Goal: Task Accomplishment & Management: Manage account settings

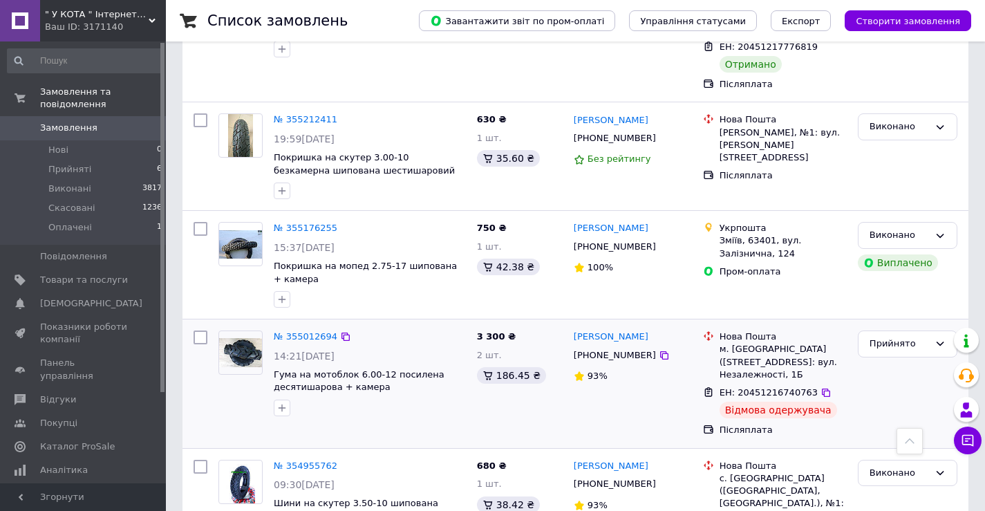
scroll to position [1892, 0]
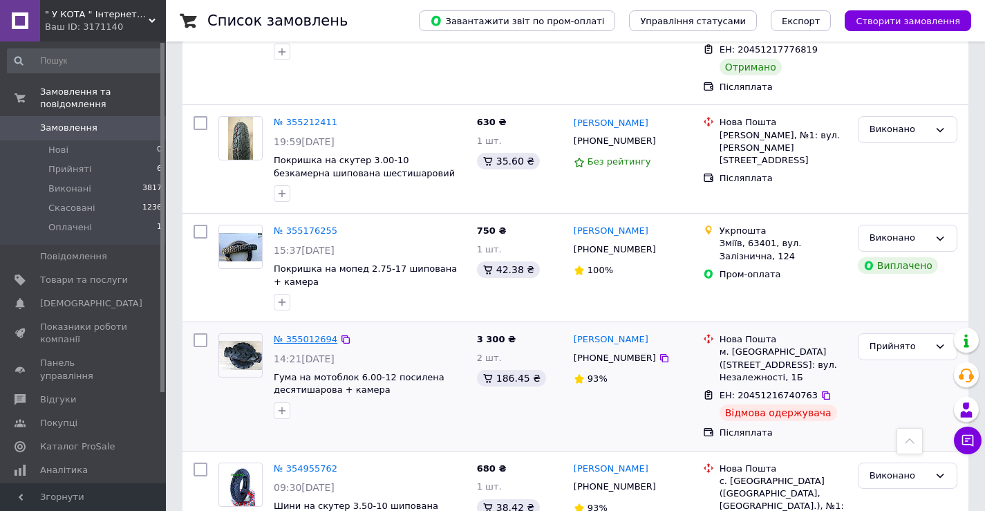
click at [308, 334] on link "№ 355012694" at bounding box center [306, 339] width 64 height 10
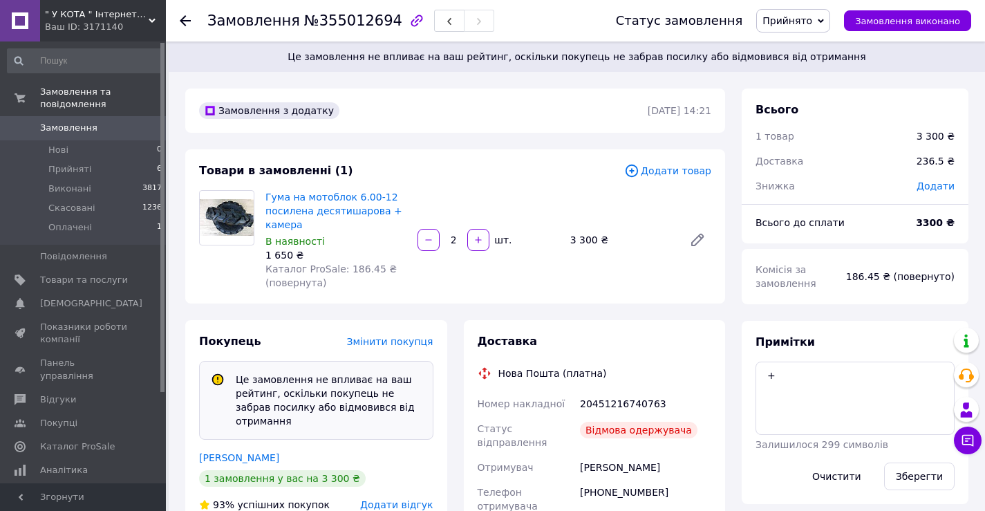
click at [806, 15] on span "Прийнято" at bounding box center [788, 20] width 50 height 11
click at [804, 66] on li "Скасовано" at bounding box center [793, 69] width 73 height 21
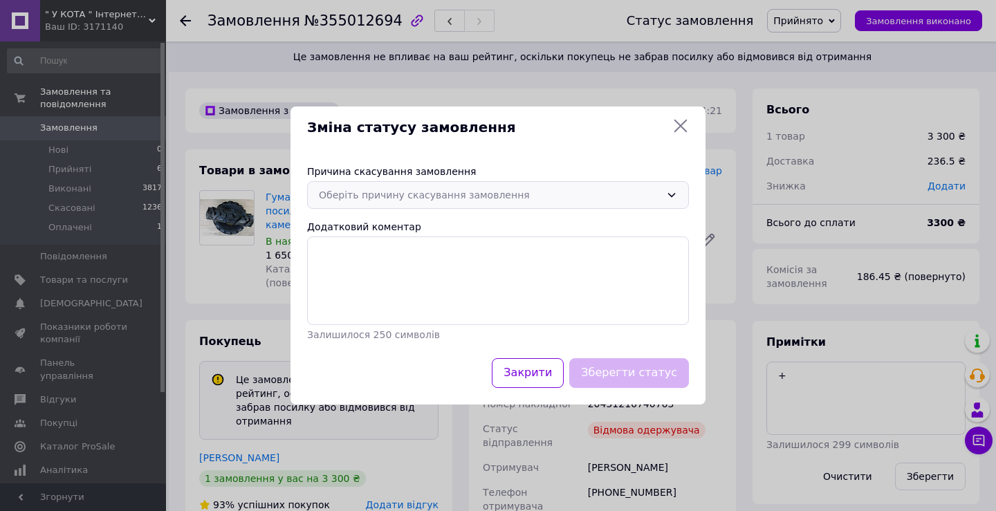
click at [469, 198] on div "Оберіть причину скасування замовлення" at bounding box center [490, 194] width 342 height 15
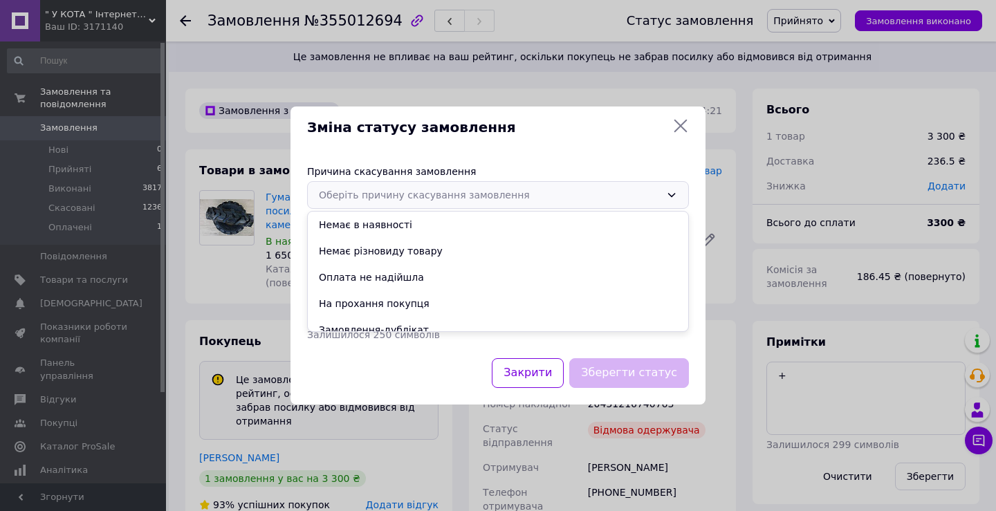
click at [682, 128] on icon at bounding box center [680, 126] width 13 height 13
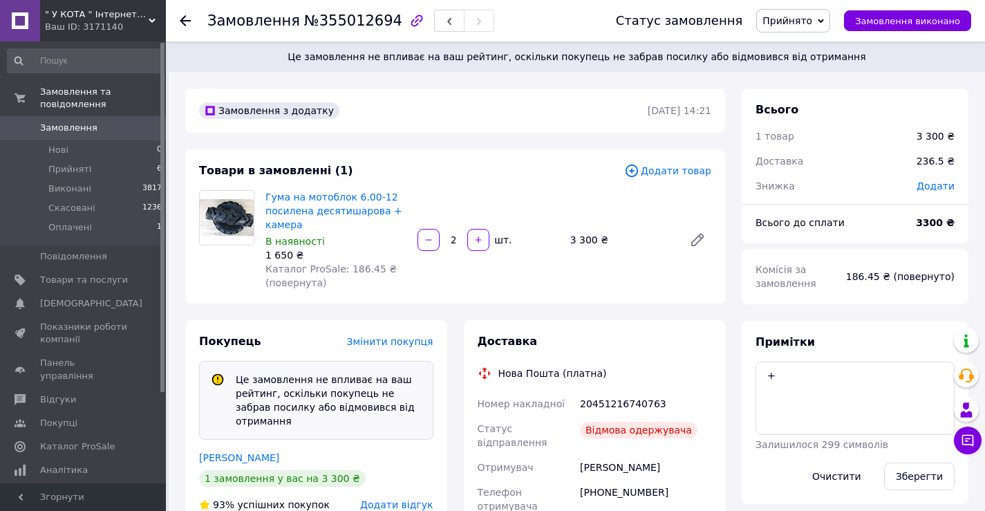
click at [806, 26] on span "Прийнято" at bounding box center [788, 20] width 50 height 11
click at [793, 69] on li "Скасовано" at bounding box center [793, 69] width 73 height 21
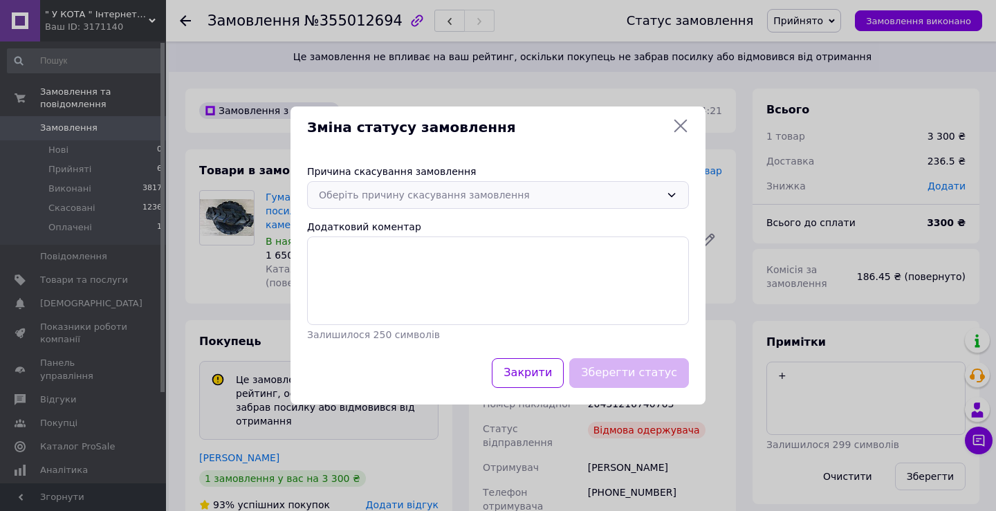
click at [387, 192] on div "Оберіть причину скасування замовлення" at bounding box center [490, 194] width 342 height 15
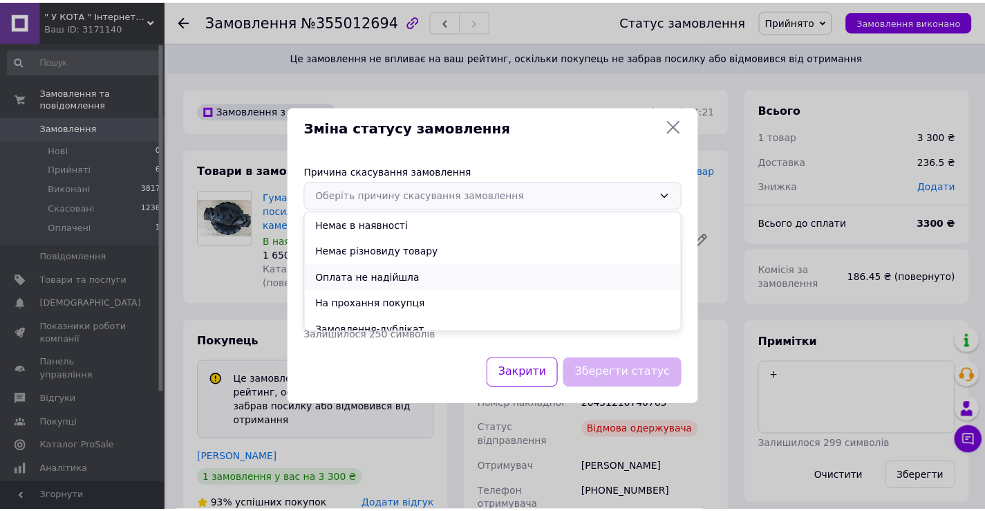
scroll to position [3, 0]
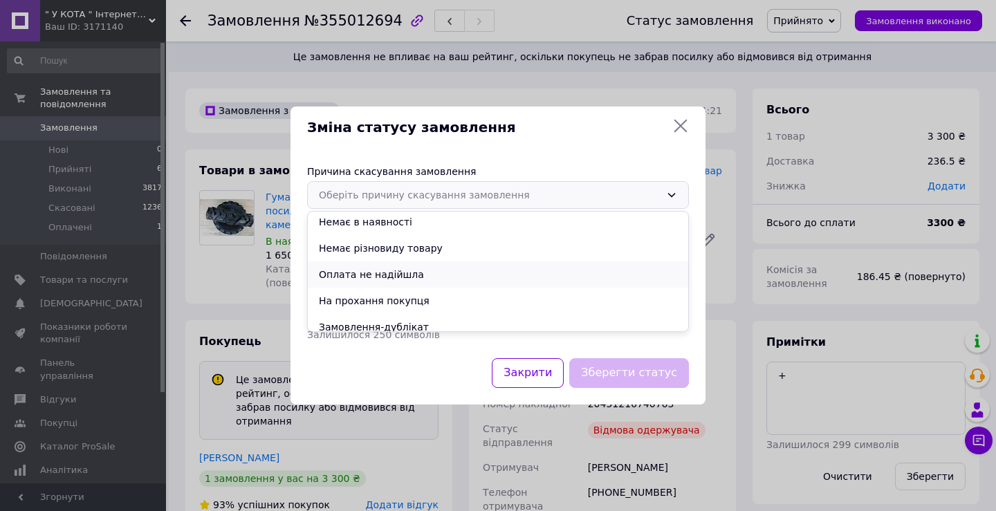
click at [412, 276] on li "Оплата не надійшла" at bounding box center [498, 274] width 380 height 26
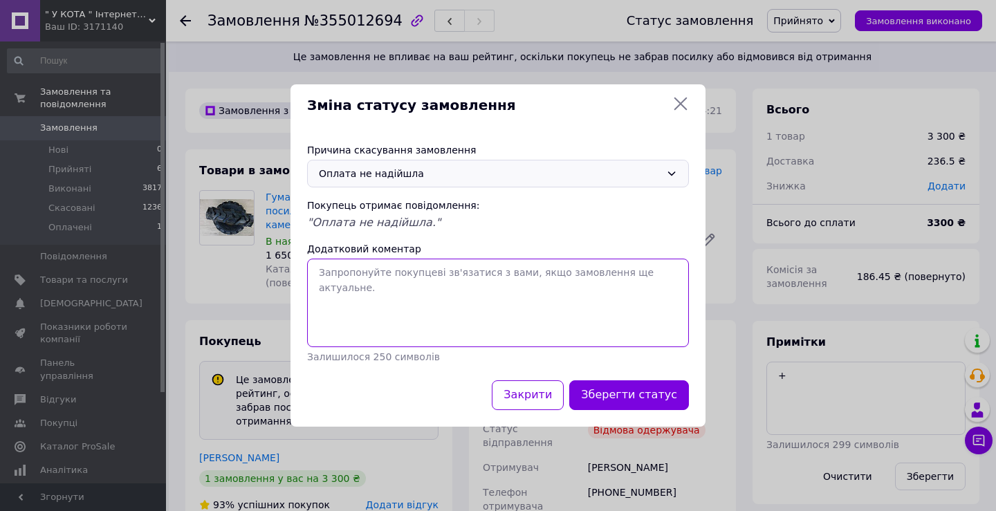
click at [412, 276] on textarea "Додатковий коментар" at bounding box center [498, 303] width 382 height 89
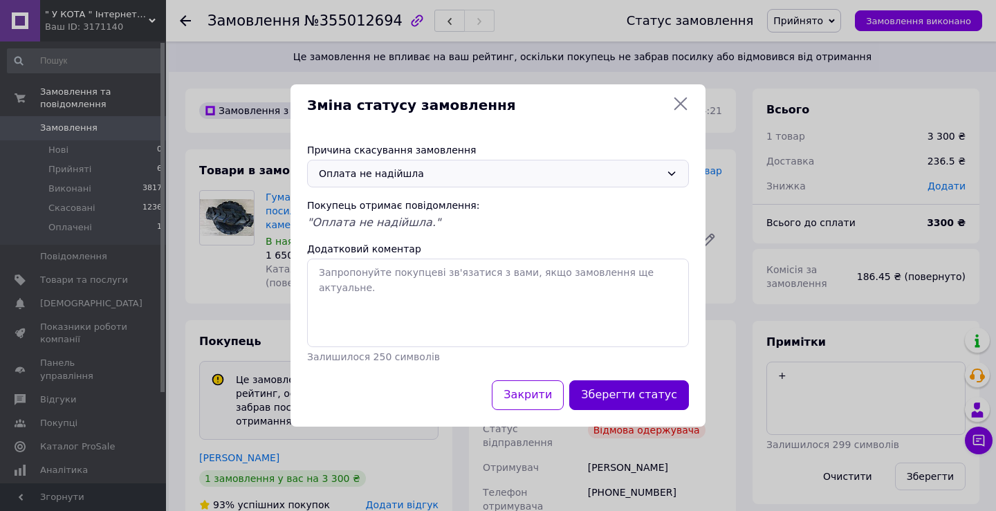
click at [631, 399] on button "Зберегти статус" at bounding box center [629, 395] width 120 height 30
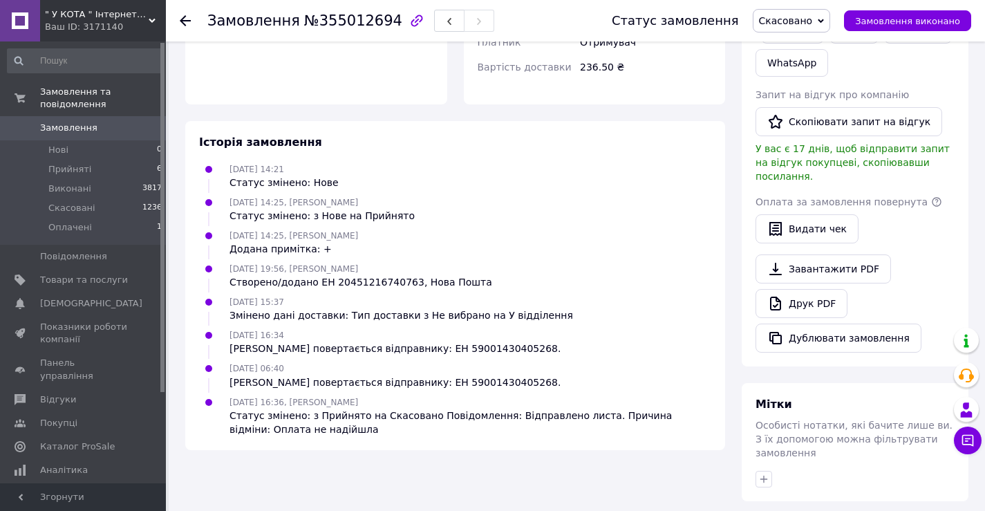
scroll to position [0, 0]
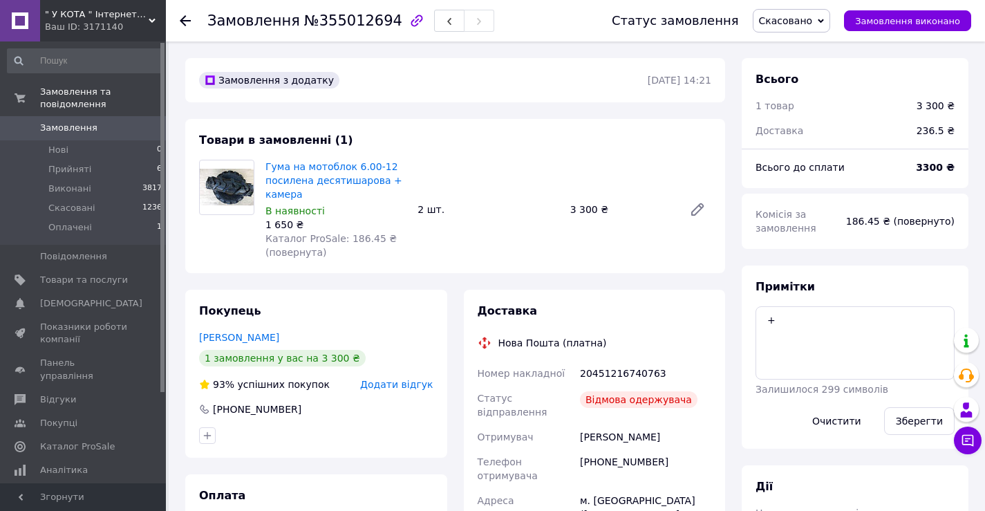
click at [187, 20] on use at bounding box center [185, 20] width 11 height 11
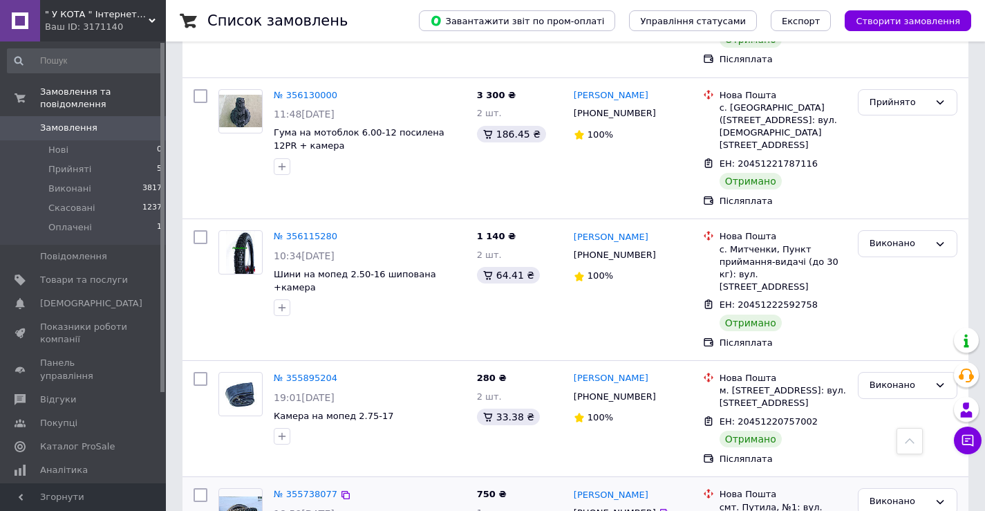
scroll to position [750, 0]
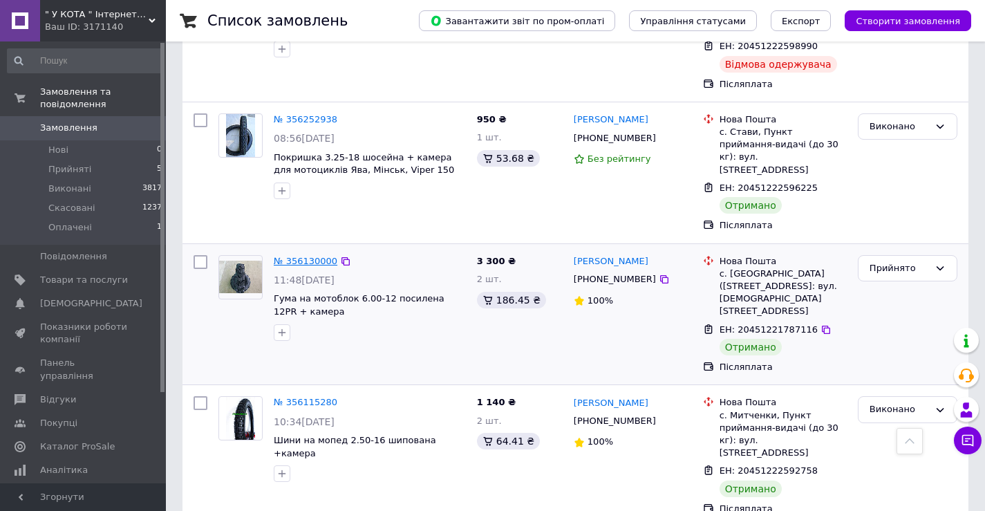
click at [317, 256] on link "№ 356130000" at bounding box center [306, 261] width 64 height 10
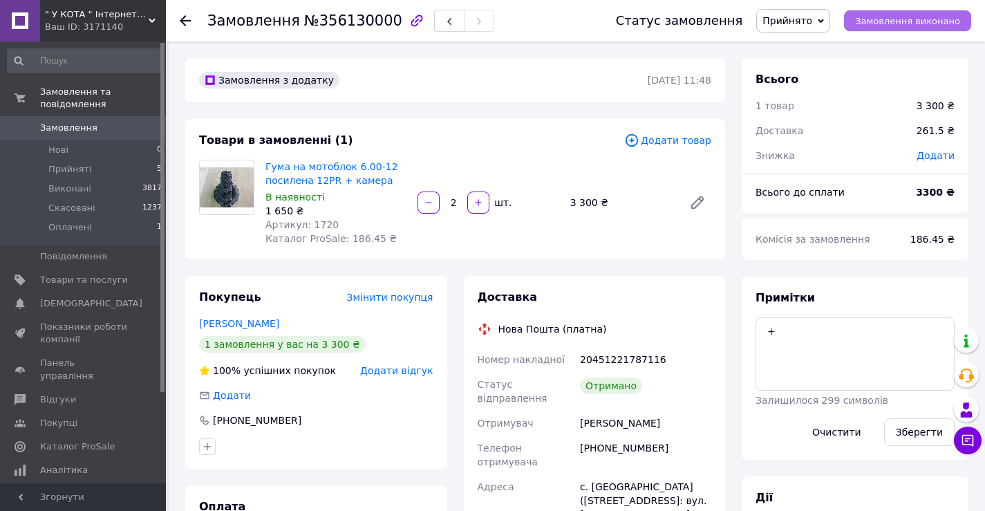
click at [901, 15] on button "Замовлення виконано" at bounding box center [907, 20] width 127 height 21
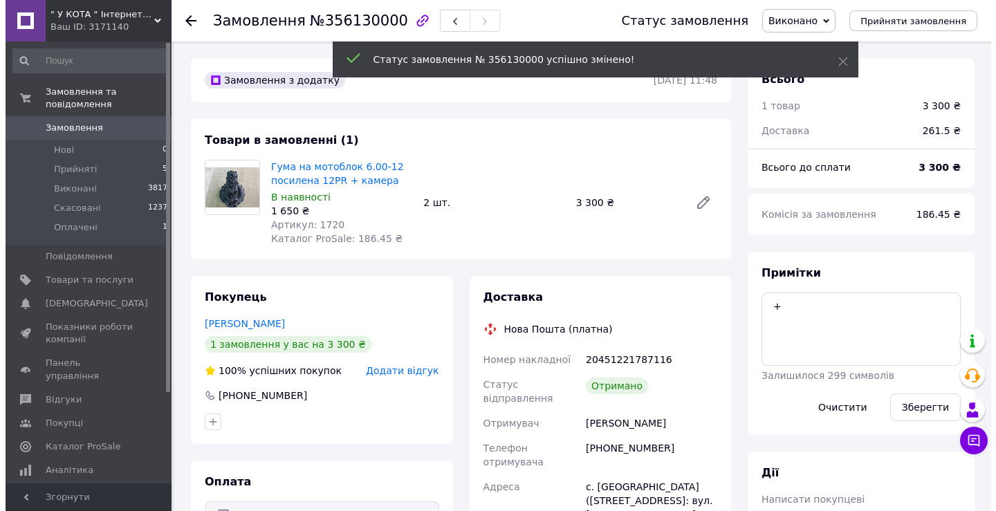
scroll to position [113, 0]
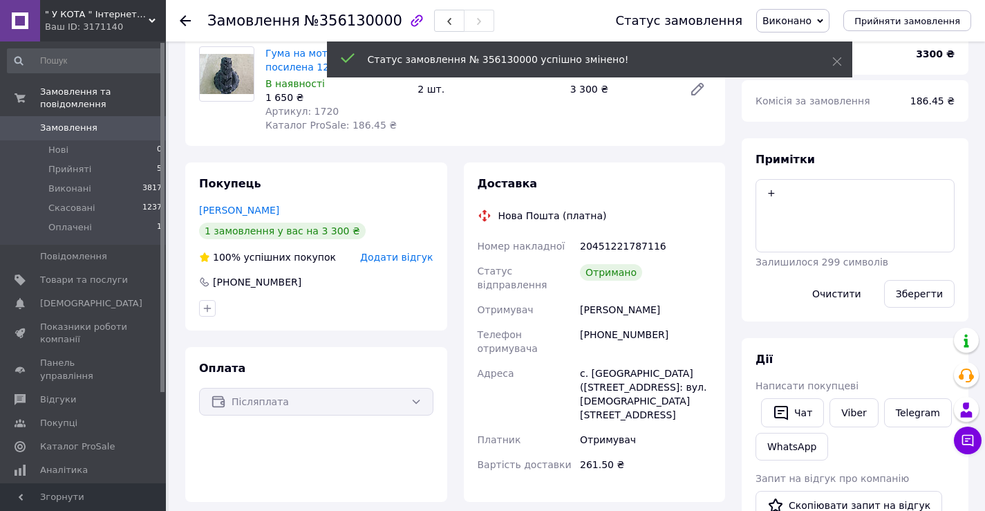
click at [391, 260] on span "Додати відгук" at bounding box center [396, 257] width 73 height 11
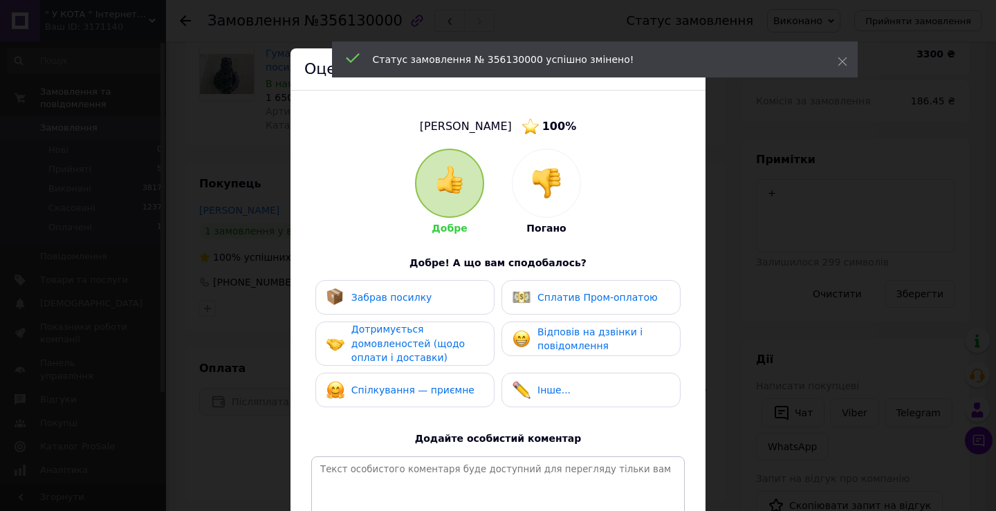
click at [464, 293] on div "Забрав посилку" at bounding box center [404, 297] width 157 height 18
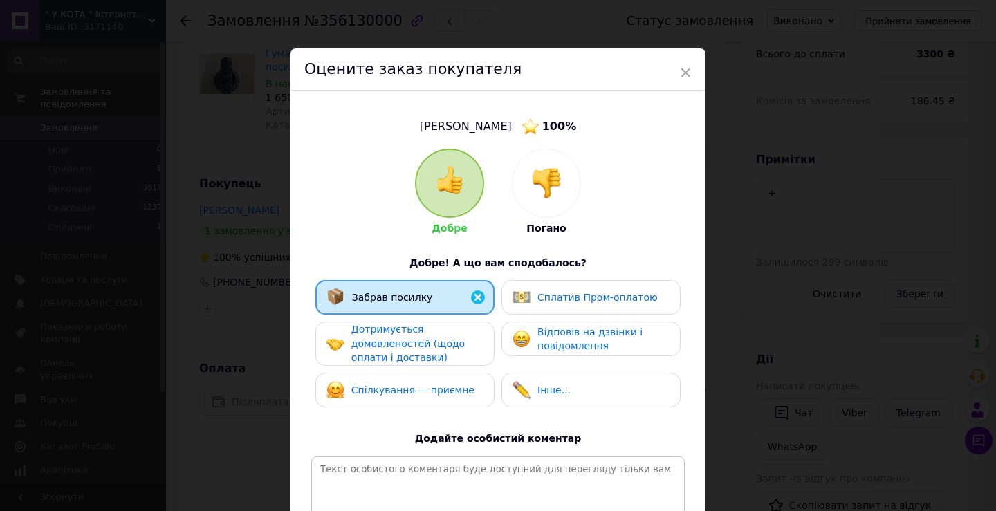
click at [441, 346] on span "Дотримується домовленостей (щодо оплати і доставки)" at bounding box center [407, 343] width 113 height 39
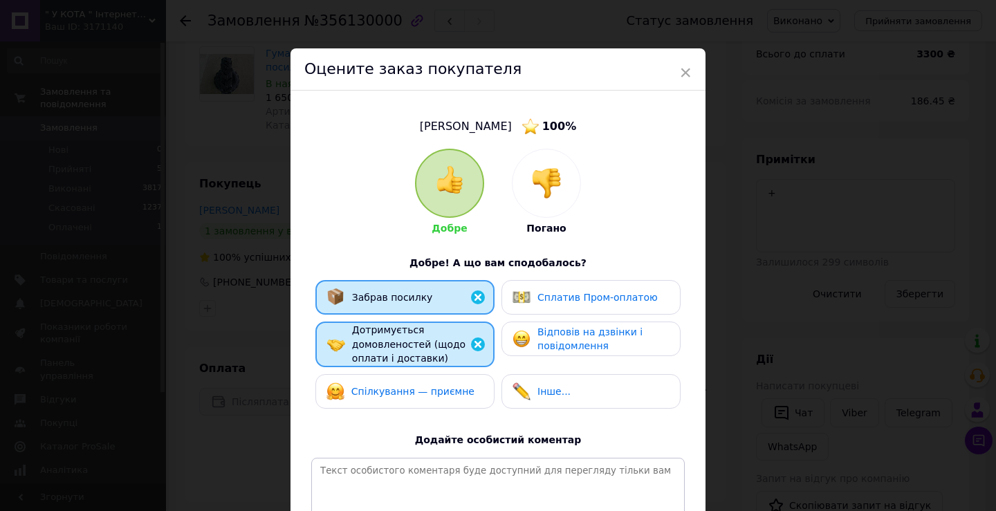
click at [438, 391] on span "Спілкування — приємне" at bounding box center [412, 391] width 123 height 11
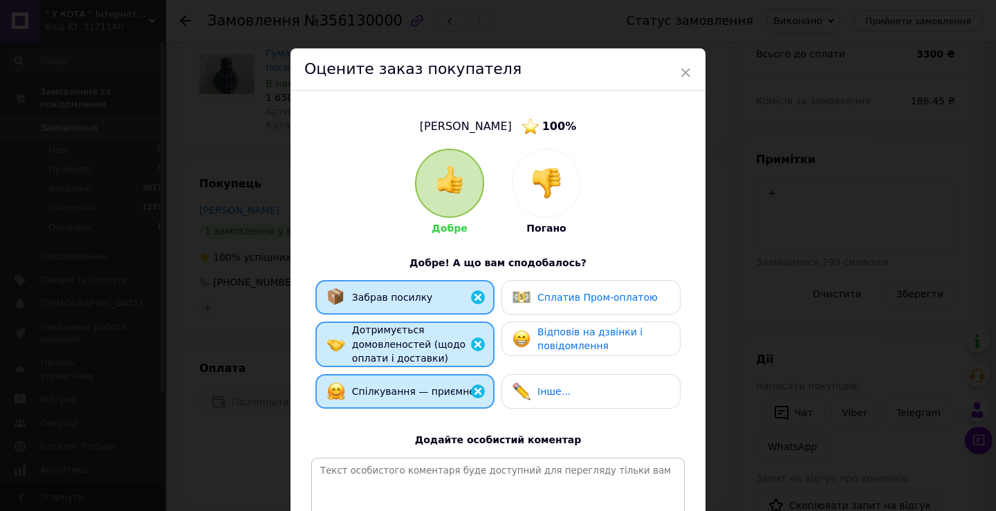
click at [539, 338] on div "Відповів на дзвінки і повідомлення" at bounding box center [602, 339] width 131 height 28
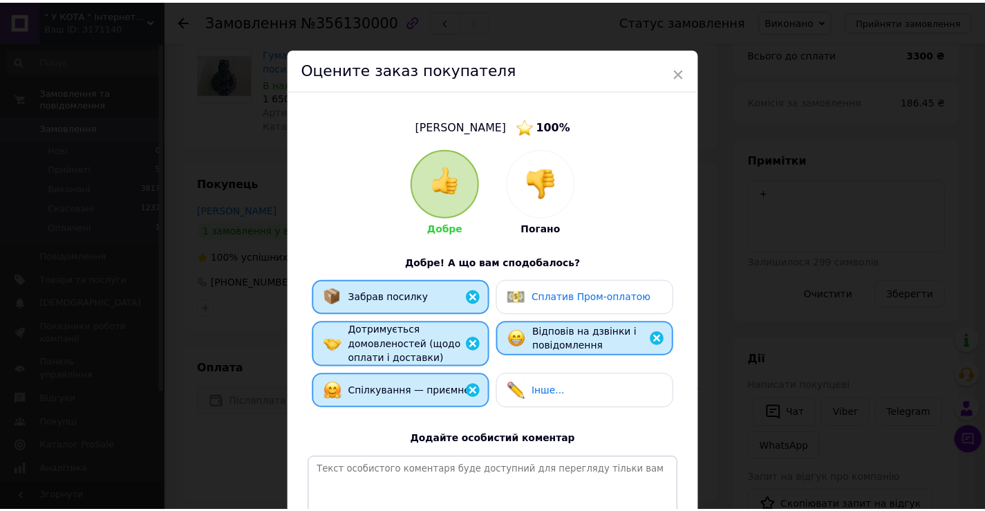
scroll to position [135, 0]
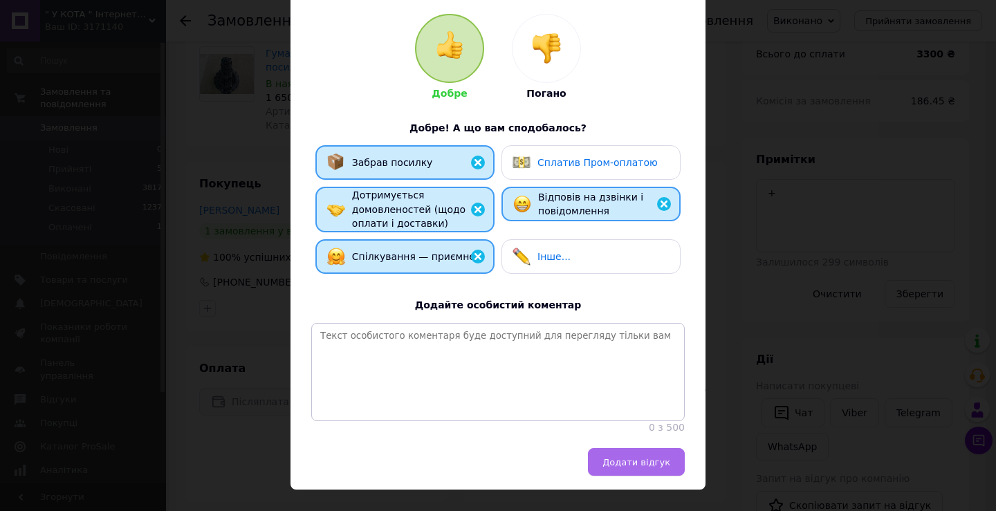
click at [624, 448] on button "Додати відгук" at bounding box center [636, 462] width 97 height 28
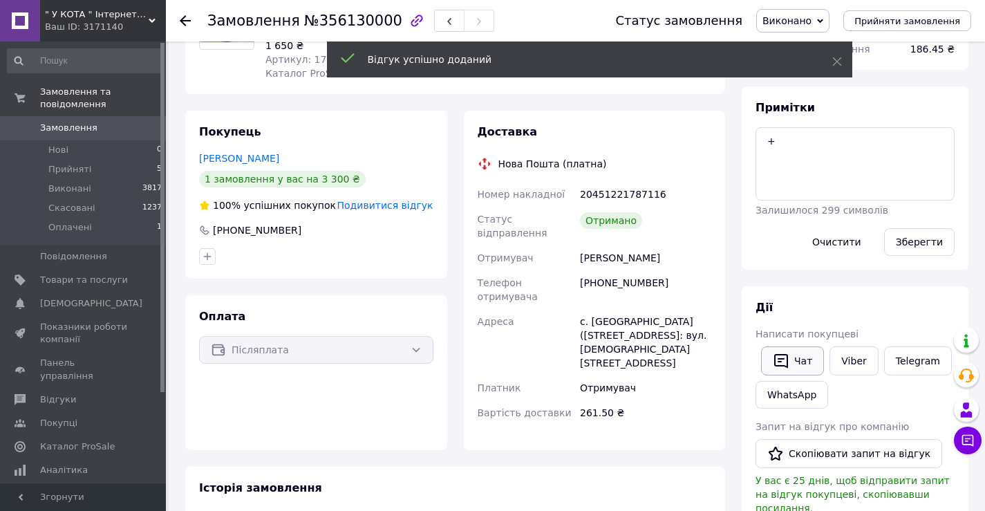
scroll to position [210, 0]
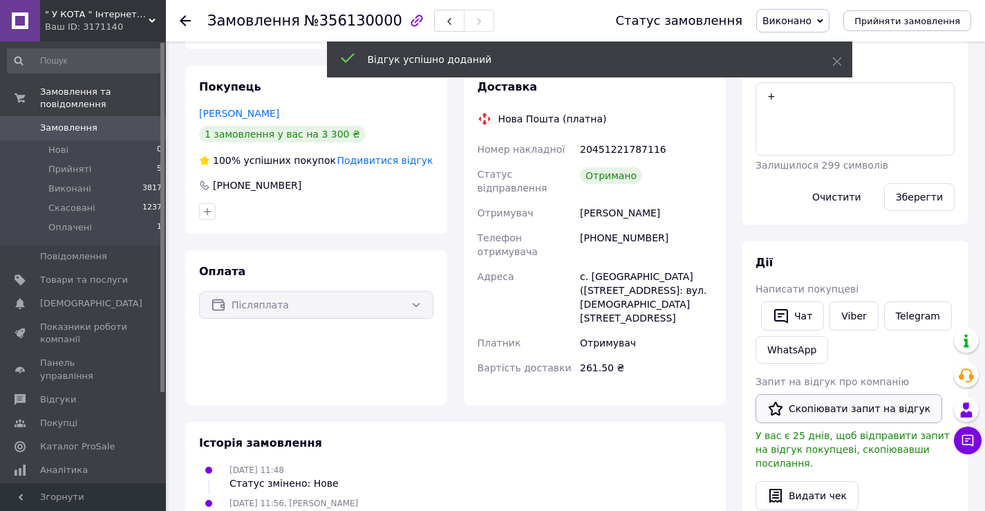
click at [822, 407] on button "Скопіювати запит на відгук" at bounding box center [849, 408] width 187 height 29
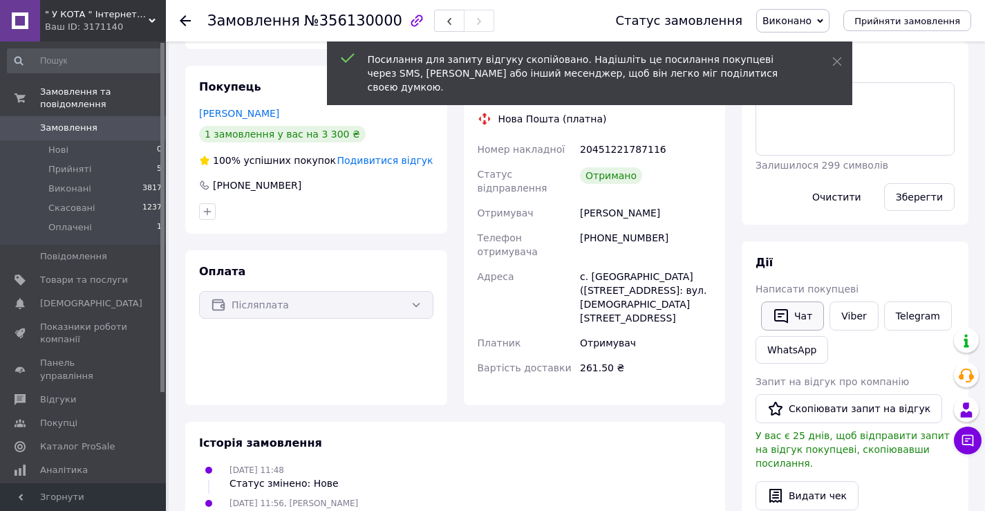
click at [804, 315] on button "Чат" at bounding box center [792, 316] width 63 height 29
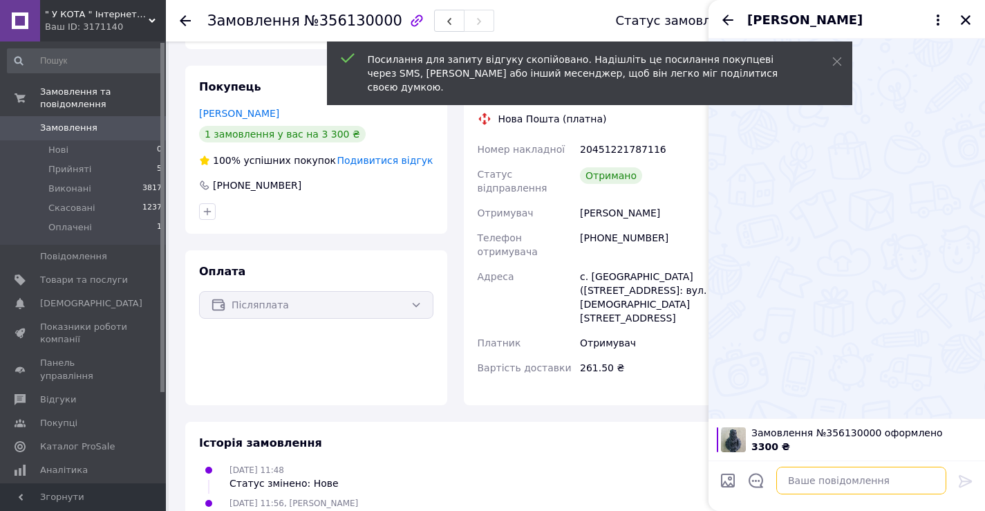
click at [838, 472] on textarea at bounding box center [862, 481] width 170 height 28
paste textarea "https://prom.ua/ua/opinions/create/3171140?order_id=356130000&page_type=portal-…"
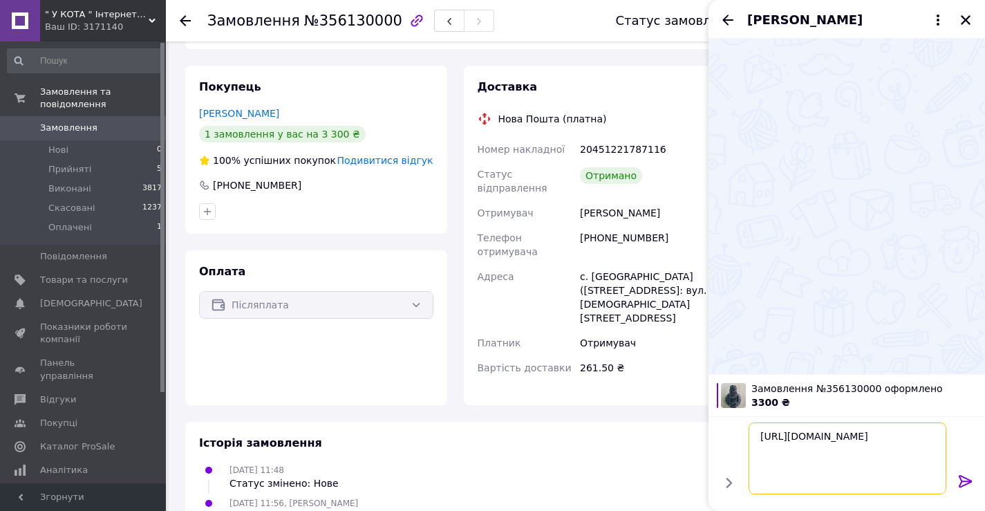
click at [764, 439] on textarea "https://prom.ua/ua/opinions/create/3171140?order_id=356130000&page_type=portal-…" at bounding box center [848, 459] width 198 height 72
click at [779, 431] on textarea "https://prom.ua/ua/opinions/create/3171140?order_id=356130000&page_type=portal-…" at bounding box center [848, 459] width 198 height 72
paste textarea "Добрий день! Вас вітає магазин ''У КОТА'' Будемо вдячні за хорошу оцінку нашого…"
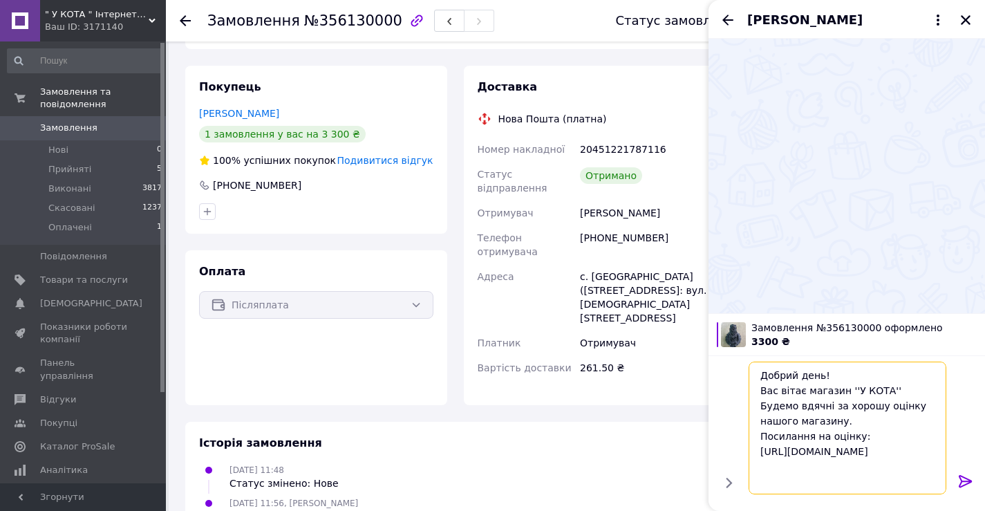
type textarea "Добрий день! Вас вітає магазин ''У КОТА'' Будемо вдячні за хорошу оцінку нашого…"
click at [963, 480] on icon at bounding box center [966, 481] width 17 height 17
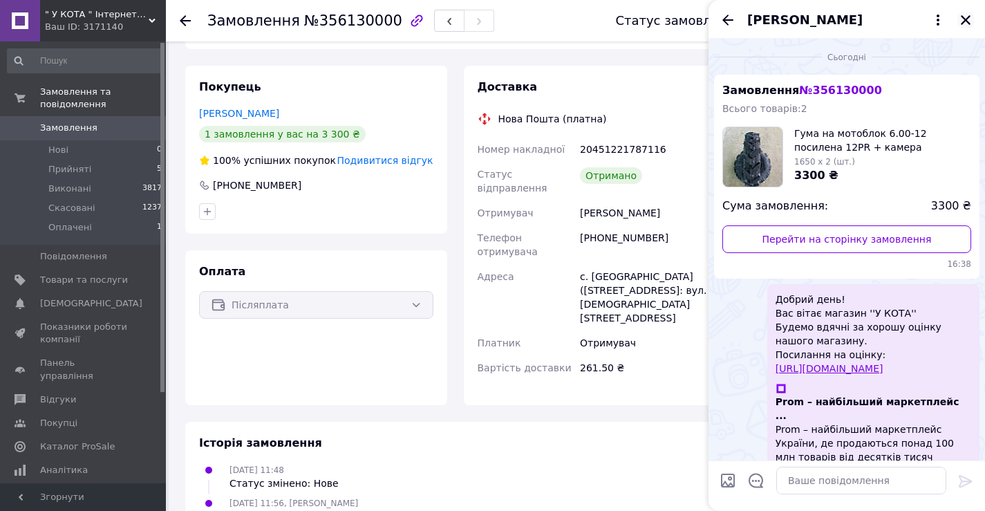
click at [963, 21] on icon "Закрити" at bounding box center [966, 20] width 12 height 12
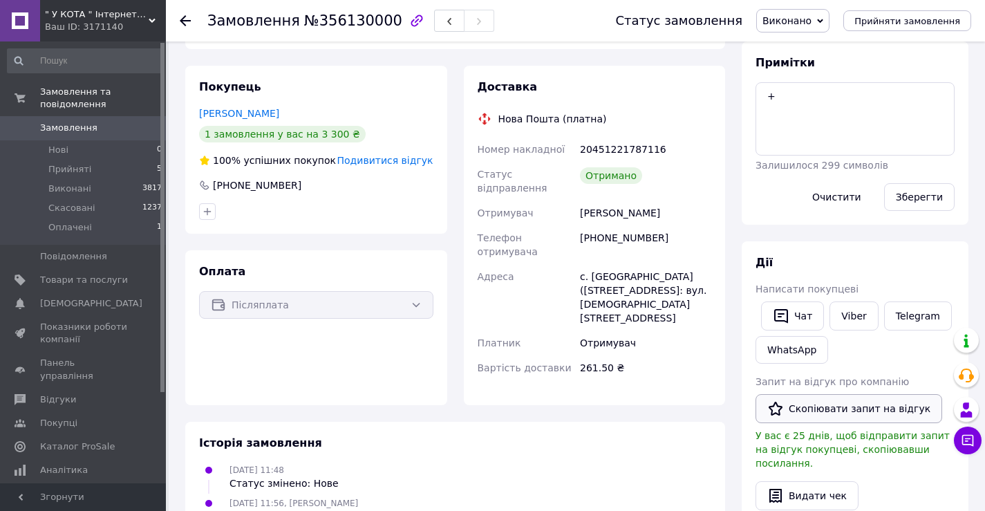
click at [841, 404] on button "Скопіювати запит на відгук" at bounding box center [849, 408] width 187 height 29
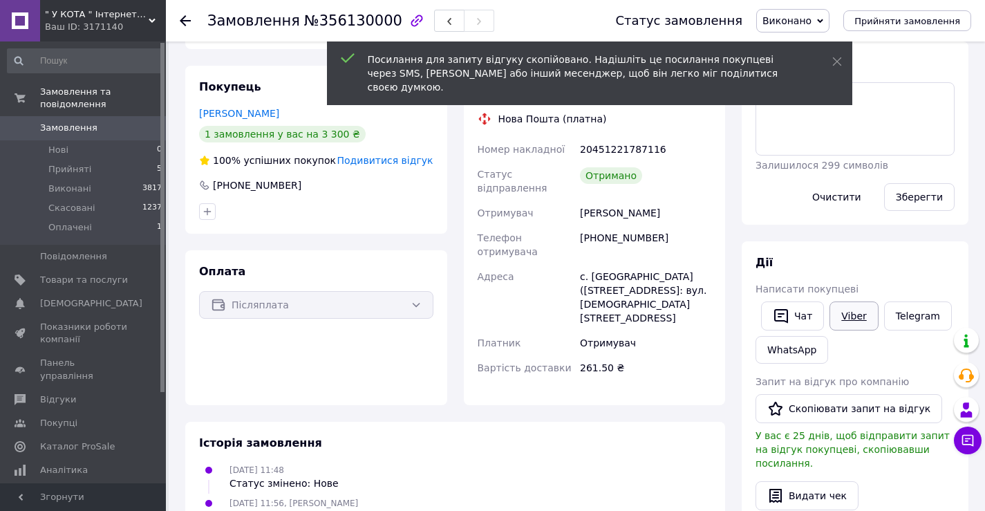
click at [853, 307] on link "Viber" at bounding box center [854, 316] width 48 height 29
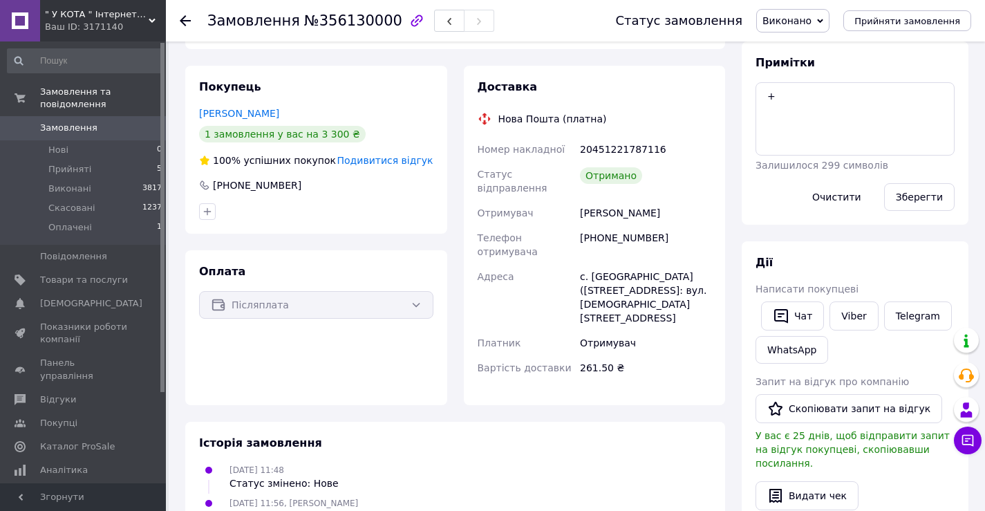
scroll to position [0, 0]
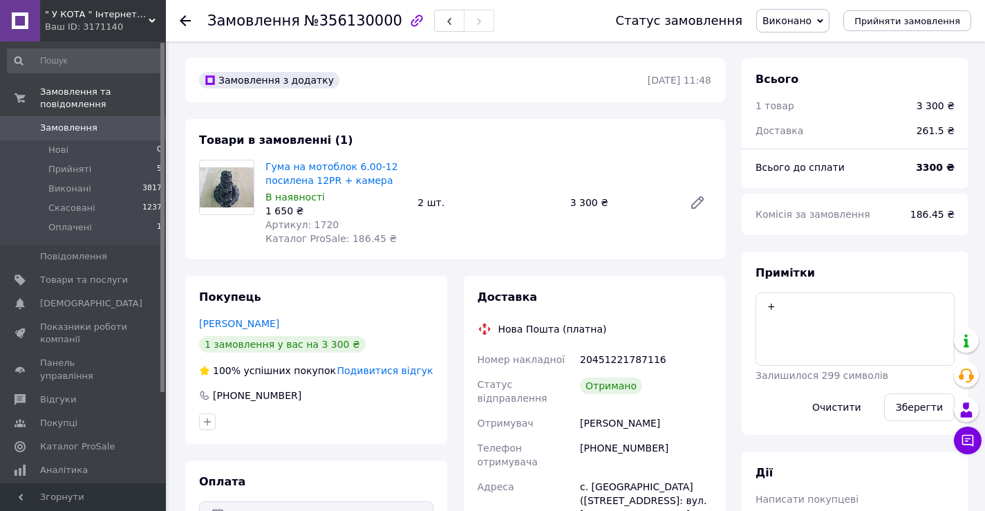
click at [186, 15] on div at bounding box center [185, 21] width 11 height 14
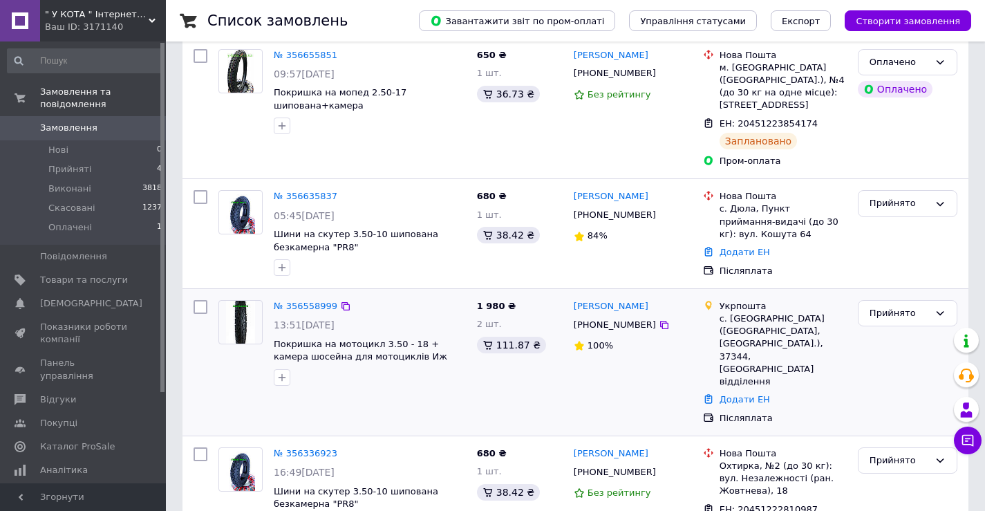
scroll to position [98, 0]
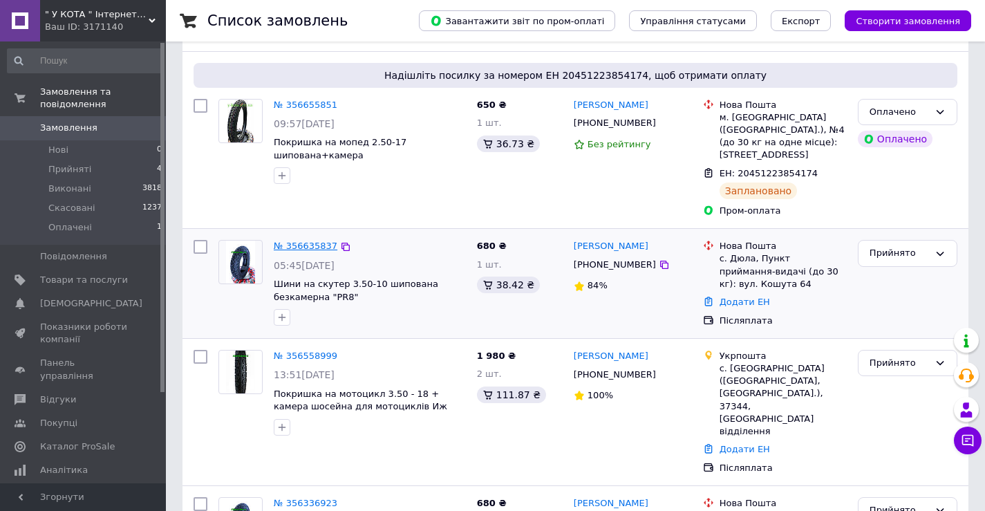
click at [315, 247] on link "№ 356635837" at bounding box center [306, 246] width 64 height 10
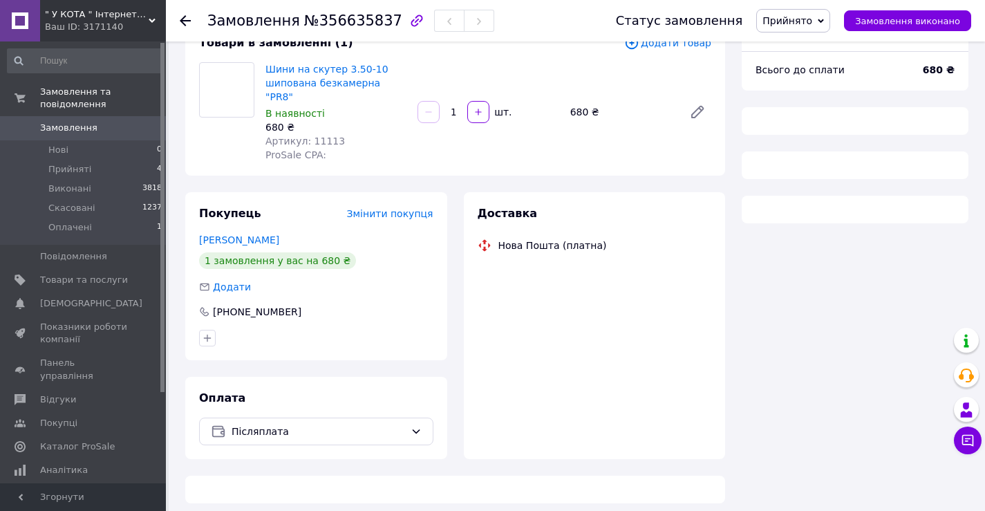
scroll to position [96, 0]
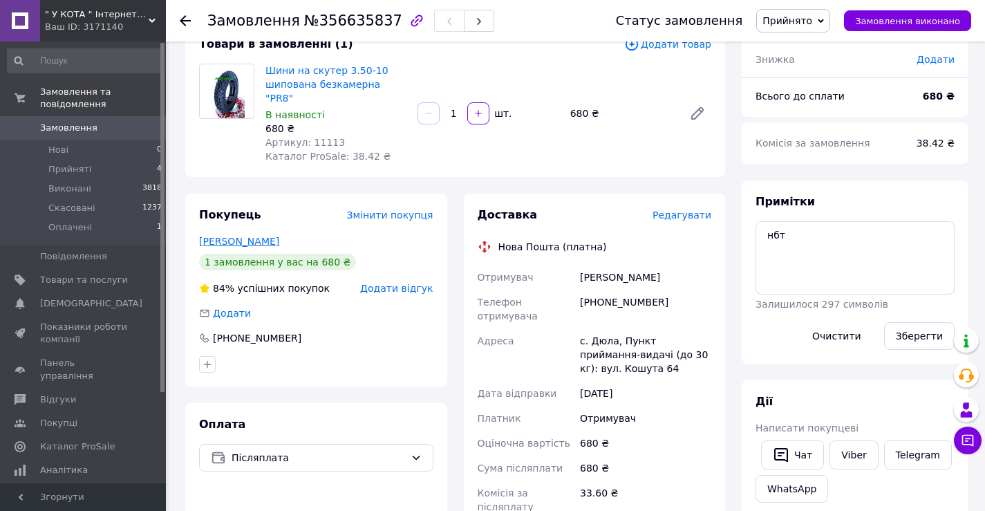
click at [227, 236] on link "Сабов Матей" at bounding box center [239, 241] width 80 height 11
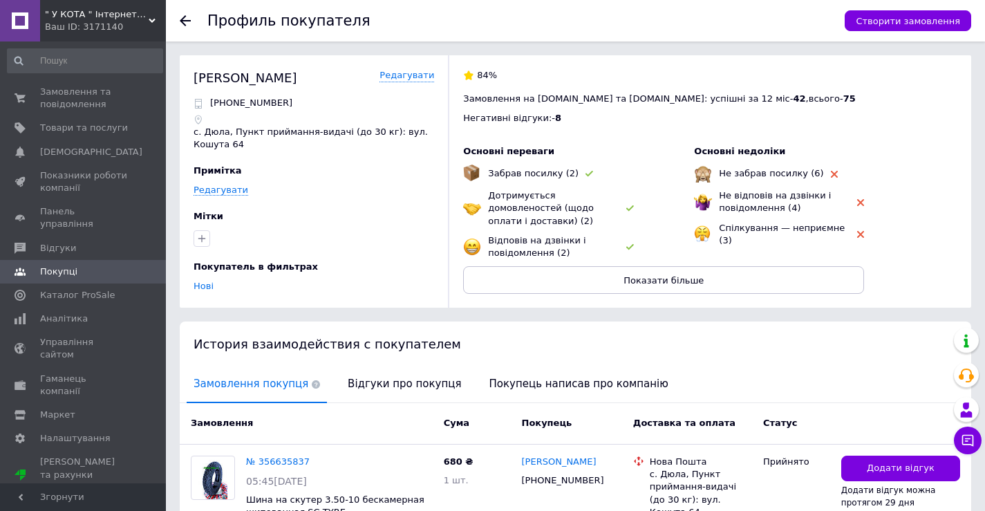
scroll to position [95, 0]
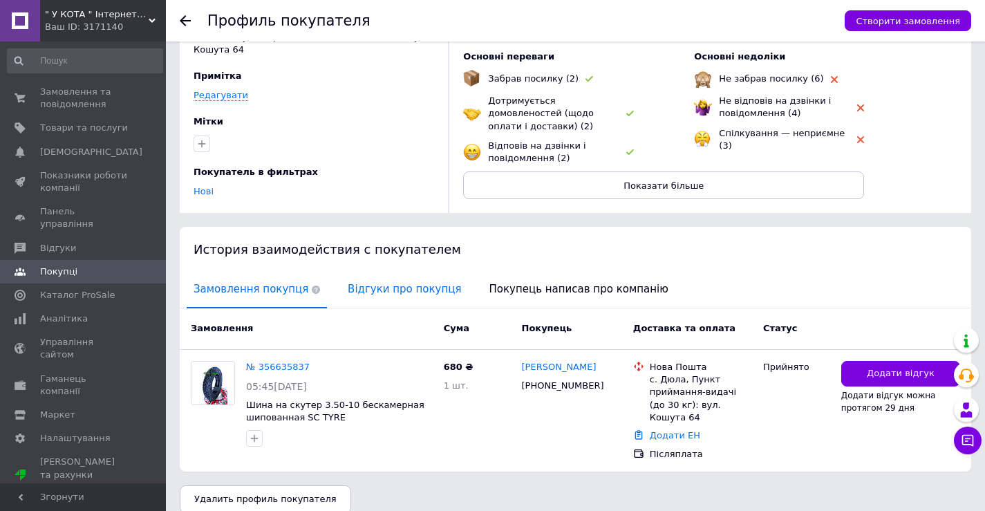
click at [373, 296] on span "Відгуки про покупця" at bounding box center [404, 289] width 127 height 35
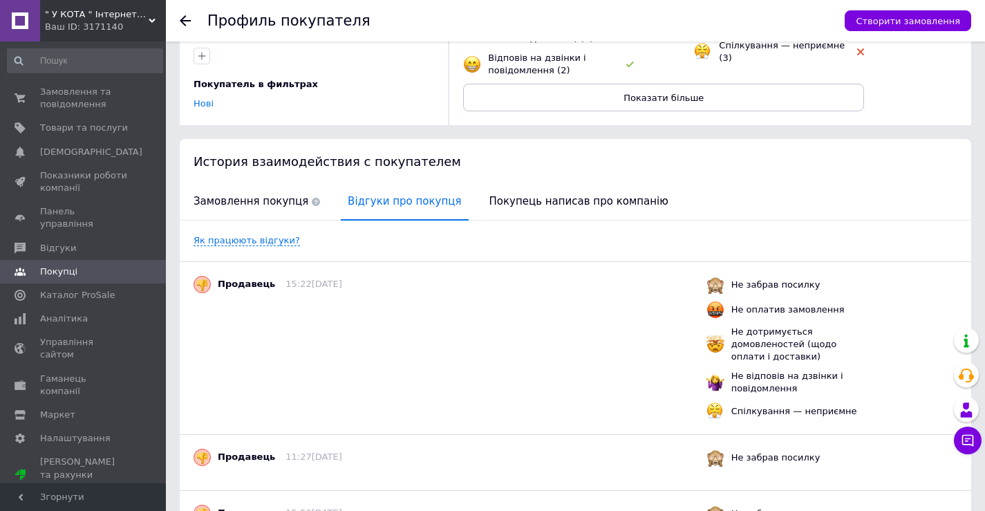
scroll to position [0, 0]
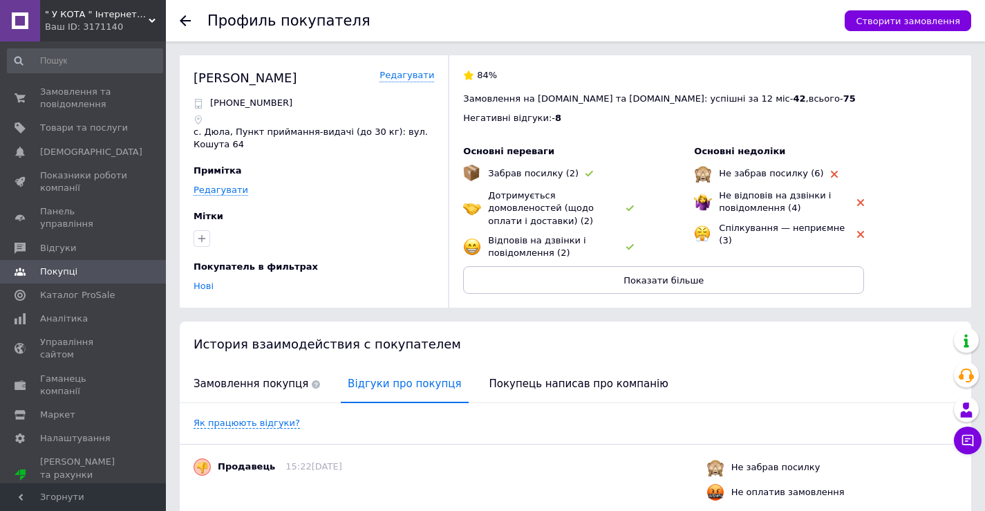
click at [183, 19] on use at bounding box center [185, 20] width 11 height 11
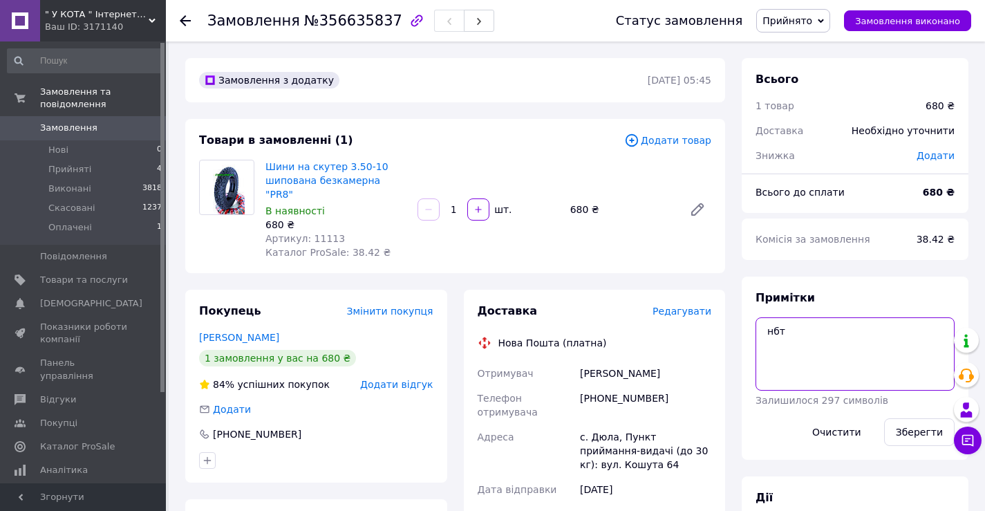
click at [806, 333] on textarea "нбт" at bounding box center [855, 353] width 199 height 73
type textarea "нбт пз"
click at [908, 432] on button "Зберегти" at bounding box center [919, 432] width 71 height 28
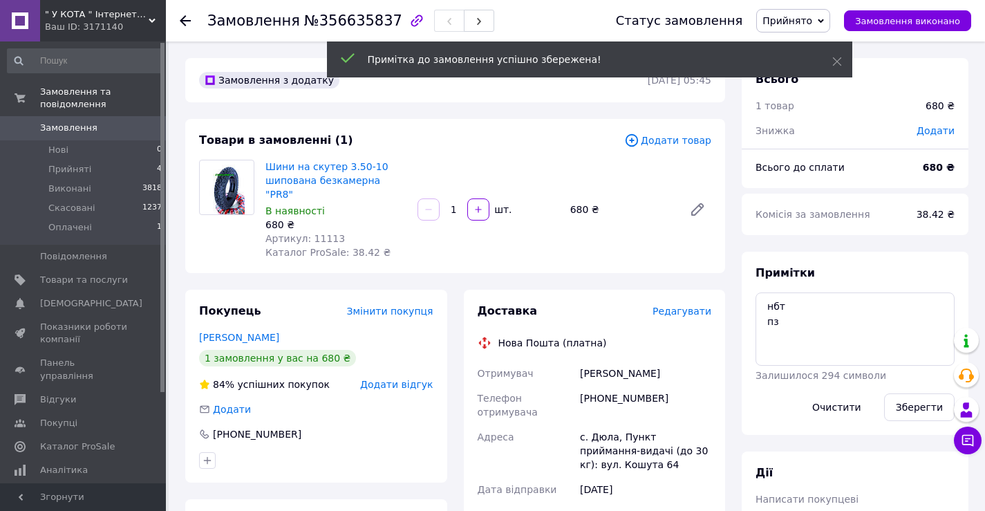
click at [184, 21] on use at bounding box center [185, 20] width 11 height 11
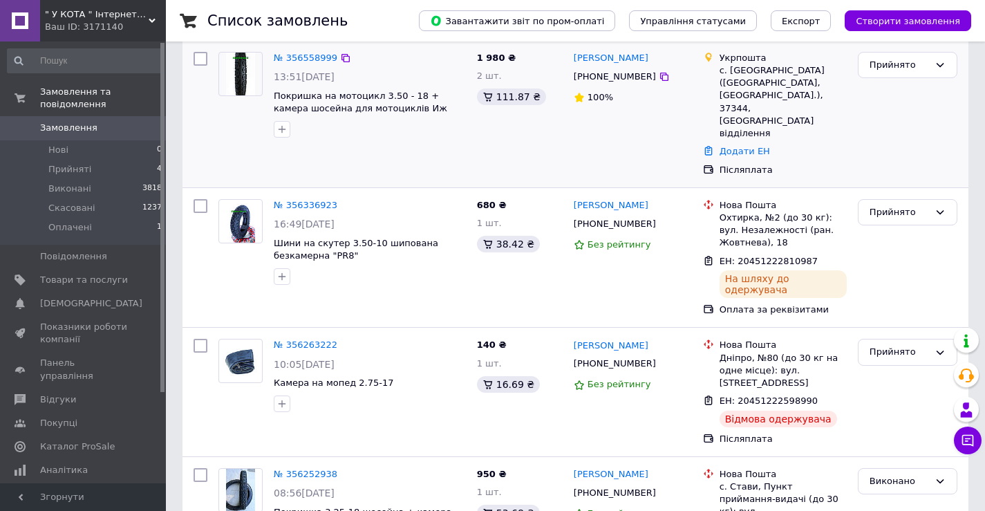
scroll to position [506, 0]
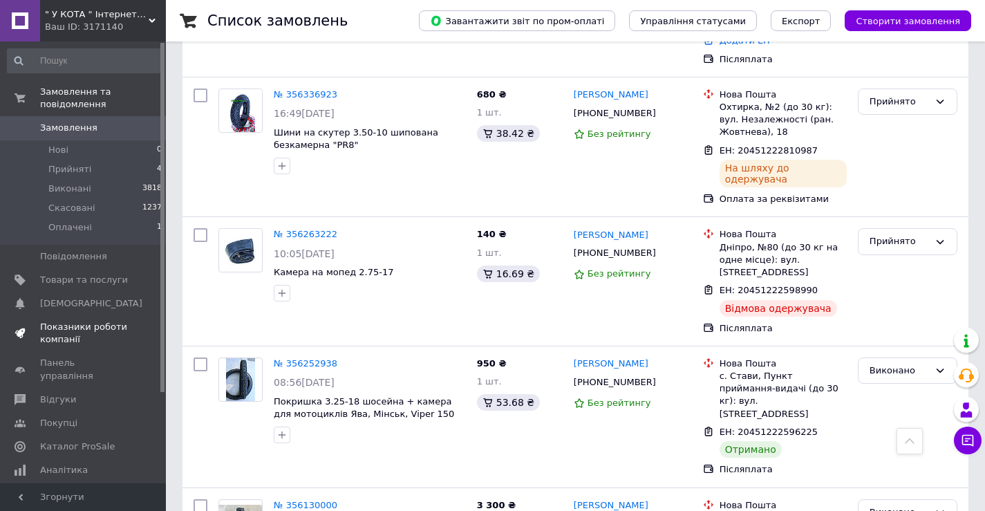
click at [63, 328] on span "Показники роботи компанії" at bounding box center [84, 333] width 88 height 25
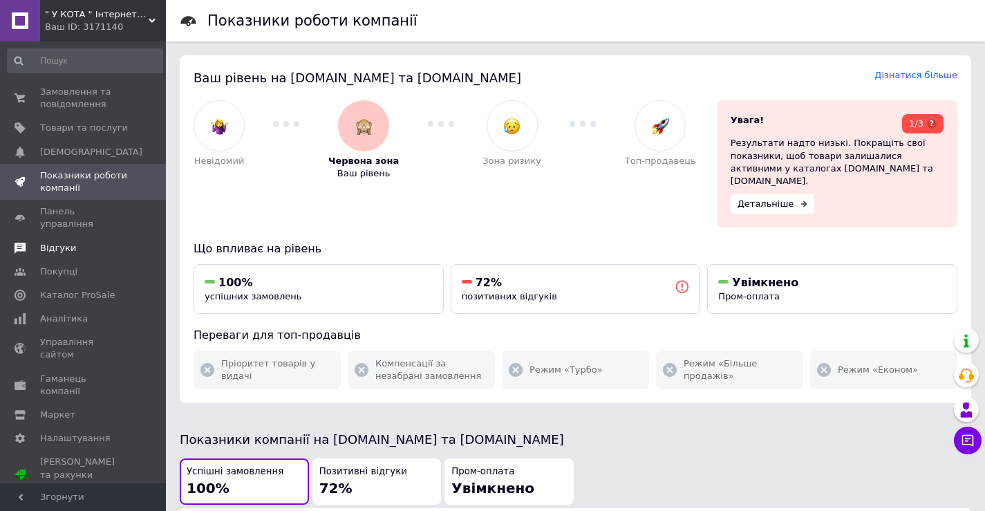
click at [59, 242] on span "Відгуки" at bounding box center [58, 248] width 36 height 12
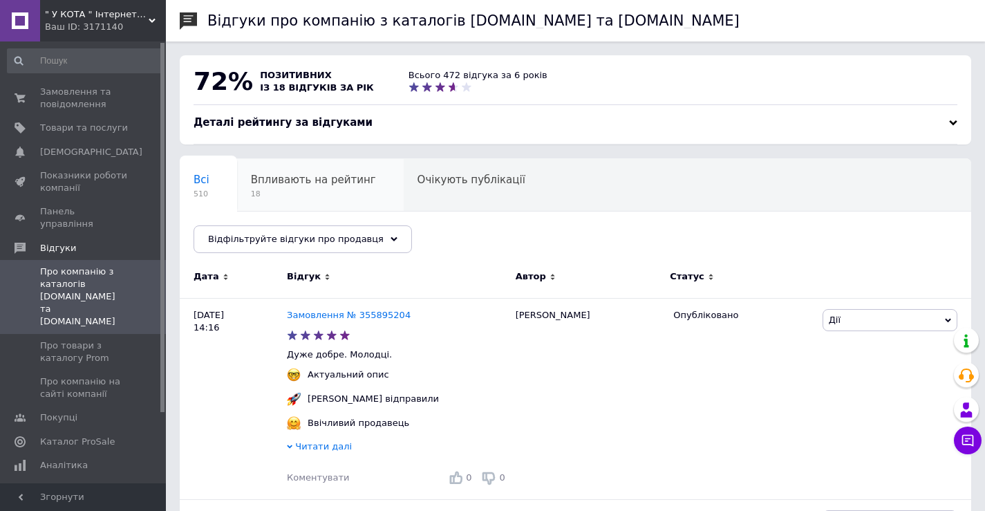
click at [317, 166] on div "Впливають на рейтинг 18" at bounding box center [320, 185] width 167 height 53
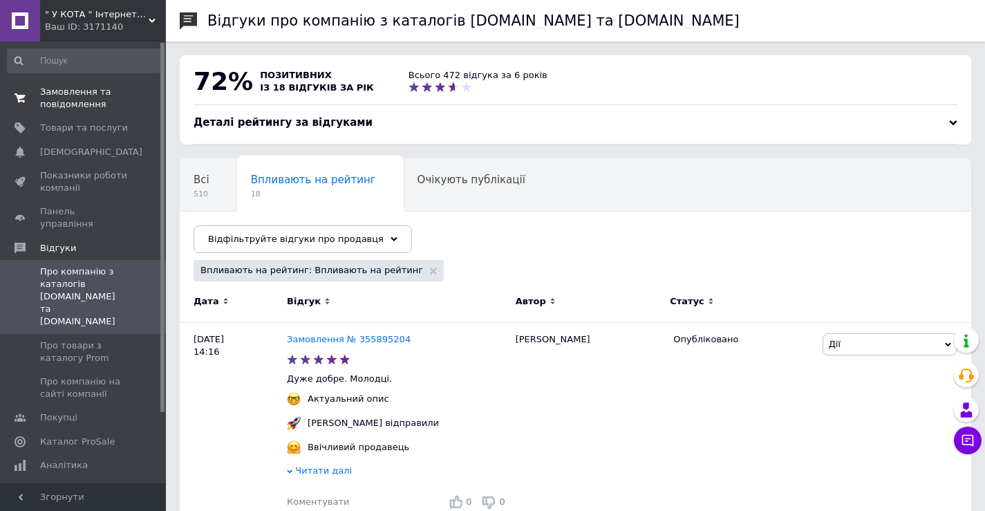
click at [84, 104] on span "Замовлення та повідомлення" at bounding box center [84, 98] width 88 height 25
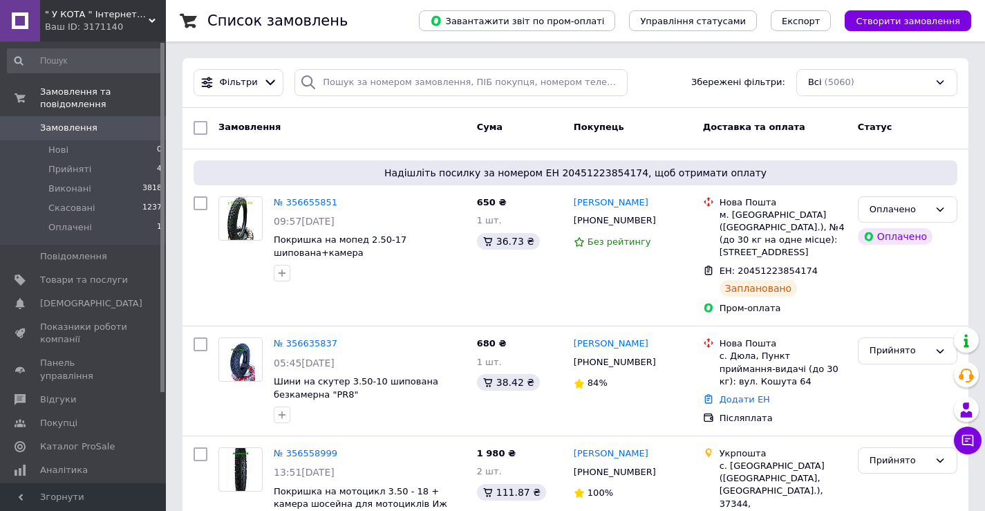
click at [95, 14] on span "" У КОТА " Інтернет-магазин" at bounding box center [97, 14] width 104 height 12
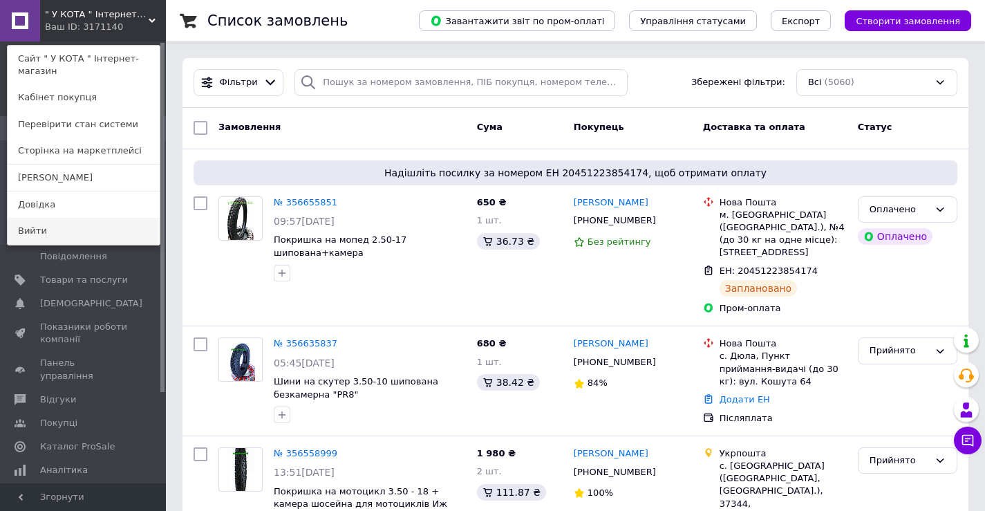
click at [64, 233] on link "Вийти" at bounding box center [84, 231] width 152 height 26
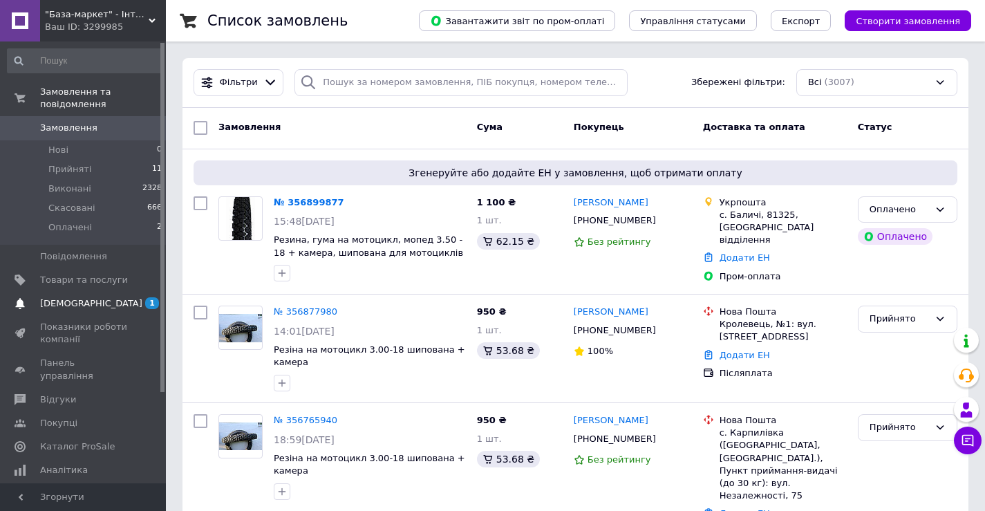
click at [64, 305] on span "[DEMOGRAPHIC_DATA]" at bounding box center [91, 303] width 102 height 12
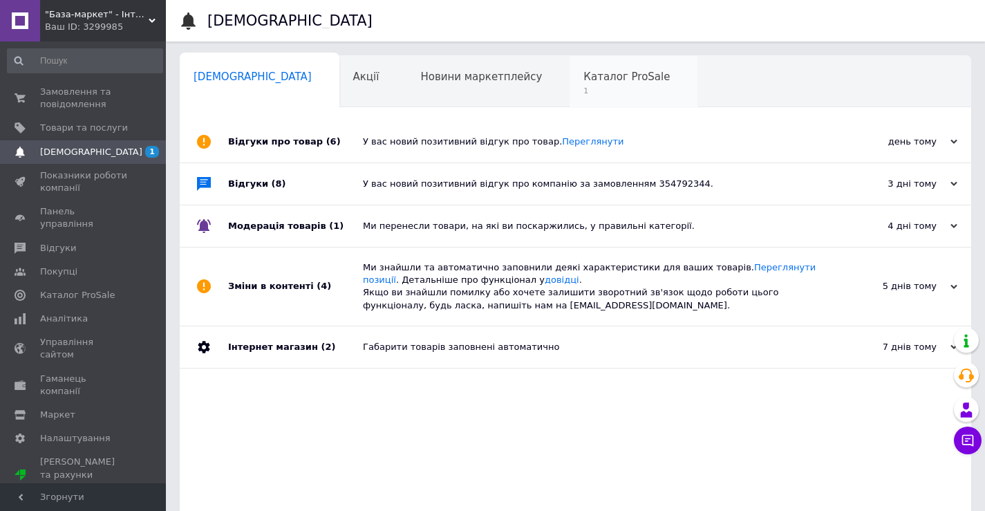
click at [570, 97] on div "Каталог ProSale 1" at bounding box center [634, 82] width 128 height 53
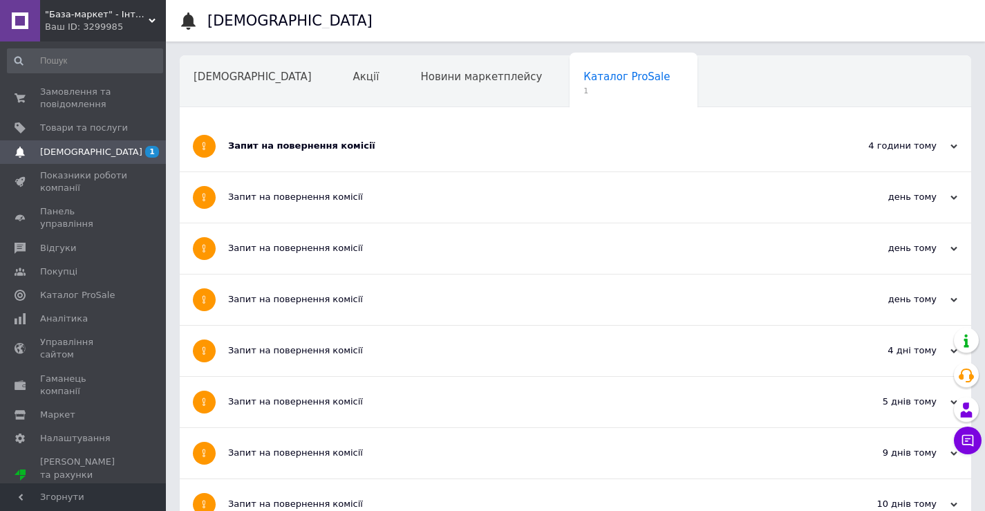
click at [387, 144] on div "Запит на повернення комісії" at bounding box center [523, 146] width 591 height 12
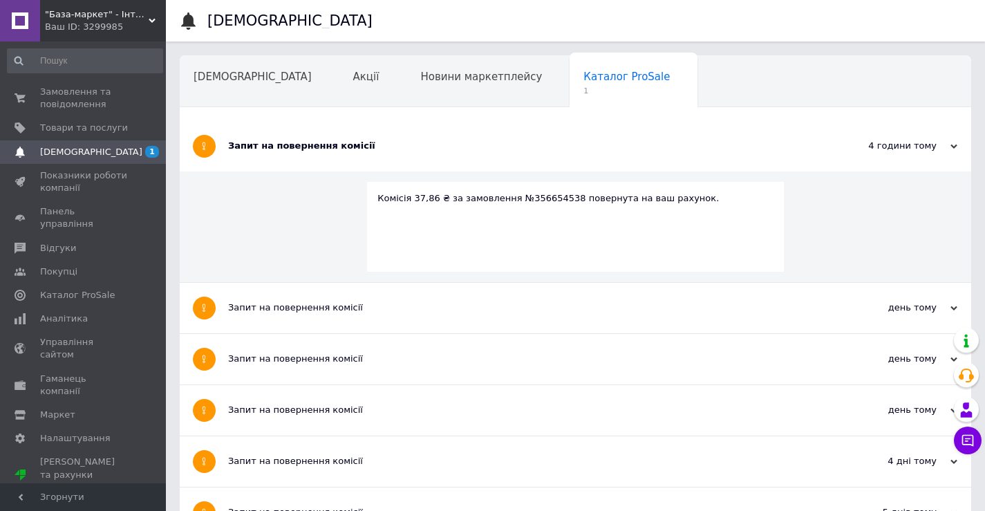
click at [387, 144] on div "Запит на повернення комісії" at bounding box center [523, 146] width 591 height 12
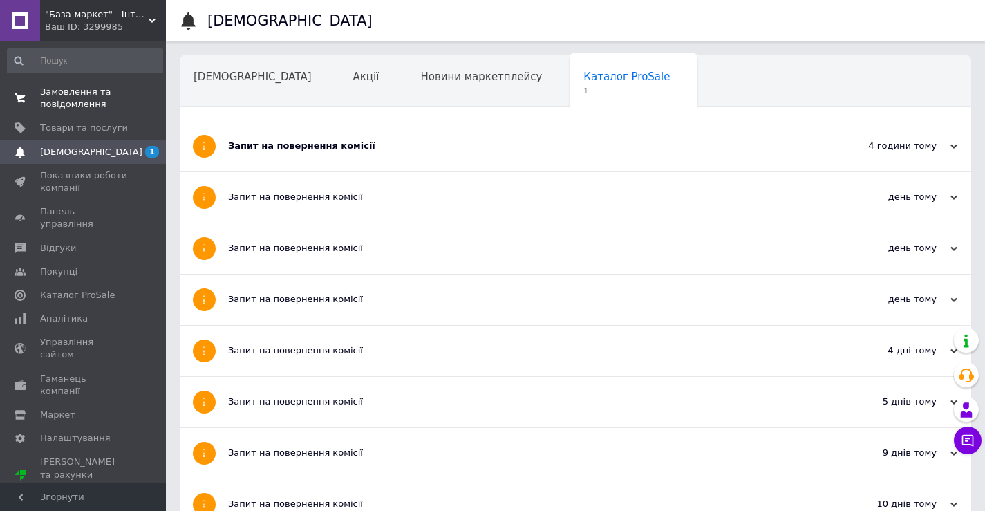
click at [60, 99] on span "Замовлення та повідомлення" at bounding box center [84, 98] width 88 height 25
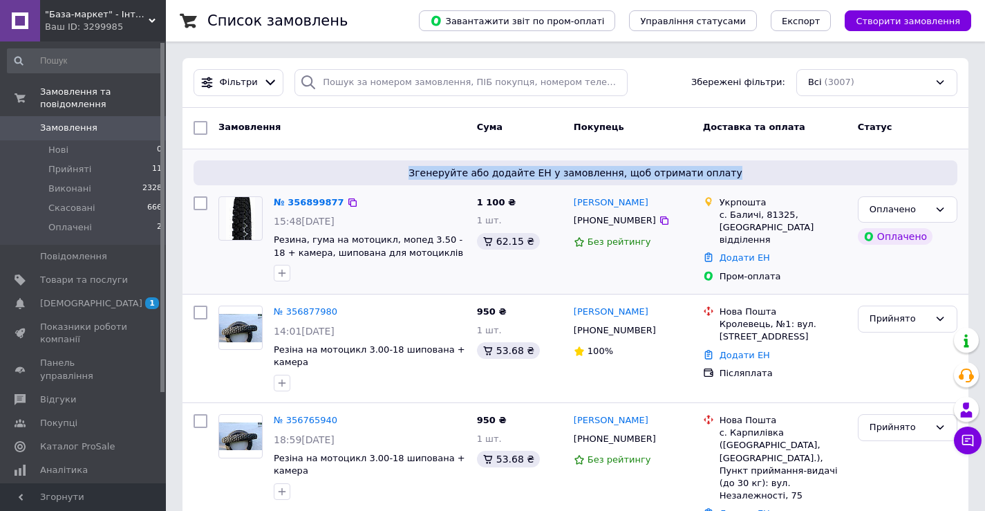
drag, startPoint x: 425, startPoint y: 172, endPoint x: 735, endPoint y: 179, distance: 310.6
click at [735, 179] on span "Згенеруйте або додайте ЕН у замовлення, щоб отримати оплату" at bounding box center [575, 173] width 753 height 14
click at [744, 165] on div "Згенеруйте або додайте ЕН у замовлення, щоб отримати оплату" at bounding box center [576, 172] width 764 height 25
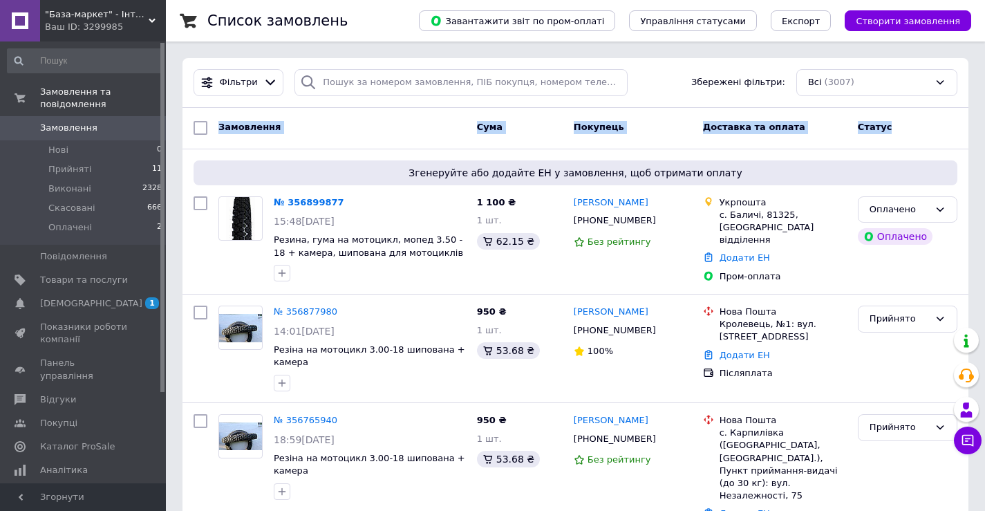
drag, startPoint x: 888, startPoint y: 135, endPoint x: 219, endPoint y: 127, distance: 669.5
click at [219, 127] on div "Замовлення Cума Покупець Доставка та оплата Статус" at bounding box center [575, 127] width 775 height 25
click at [219, 127] on span "Замовлення" at bounding box center [250, 127] width 62 height 10
drag, startPoint x: 219, startPoint y: 127, endPoint x: 912, endPoint y: 145, distance: 693.9
click at [912, 145] on div "Замовлення Cума Покупець Доставка та оплата Статус" at bounding box center [576, 128] width 786 height 41
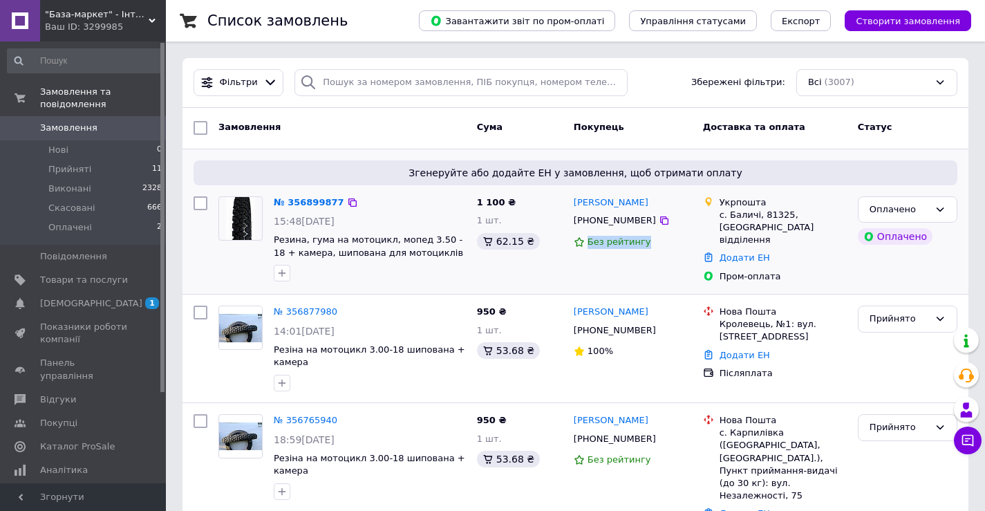
drag, startPoint x: 662, startPoint y: 245, endPoint x: 568, endPoint y: 245, distance: 94.7
click at [568, 245] on div "[PERSON_NAME] [PHONE_NUMBER] Без рейтингу" at bounding box center [632, 240] width 129 height 98
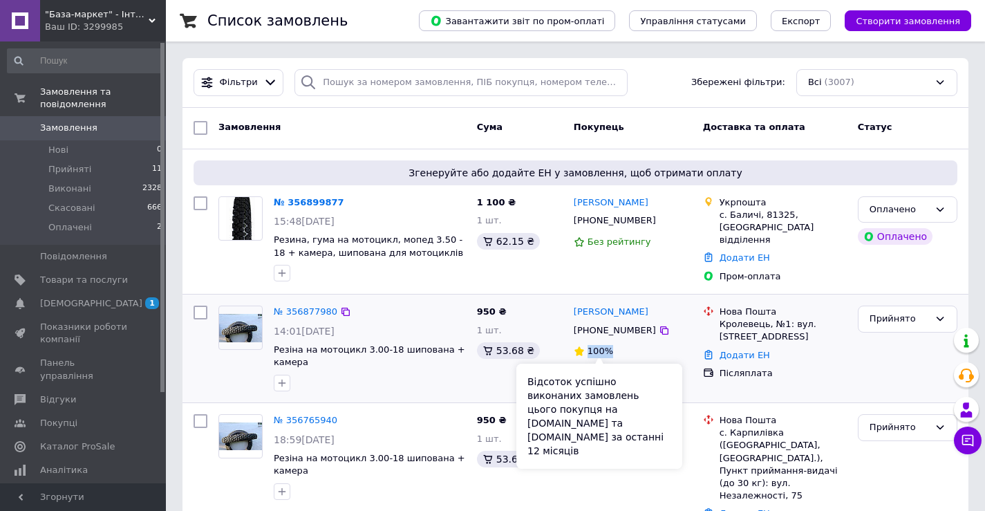
drag, startPoint x: 617, startPoint y: 349, endPoint x: 587, endPoint y: 349, distance: 29.7
click at [587, 349] on div "100%" at bounding box center [633, 351] width 118 height 13
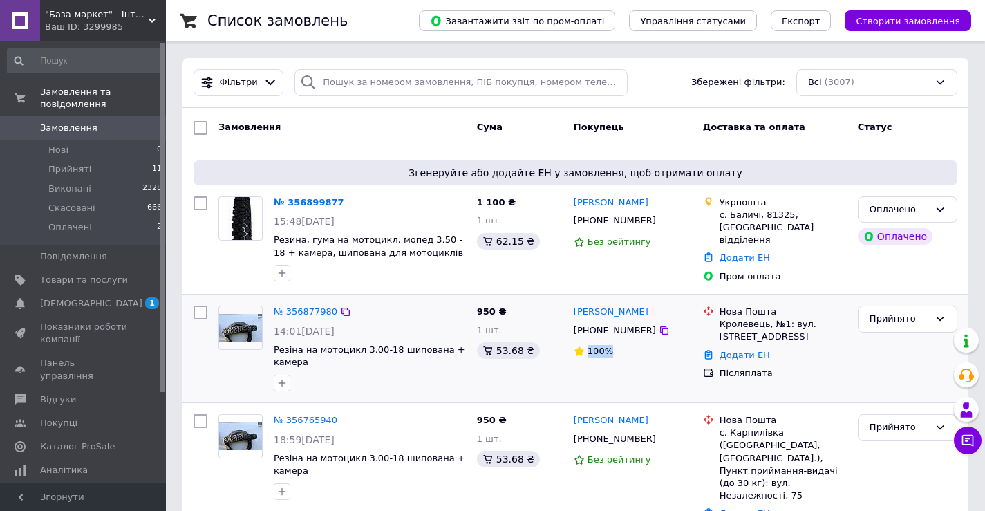
click at [656, 345] on div "100%" at bounding box center [633, 351] width 118 height 13
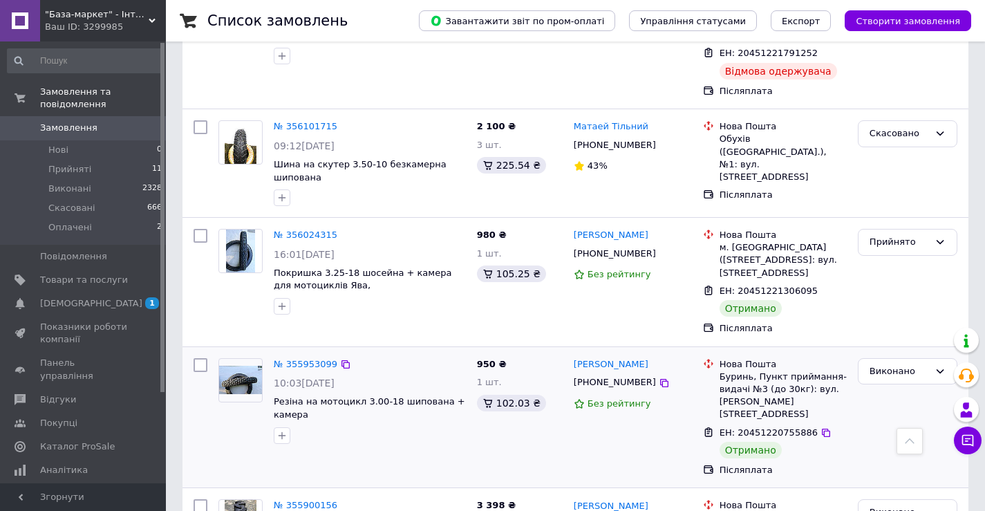
scroll to position [2140, 0]
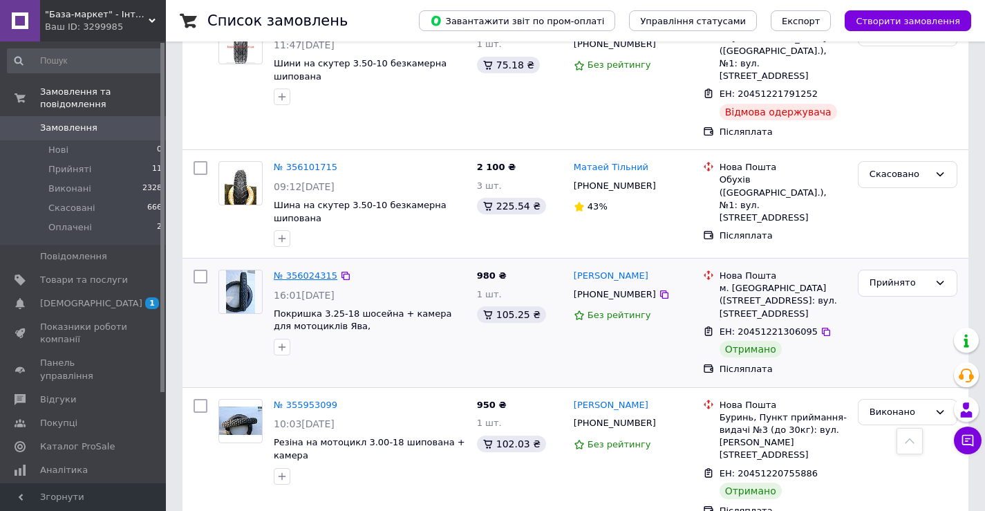
click at [290, 270] on link "№ 356024315" at bounding box center [306, 275] width 64 height 10
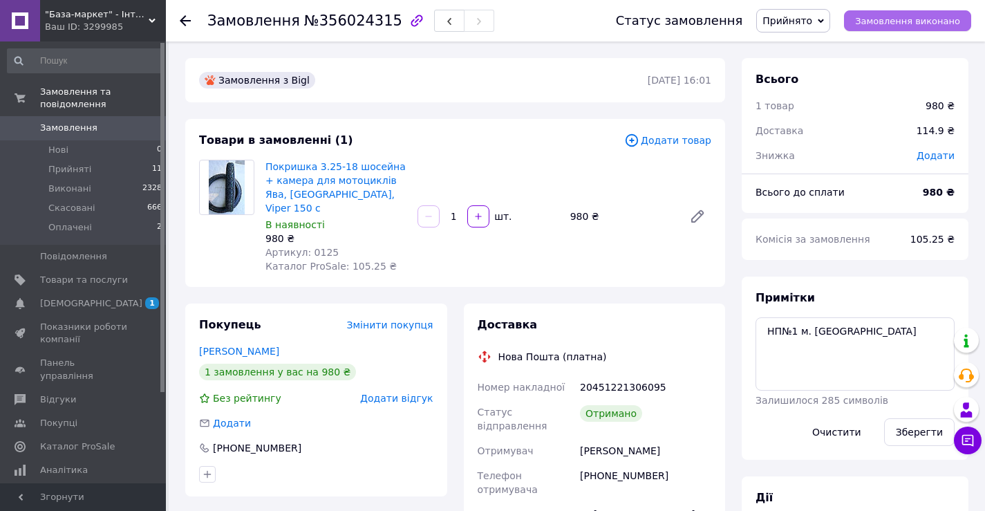
click at [900, 24] on span "Замовлення виконано" at bounding box center [907, 21] width 105 height 10
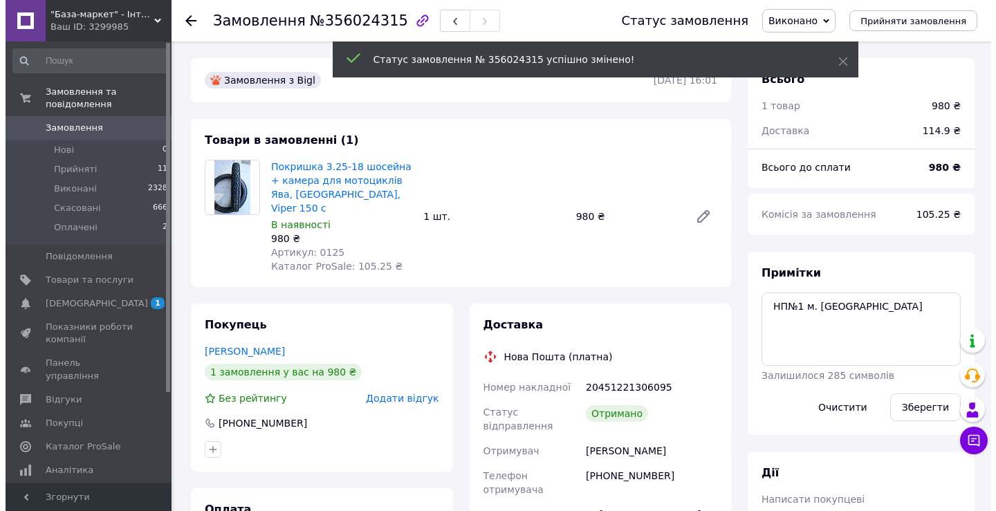
scroll to position [120, 0]
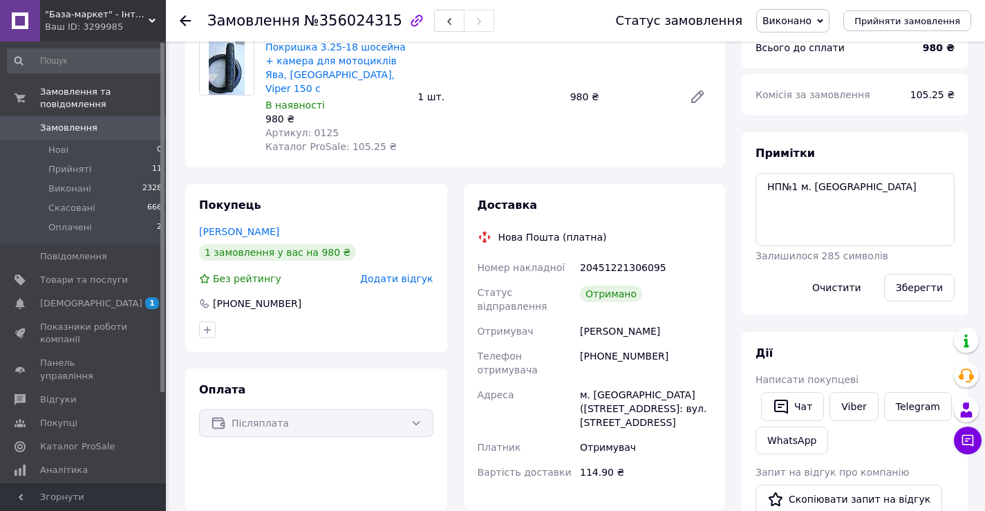
click at [391, 273] on span "Додати відгук" at bounding box center [396, 278] width 73 height 11
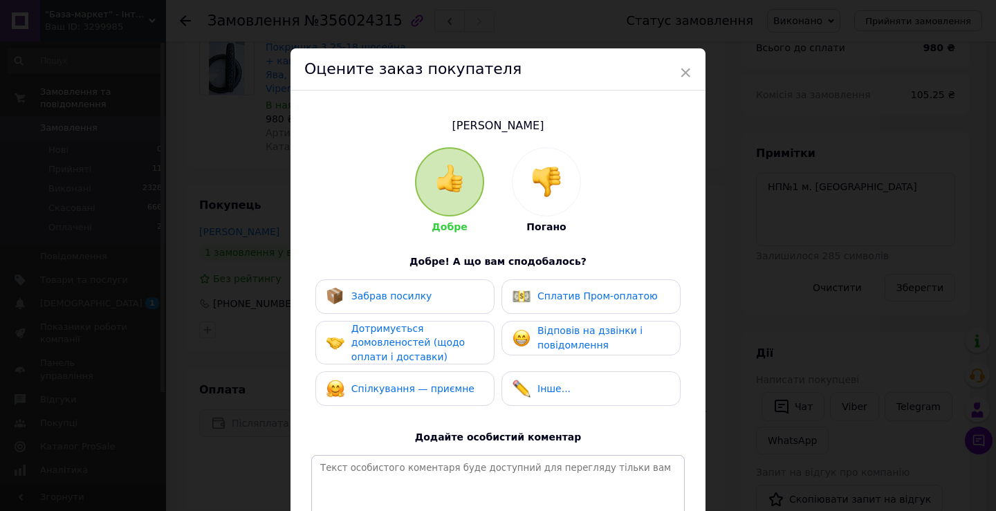
click at [396, 304] on div "Забрав посилку" at bounding box center [404, 296] width 179 height 35
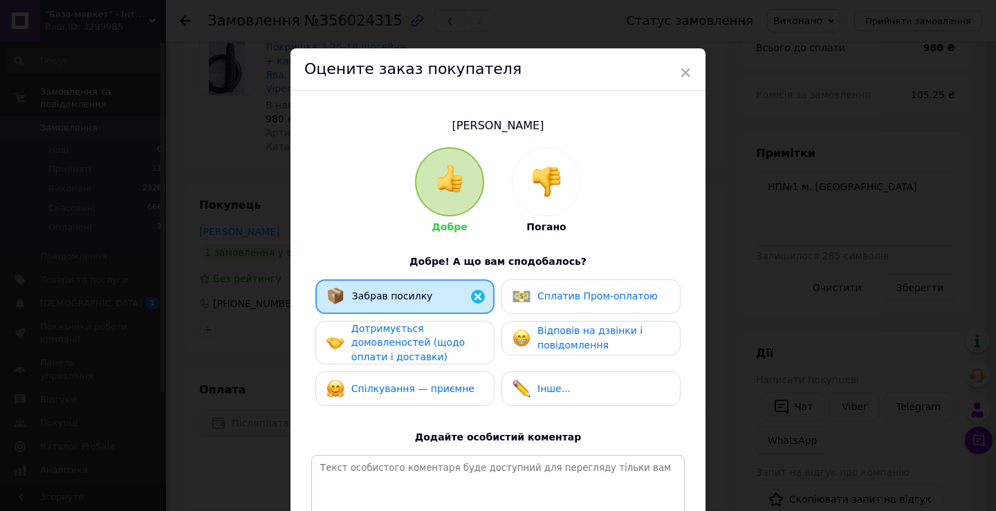
click at [393, 336] on span "Дотримується домовленостей (щодо оплати і доставки)" at bounding box center [407, 342] width 113 height 39
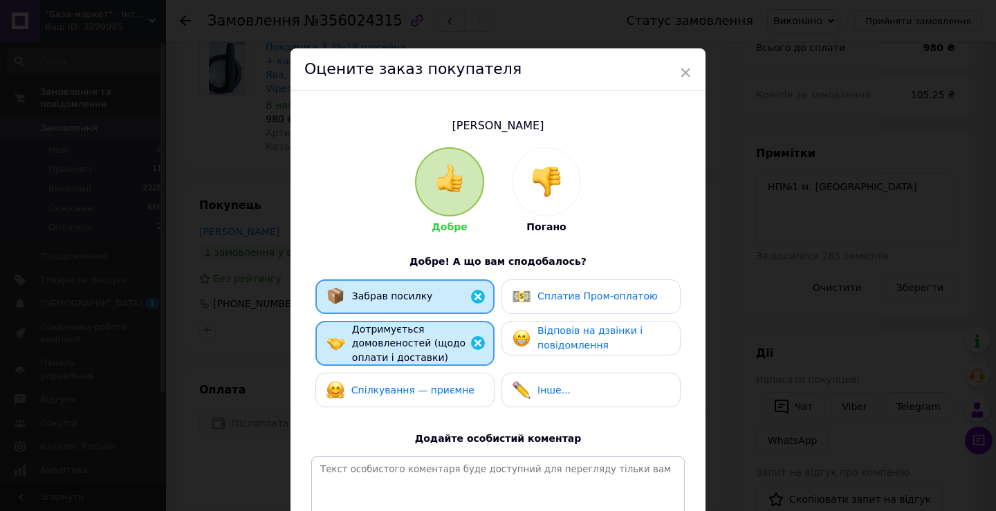
click at [391, 384] on span "Спілкування — приємне" at bounding box center [412, 389] width 123 height 11
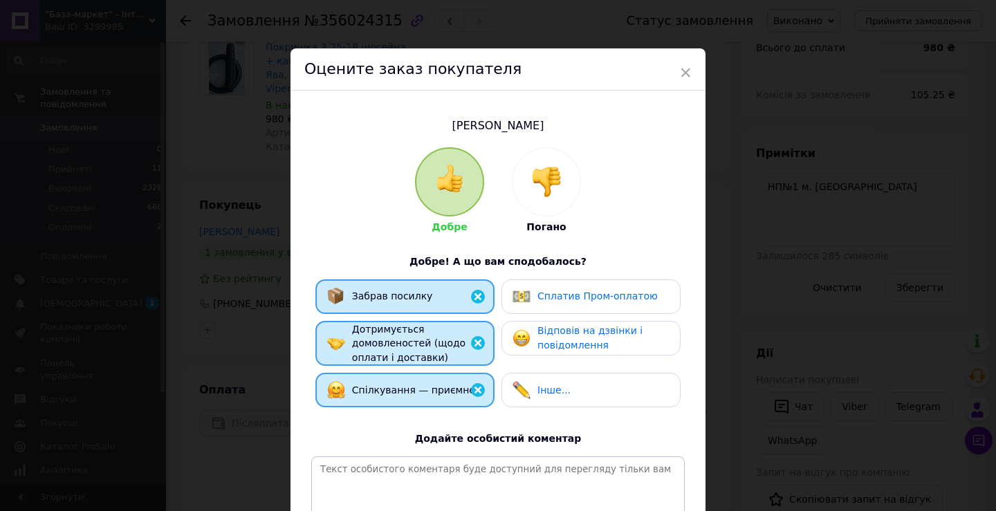
click at [576, 334] on span "Відповів на дзвінки і повідомлення" at bounding box center [589, 338] width 105 height 26
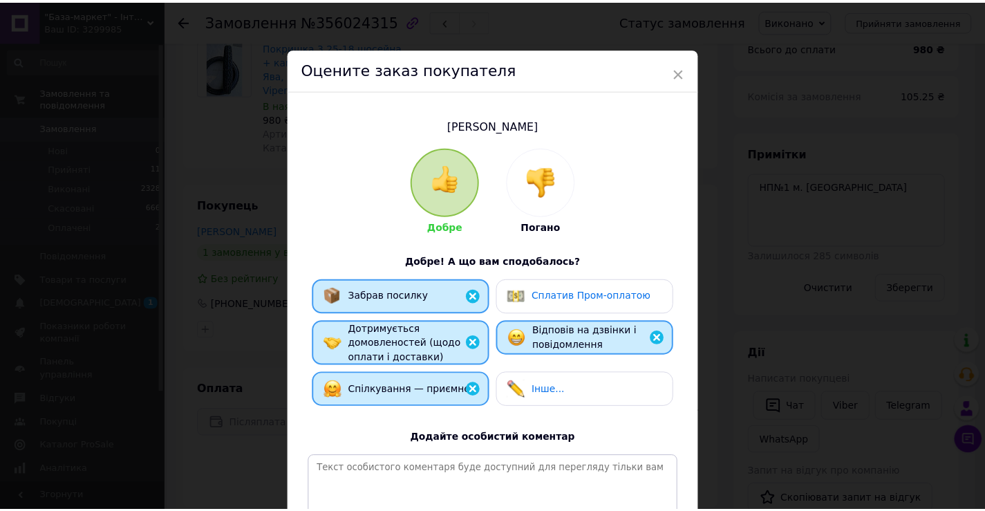
scroll to position [147, 0]
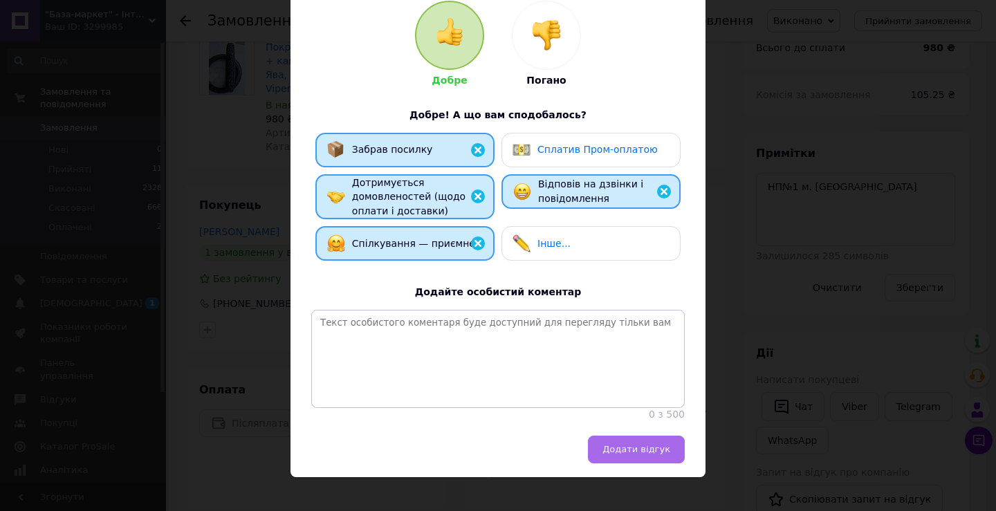
click at [627, 436] on button "Додати відгук" at bounding box center [636, 450] width 97 height 28
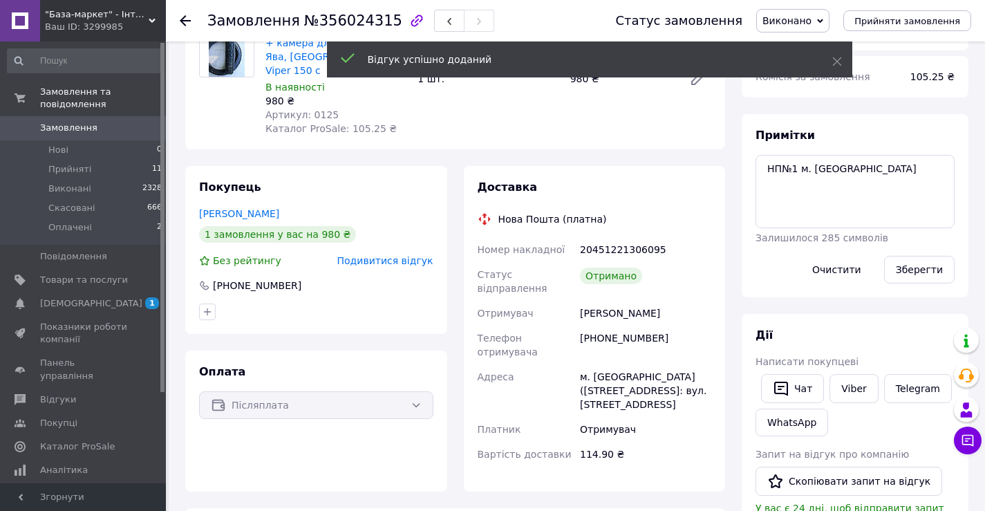
scroll to position [190, 0]
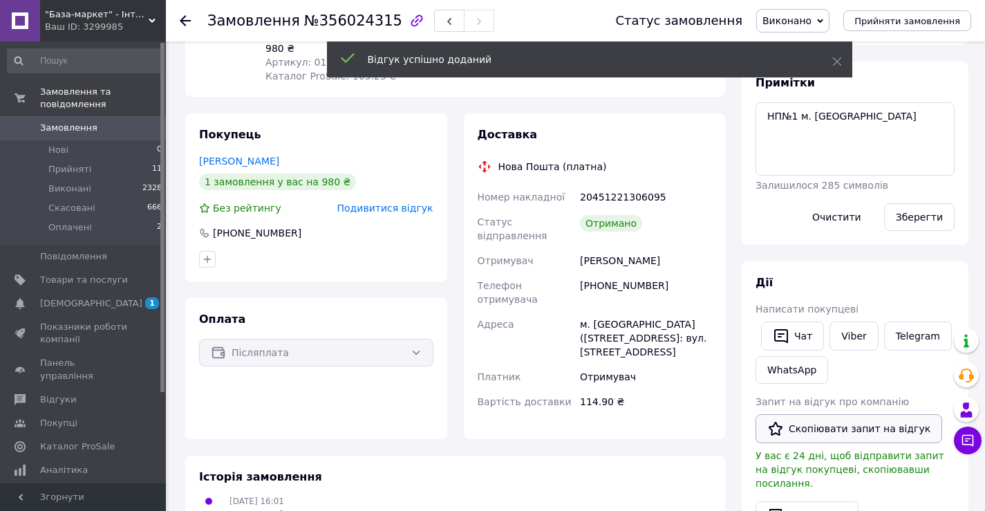
click at [799, 428] on button "Скопіювати запит на відгук" at bounding box center [849, 428] width 187 height 29
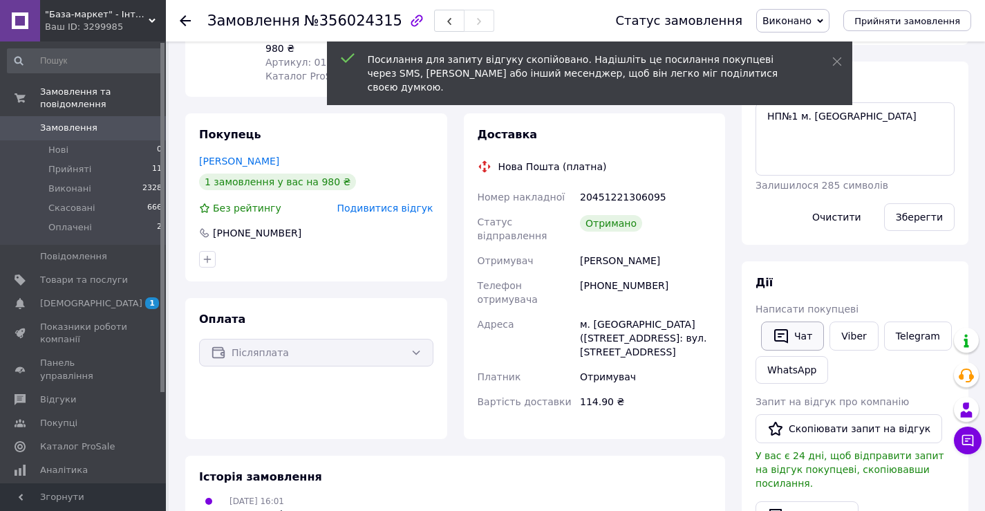
click at [801, 329] on button "Чат" at bounding box center [792, 336] width 63 height 29
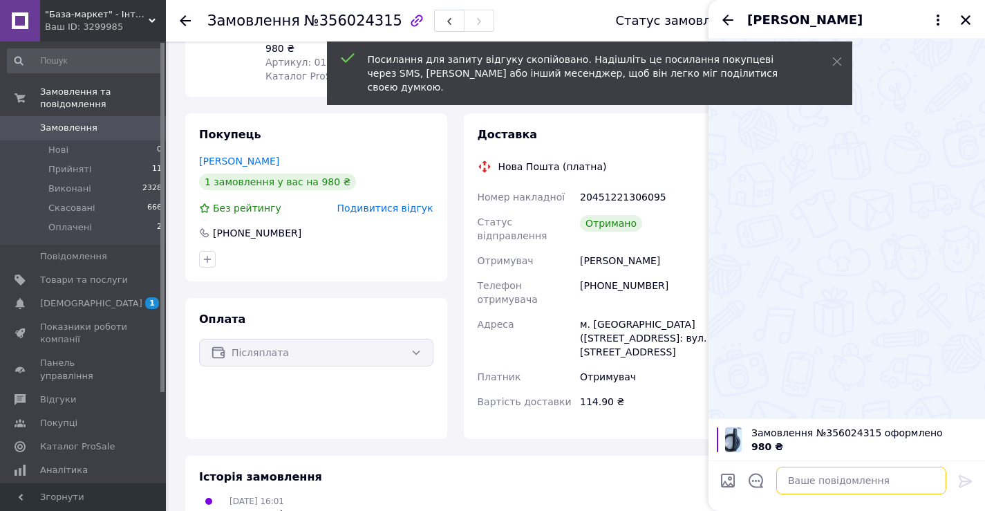
click at [836, 480] on textarea at bounding box center [862, 481] width 170 height 28
paste textarea "[URL][DOMAIN_NAME]"
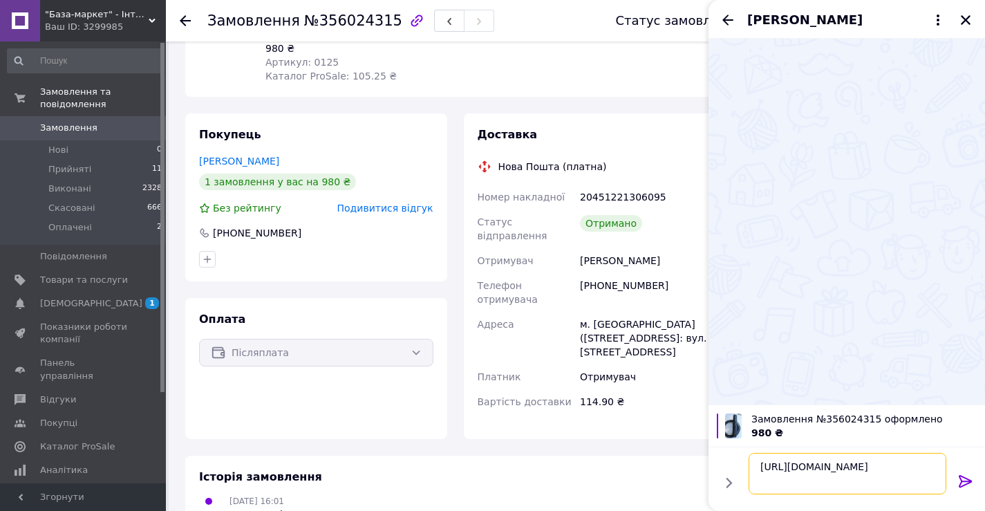
click at [759, 467] on textarea "[URL][DOMAIN_NAME]" at bounding box center [848, 473] width 198 height 41
click at [773, 464] on textarea "[URL][DOMAIN_NAME]" at bounding box center [848, 473] width 198 height 41
paste textarea "Добрий день! Вас вітає магазин ''[GEOGRAPHIC_DATA][PERSON_NAME]'' Будемо вдячні…"
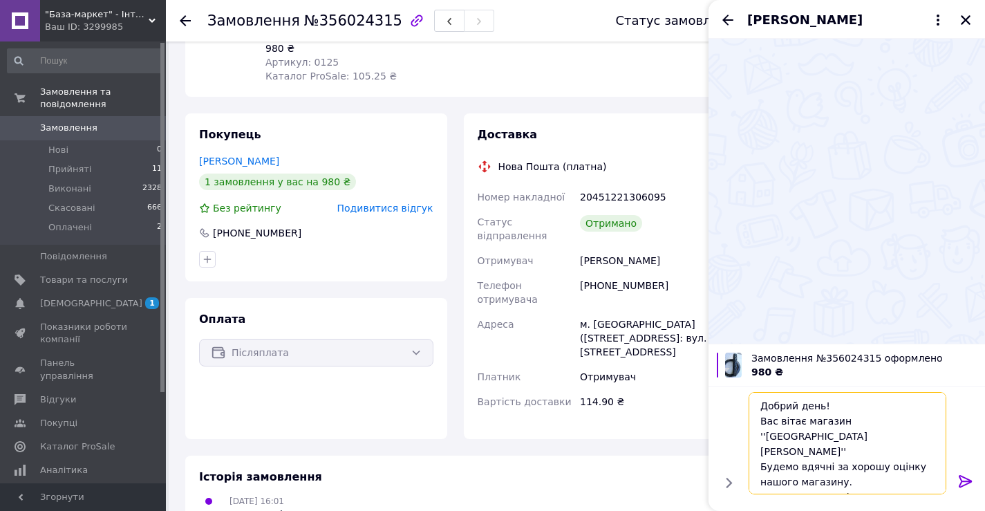
type textarea "Добрий день! Вас вітає магазин ''[GEOGRAPHIC_DATA][PERSON_NAME]'' Будемо вдячні…"
click at [967, 481] on icon at bounding box center [965, 481] width 13 height 12
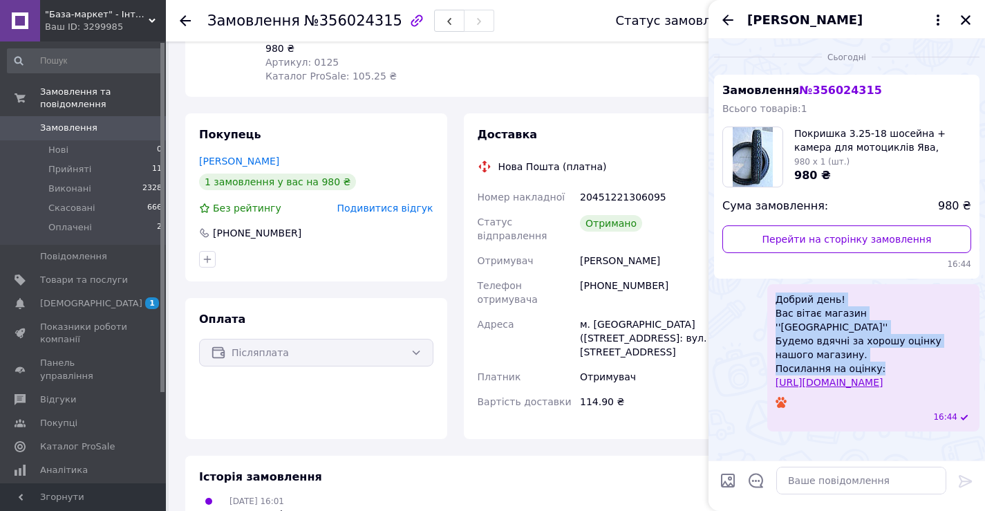
drag, startPoint x: 880, startPoint y: 353, endPoint x: 763, endPoint y: 293, distance: 130.5
click at [763, 293] on div "Добрий день! Вас вітає магазин ''[GEOGRAPHIC_DATA][PERSON_NAME]'' Будемо вдячні…" at bounding box center [847, 357] width 266 height 147
copy span "Добрий день! Вас вітає магазин ''[GEOGRAPHIC_DATA][PERSON_NAME]'' Будемо вдячні…"
click at [958, 19] on button "Закрити" at bounding box center [966, 20] width 17 height 17
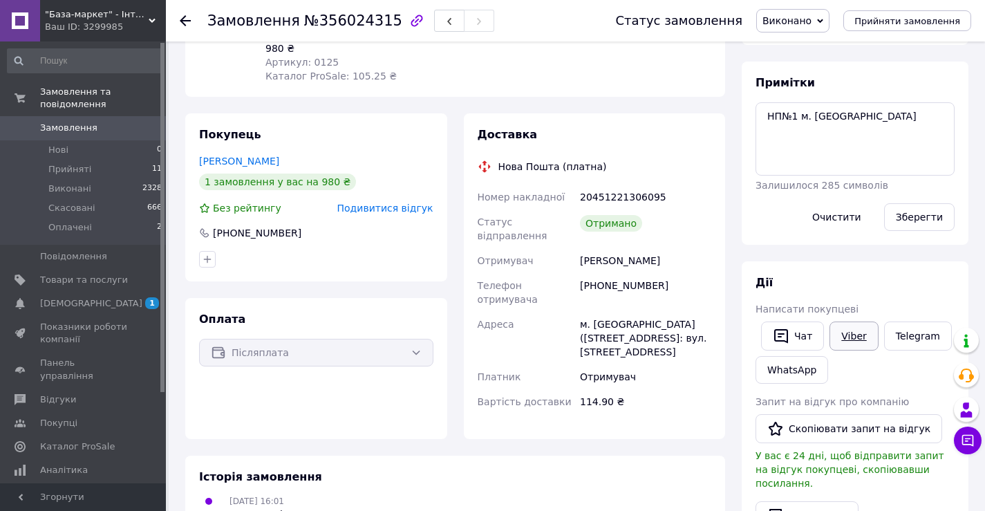
click at [856, 338] on link "Viber" at bounding box center [854, 336] width 48 height 29
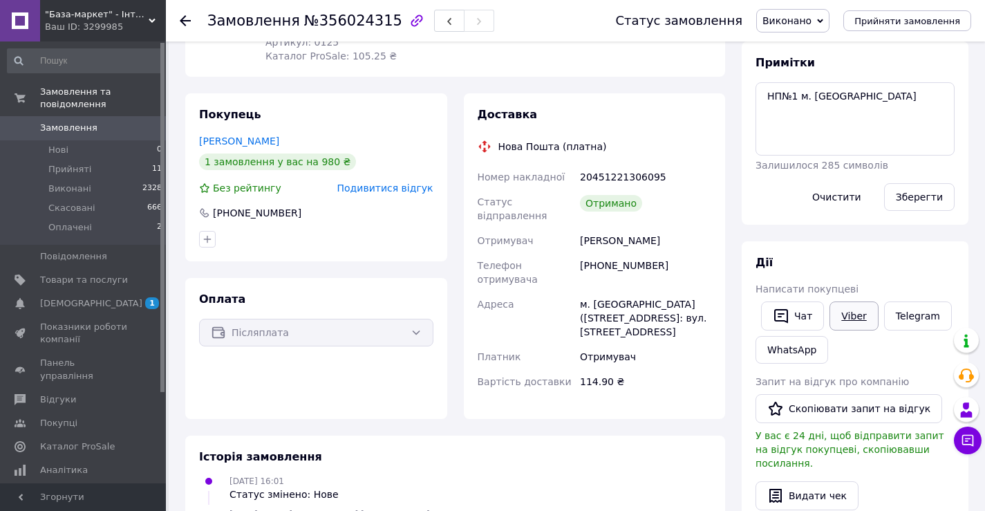
scroll to position [334, 0]
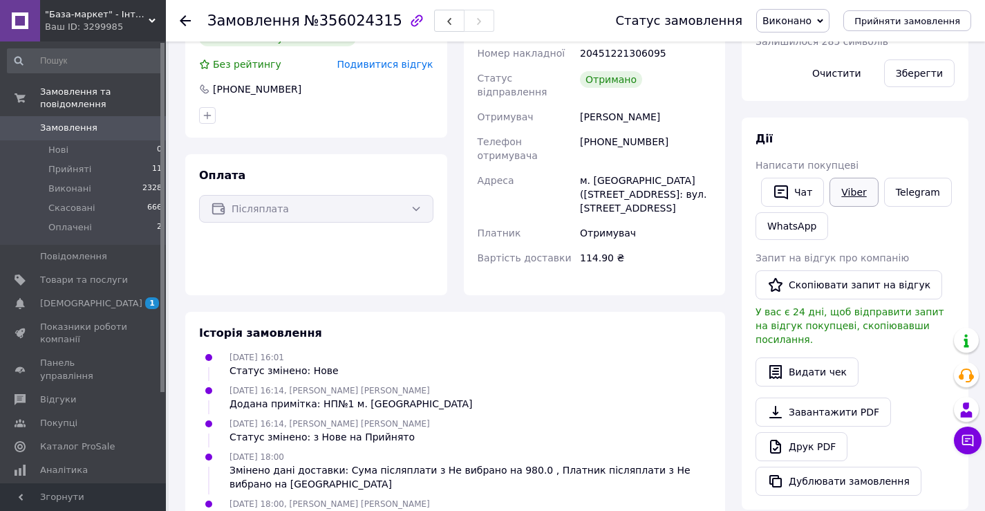
click at [839, 282] on button "Скопіювати запит на відгук" at bounding box center [849, 284] width 187 height 29
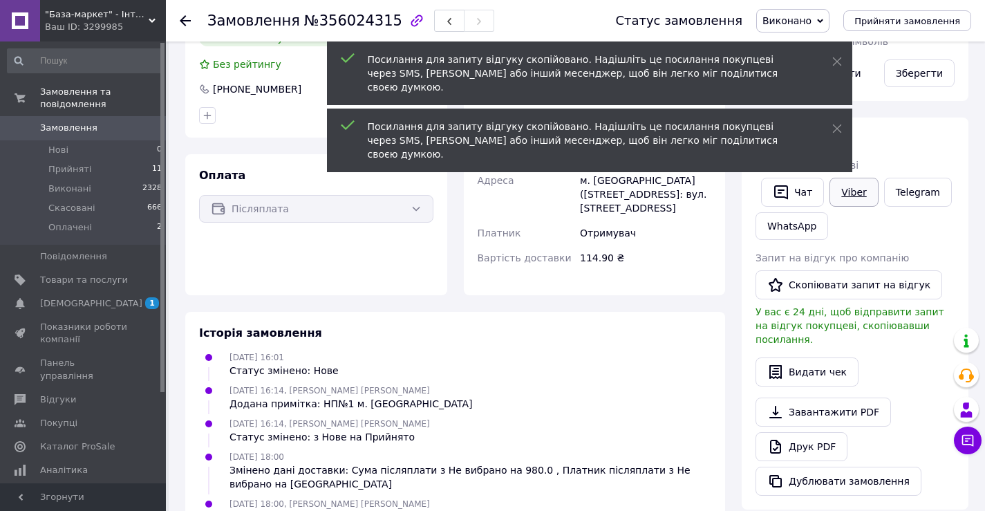
click at [839, 282] on button "Скопіювати запит на відгук" at bounding box center [849, 284] width 187 height 29
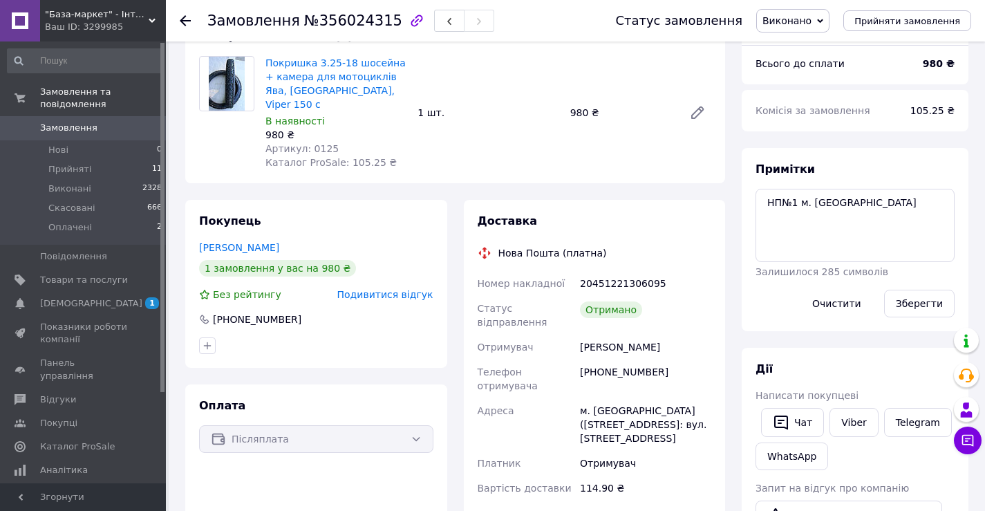
scroll to position [0, 0]
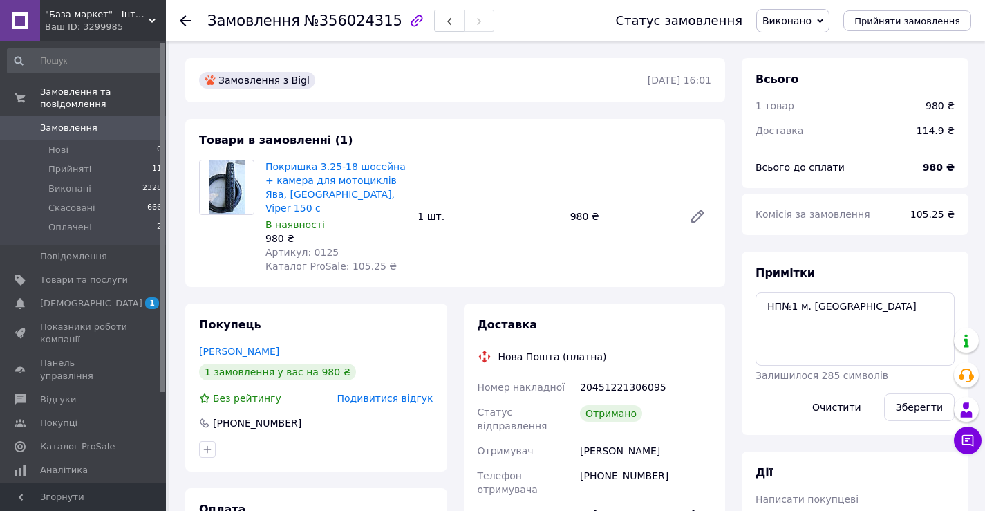
click at [185, 19] on icon at bounding box center [185, 20] width 11 height 11
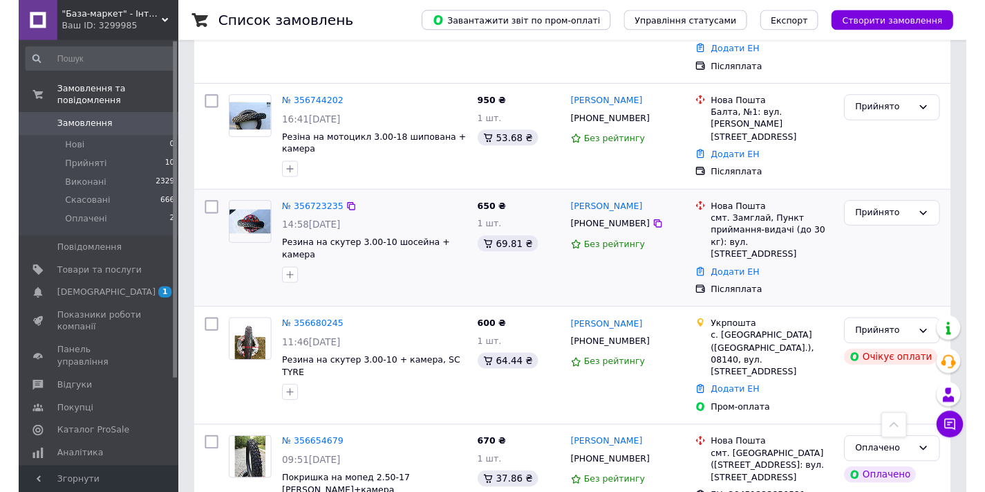
scroll to position [449, 0]
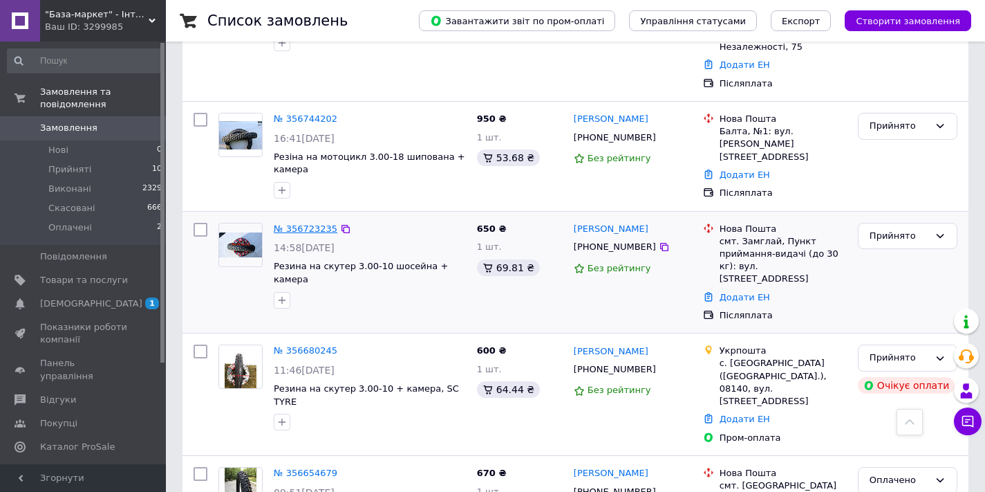
click at [299, 223] on link "№ 356723235" at bounding box center [306, 228] width 64 height 10
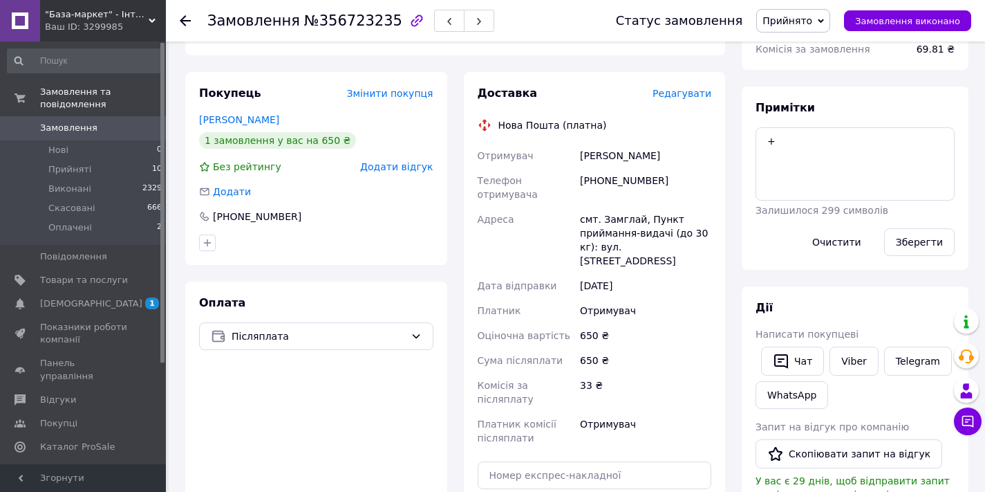
scroll to position [306, 0]
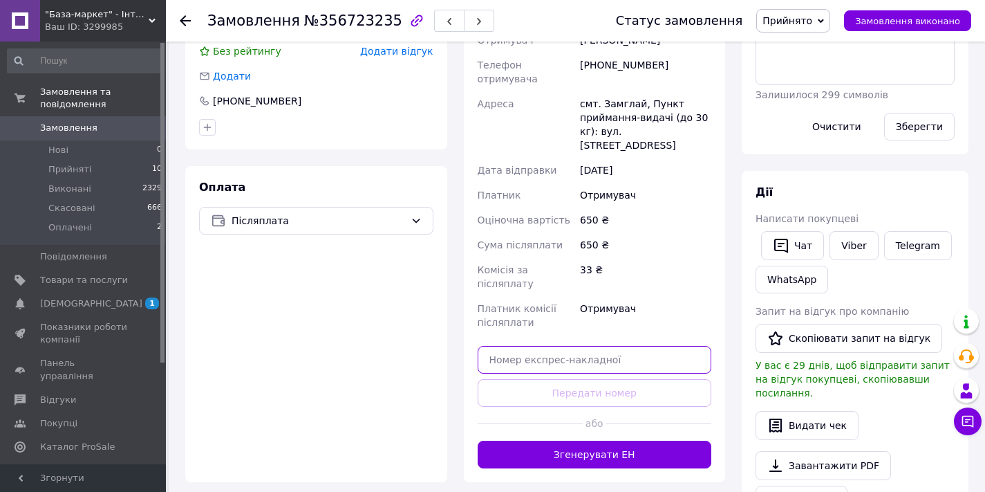
click at [552, 346] on input "text" at bounding box center [595, 360] width 234 height 28
paste input "20451224913559"
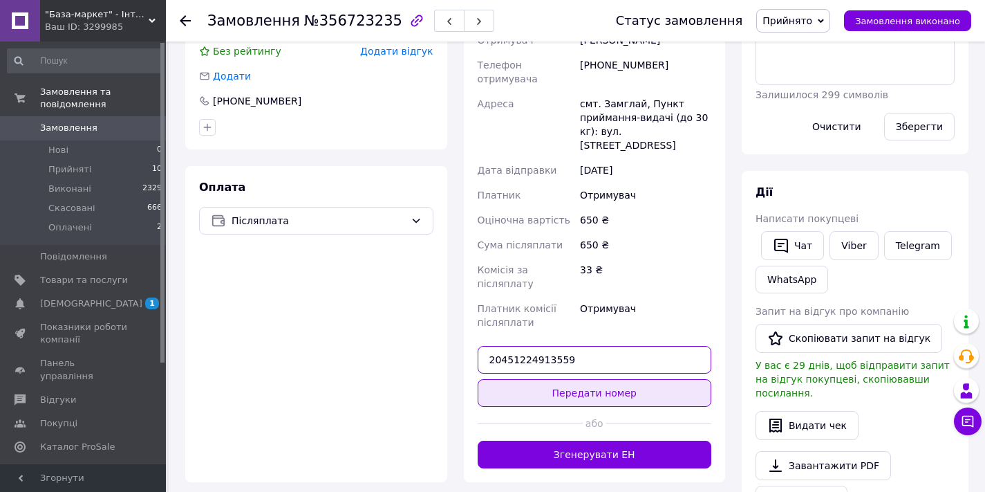
type input "20451224913559"
click at [580, 379] on button "Передати номер" at bounding box center [595, 393] width 234 height 28
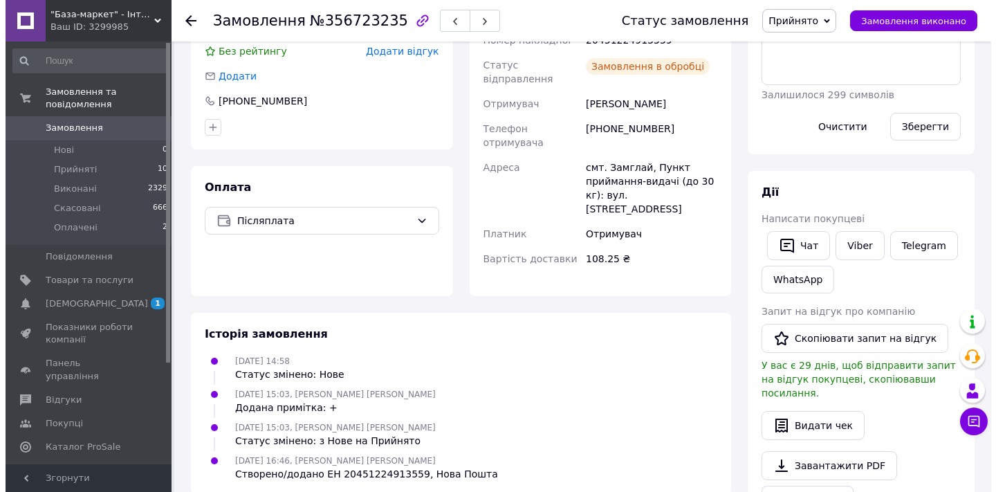
scroll to position [0, 0]
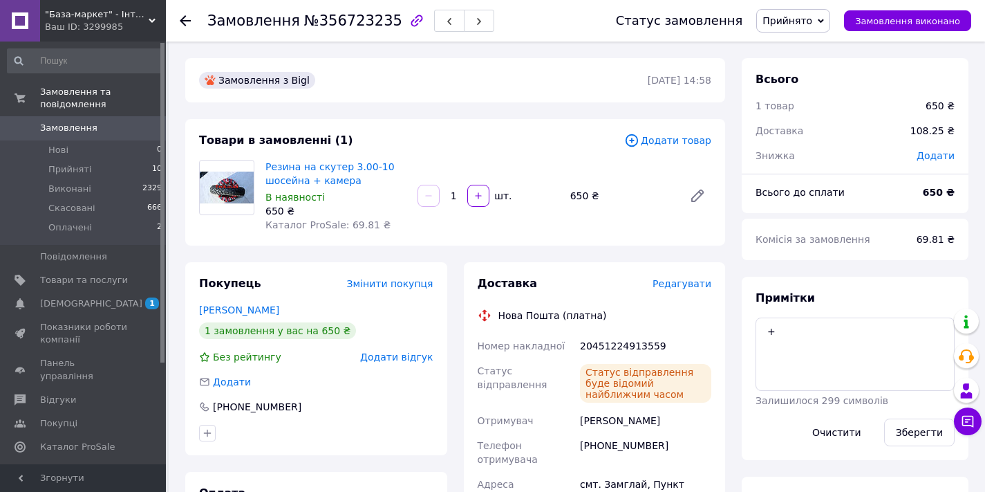
click at [183, 21] on use at bounding box center [185, 20] width 11 height 11
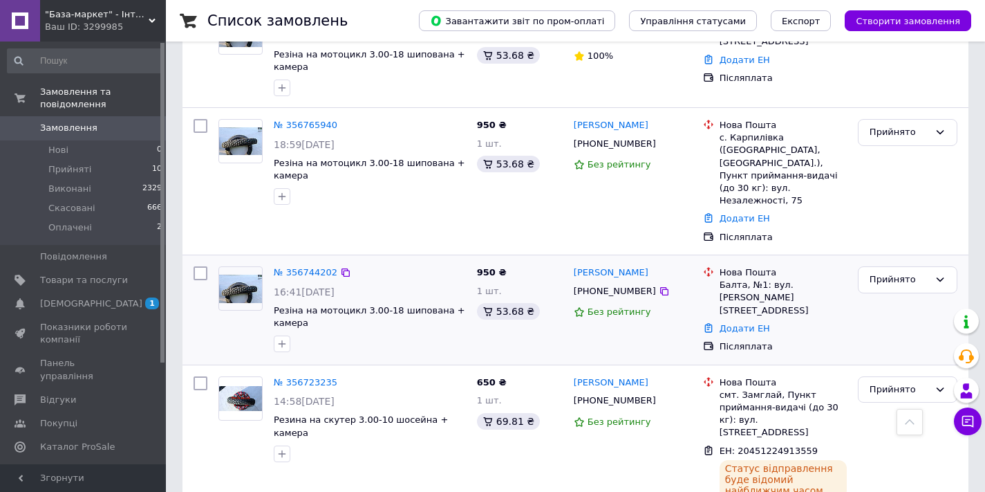
scroll to position [298, 0]
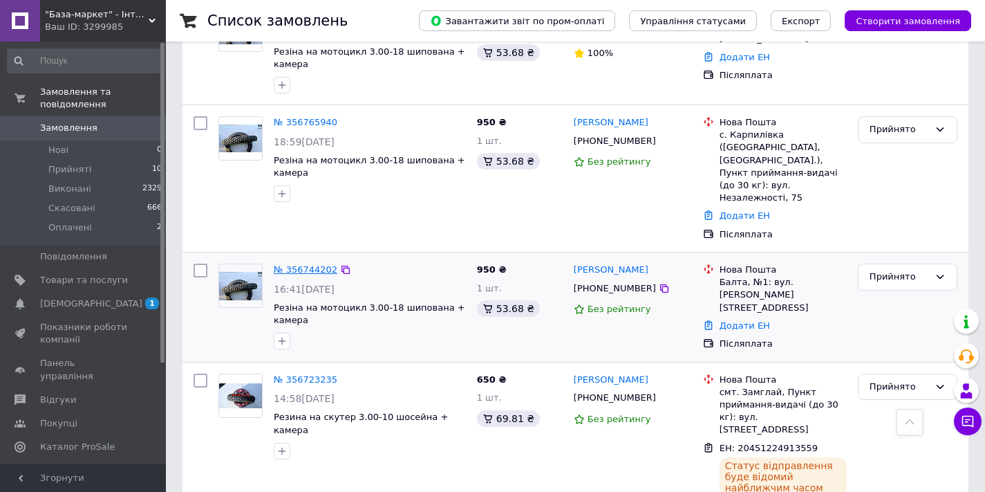
click at [313, 264] on link "№ 356744202" at bounding box center [306, 269] width 64 height 10
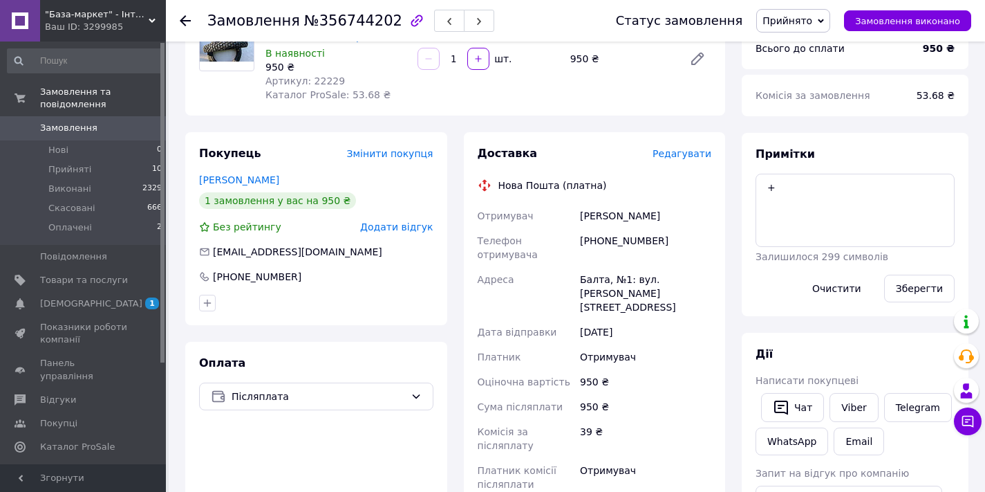
scroll to position [304, 0]
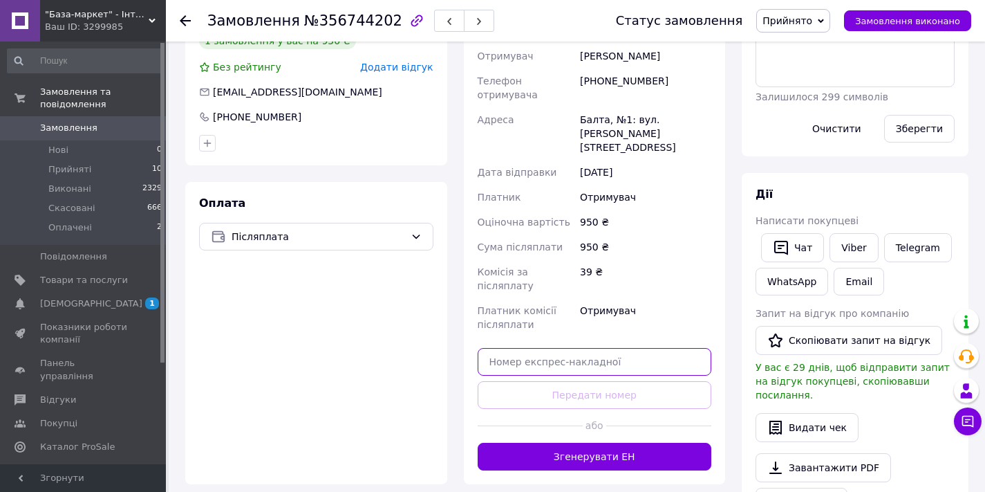
click at [617, 348] on input "text" at bounding box center [595, 362] width 234 height 28
paste input "20451224912347"
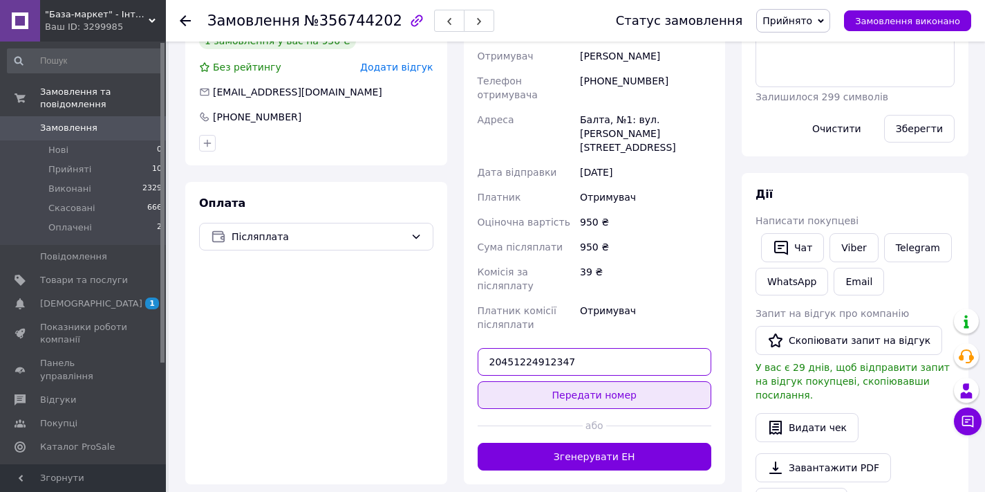
type input "20451224912347"
click at [613, 381] on button "Передати номер" at bounding box center [595, 395] width 234 height 28
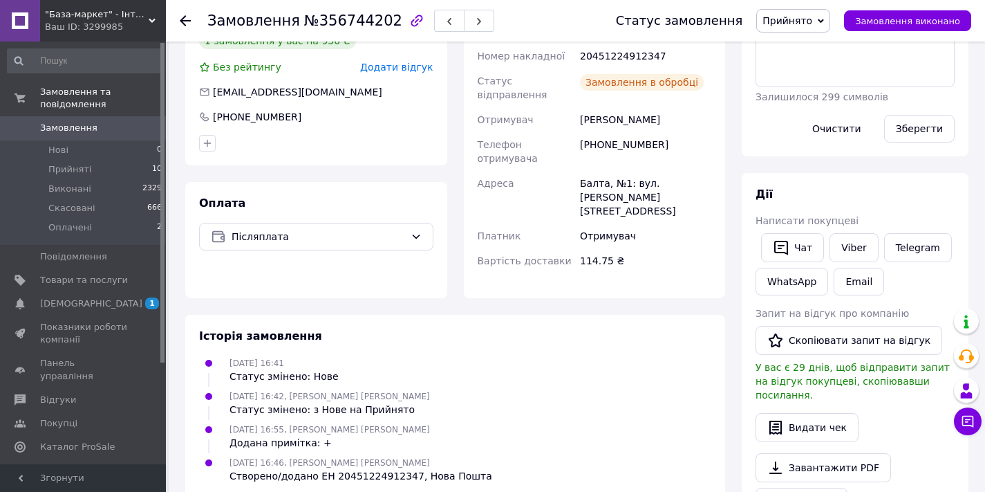
click at [184, 18] on use at bounding box center [185, 20] width 11 height 11
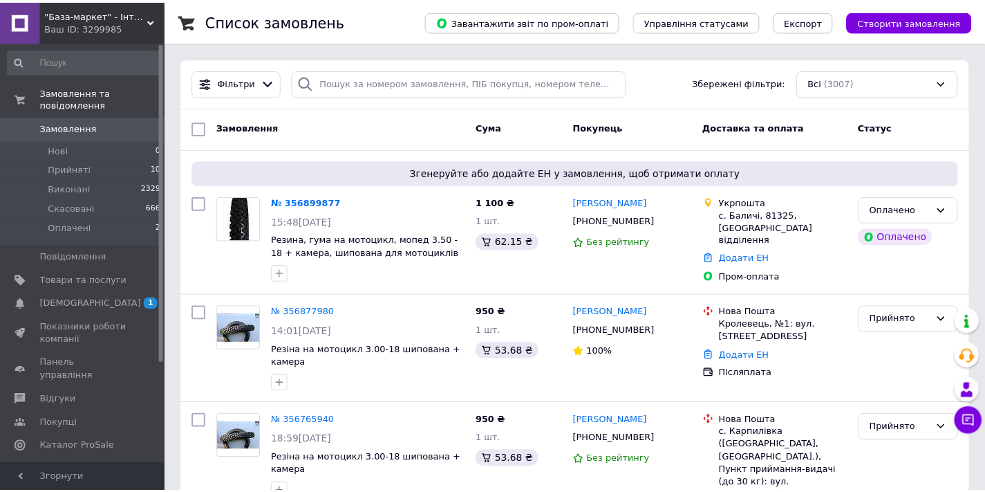
scroll to position [245, 0]
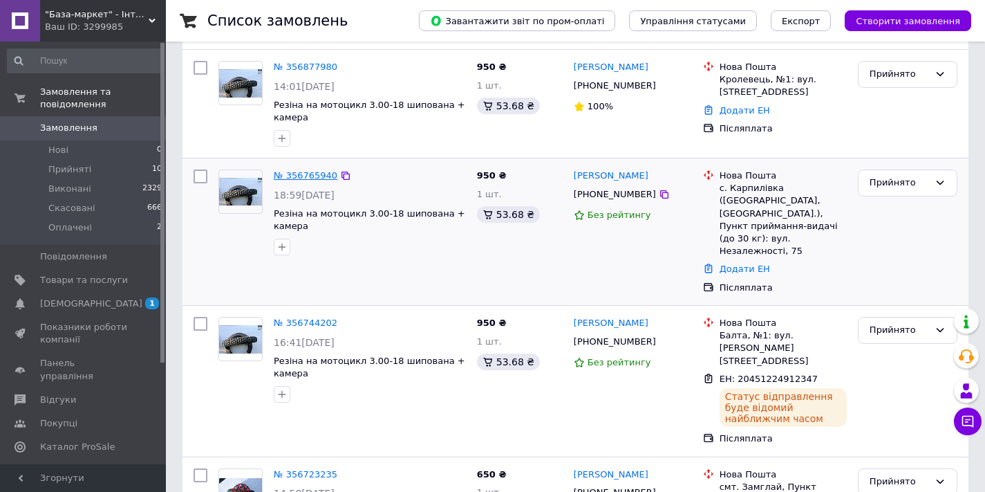
click at [302, 174] on link "№ 356765940" at bounding box center [306, 175] width 64 height 10
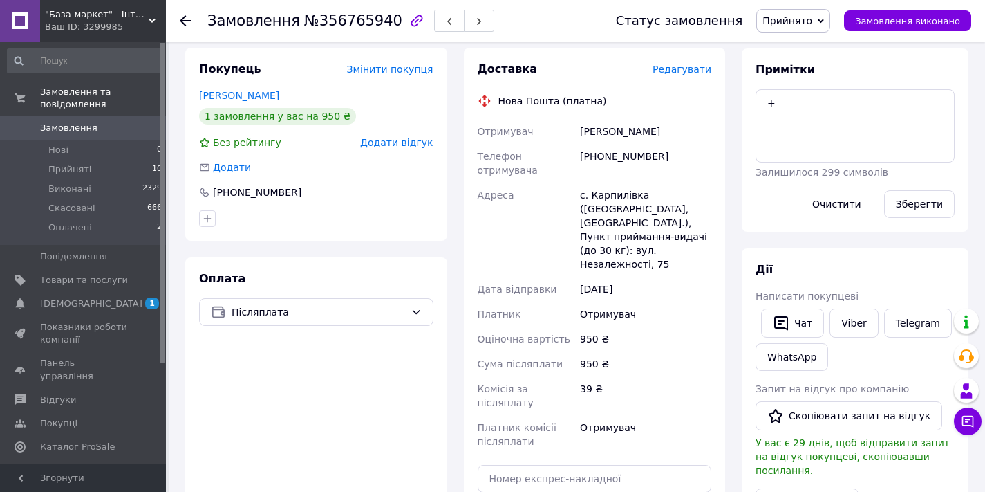
scroll to position [300, 0]
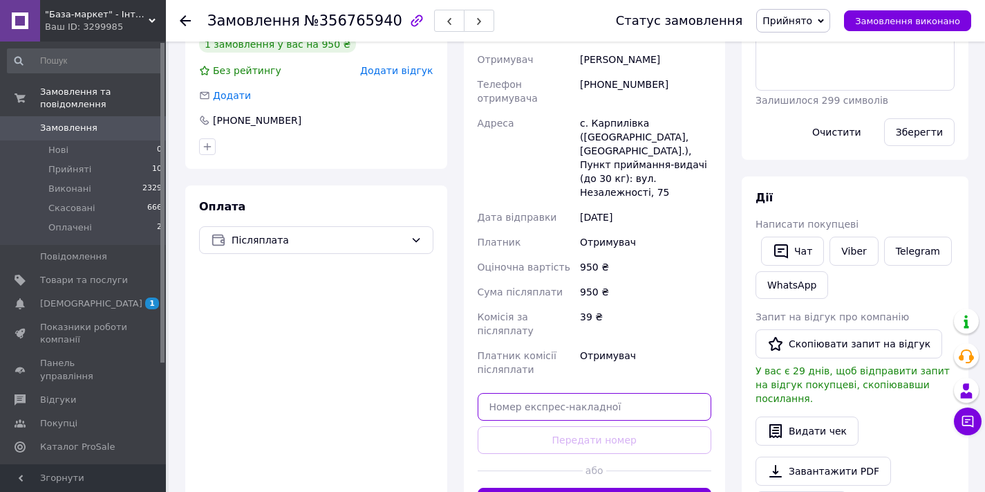
click at [595, 393] on input "text" at bounding box center [595, 407] width 234 height 28
paste input "20451224911317"
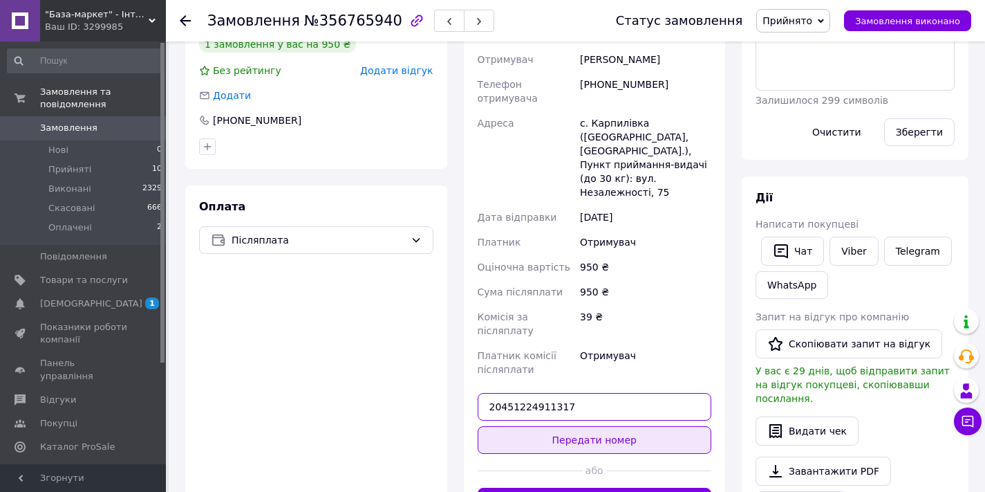
type input "20451224911317"
click at [612, 426] on button "Передати номер" at bounding box center [595, 440] width 234 height 28
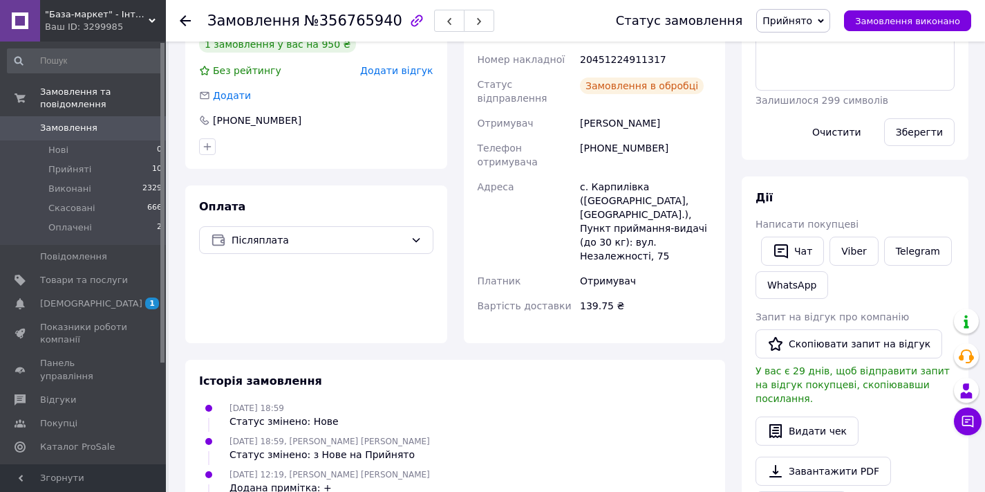
scroll to position [0, 0]
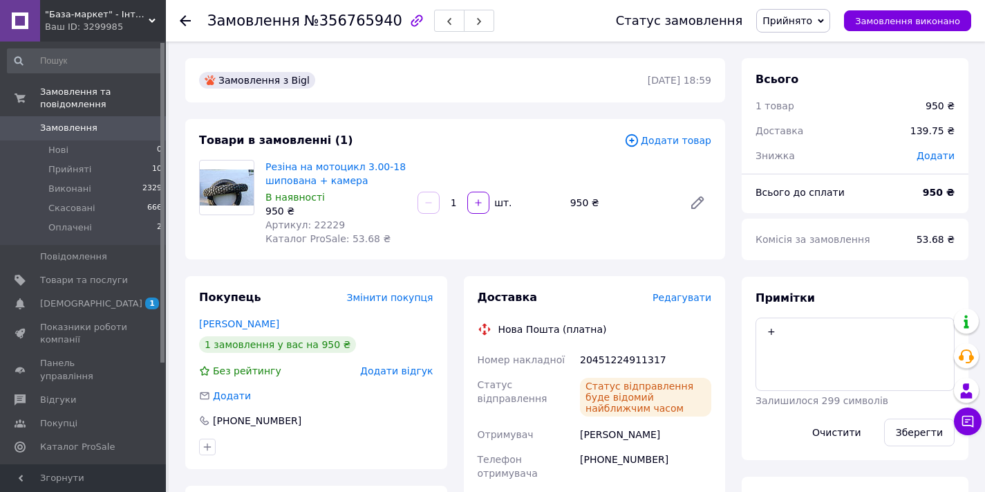
click at [187, 20] on use at bounding box center [185, 20] width 11 height 11
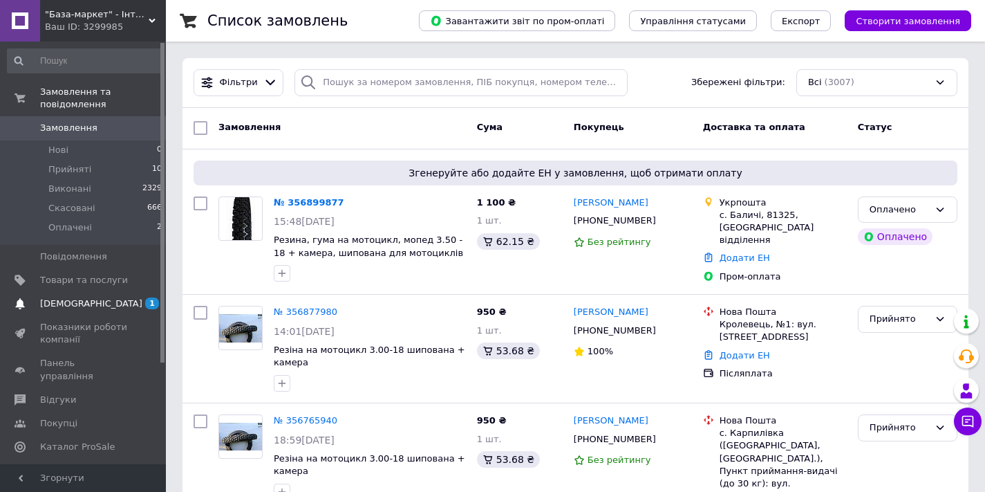
click at [62, 297] on span "[DEMOGRAPHIC_DATA]" at bounding box center [91, 303] width 102 height 12
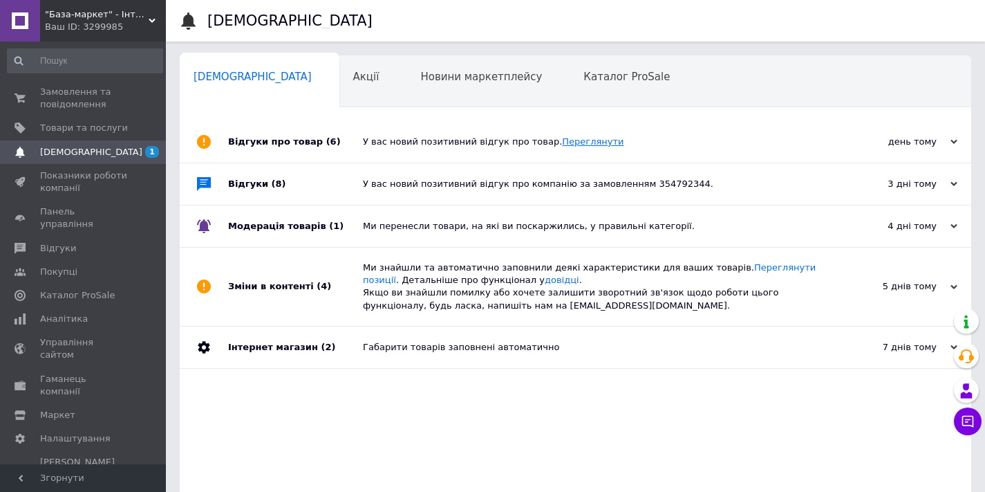
click at [571, 141] on link "Переглянути" at bounding box center [593, 141] width 62 height 10
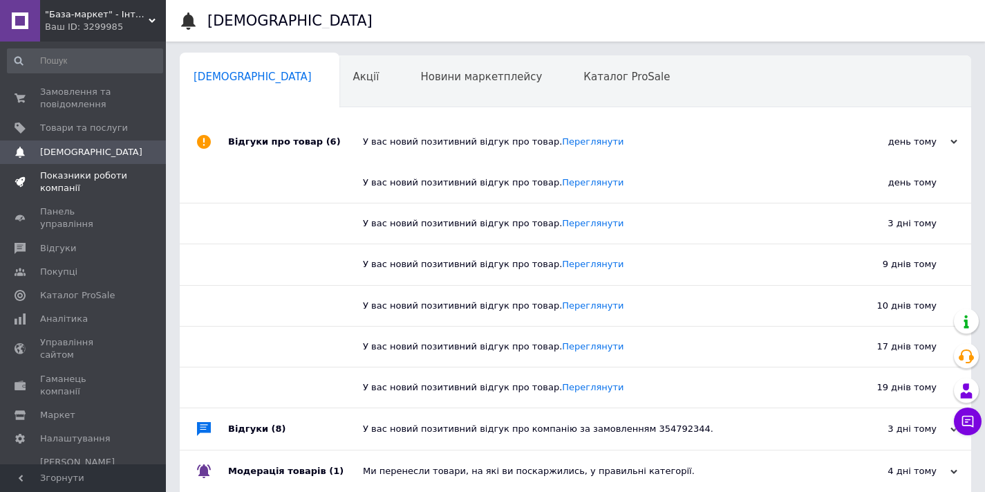
click at [69, 176] on span "Показники роботи компанії" at bounding box center [84, 181] width 88 height 25
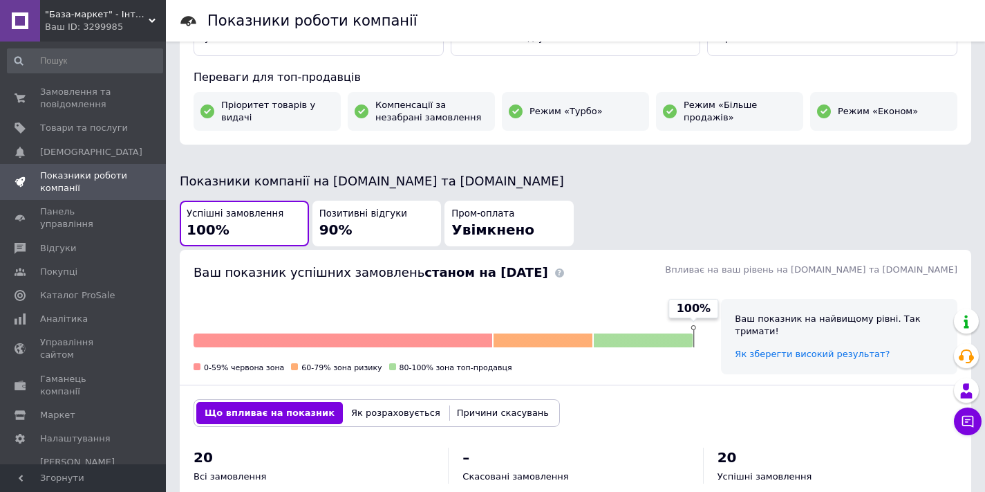
scroll to position [289, 0]
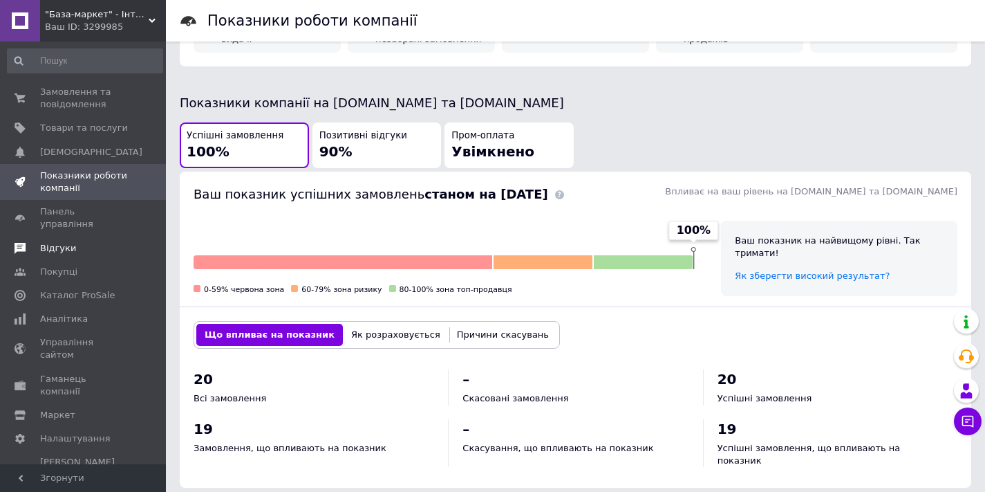
click at [64, 242] on span "Відгуки" at bounding box center [58, 248] width 36 height 12
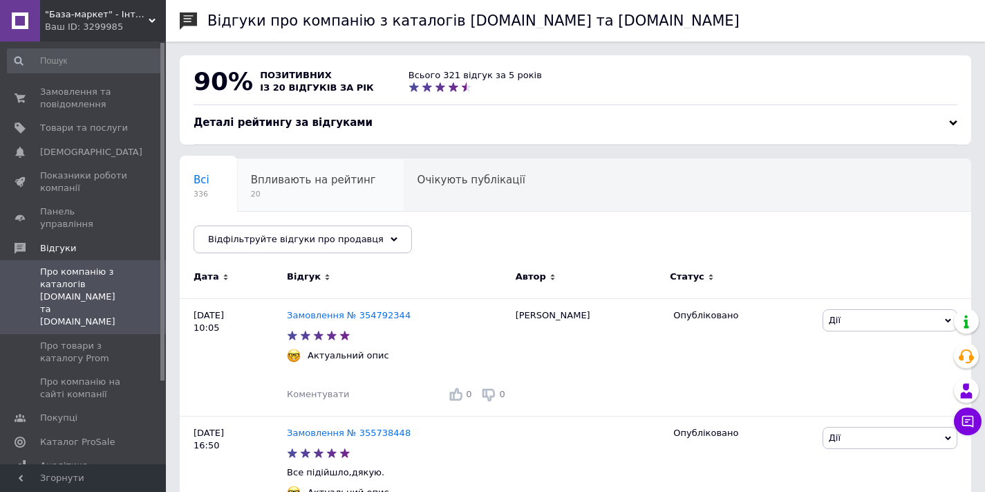
click at [337, 184] on span "Впливають на рейтинг" at bounding box center [313, 180] width 125 height 12
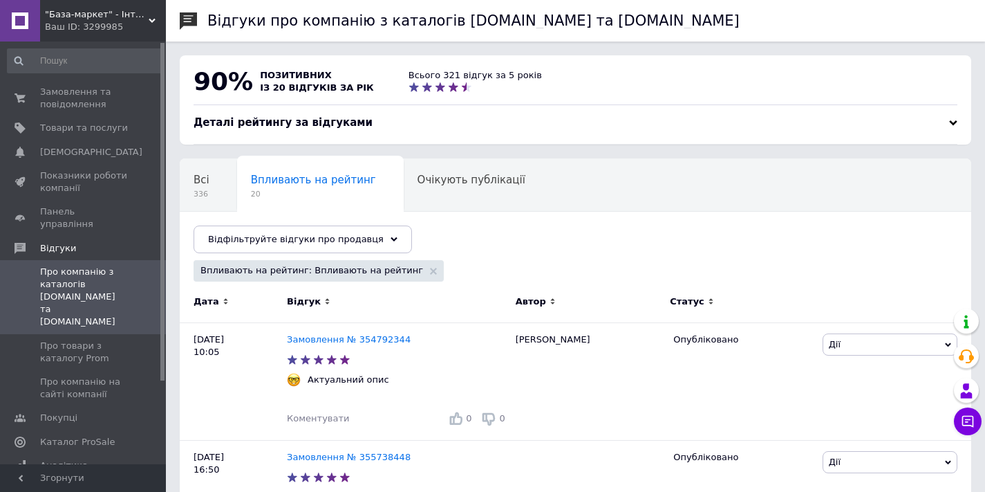
click at [665, 128] on div "Деталі рейтингу за відгуками" at bounding box center [576, 122] width 764 height 15
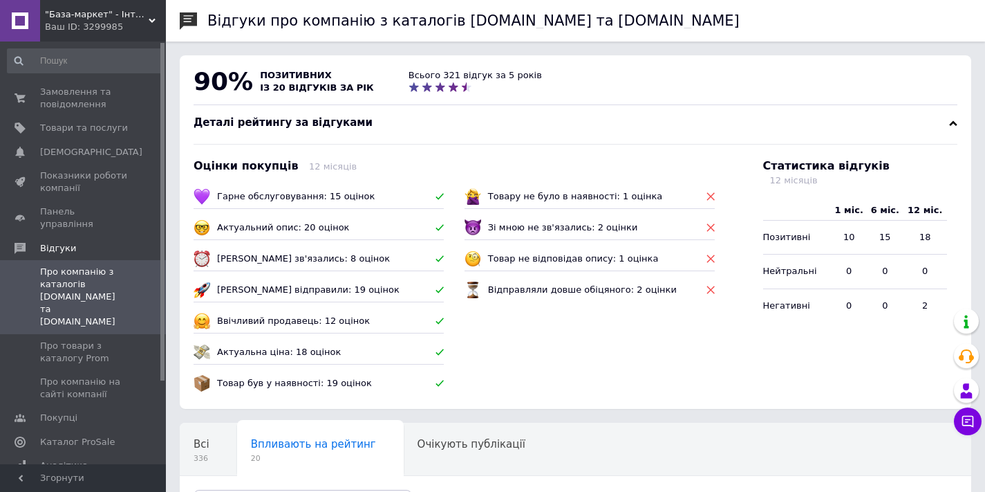
click at [665, 128] on div "Оцінки покупців 12 місяців Гарне обслуговування: 15 оцінок Актуальний опис: 20 …" at bounding box center [455, 276] width 559 height 298
click at [425, 129] on div "Оцінки покупців 12 місяців Гарне обслуговування: 15 оцінок Актуальний опис: 20 …" at bounding box center [455, 276] width 559 height 298
click at [467, 102] on div "90% позитивних із 20 відгуків за рік Всього 321 відгук за 5 років" at bounding box center [576, 85] width 792 height 60
click at [462, 124] on div "Деталі рейтингу за відгуками" at bounding box center [576, 122] width 764 height 15
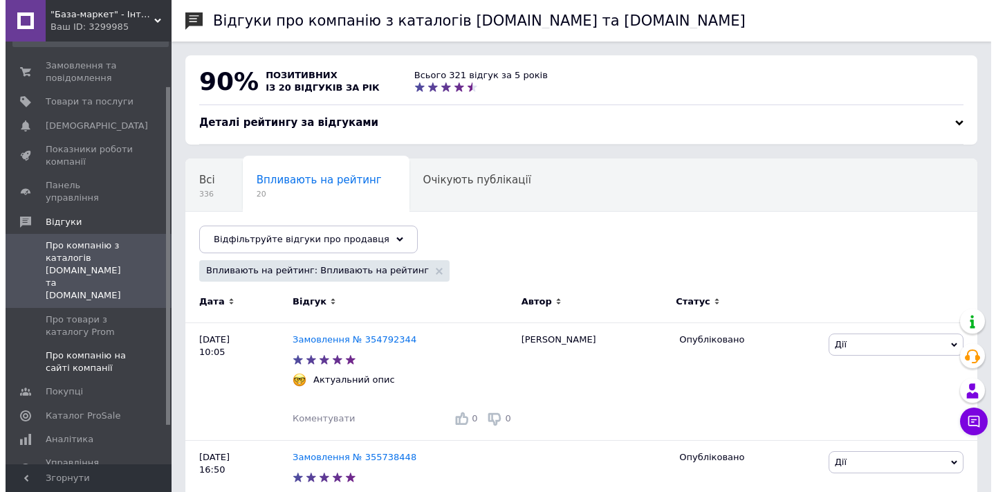
scroll to position [55, 0]
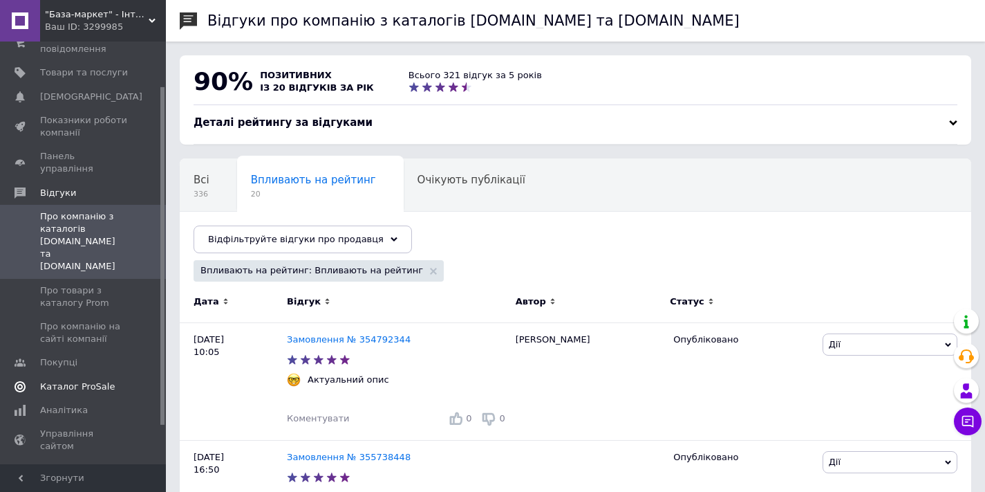
click at [68, 380] on span "Каталог ProSale" at bounding box center [77, 386] width 75 height 12
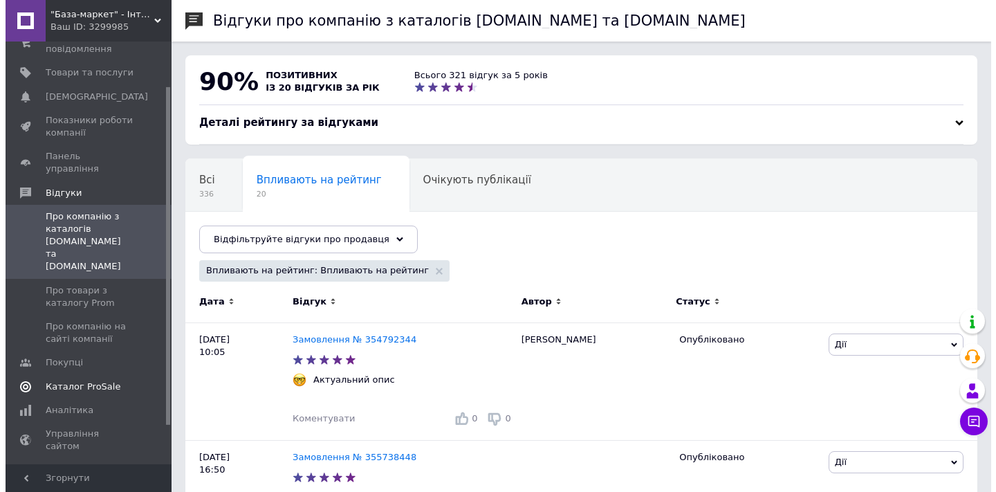
scroll to position [42, 0]
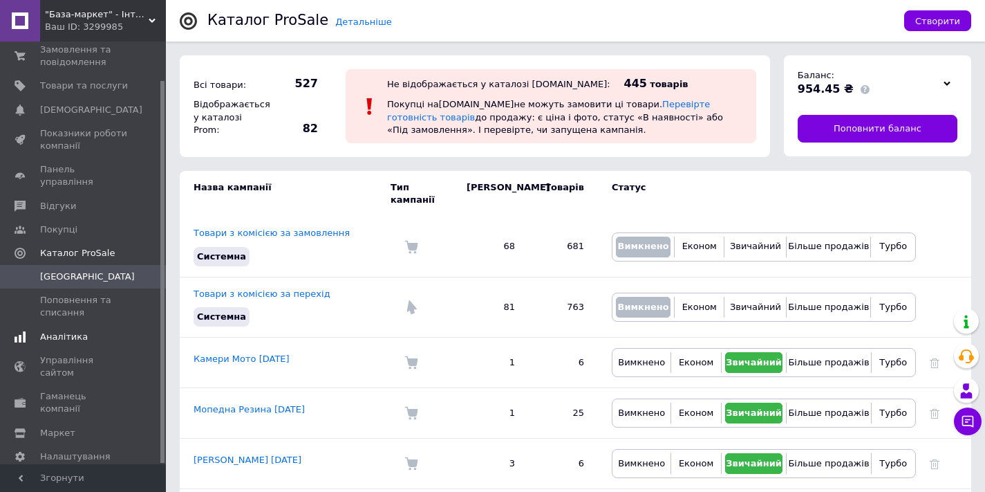
click at [70, 331] on span "Аналітика" at bounding box center [64, 337] width 48 height 12
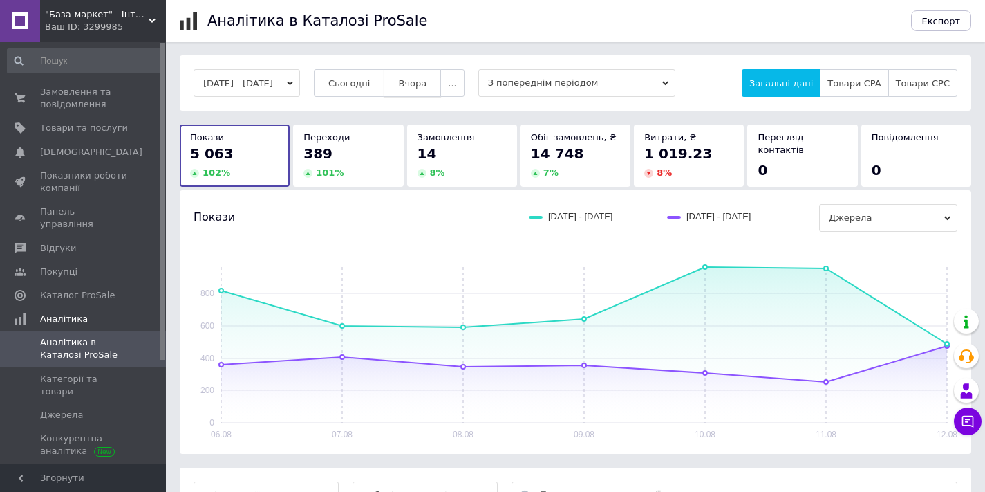
click at [427, 82] on span "Вчора" at bounding box center [412, 83] width 28 height 10
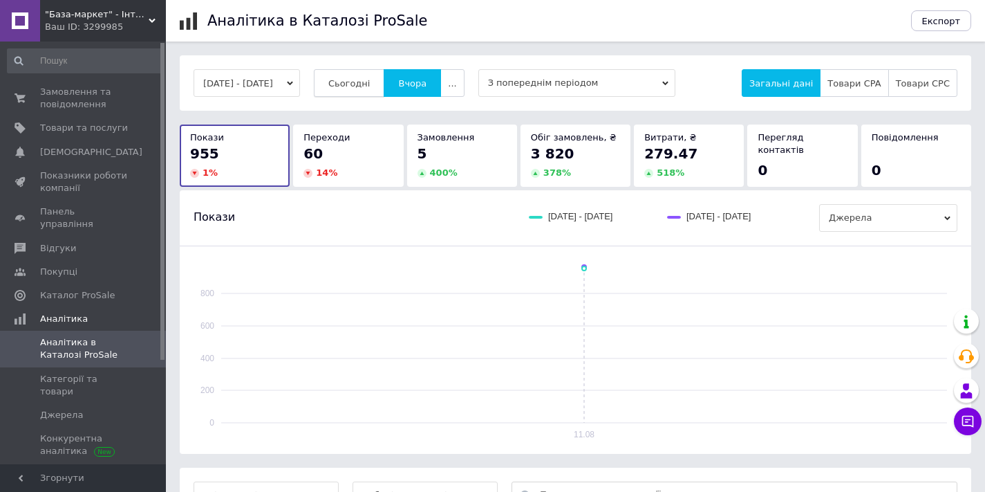
click at [371, 79] on span "Сьогодні" at bounding box center [349, 83] width 42 height 10
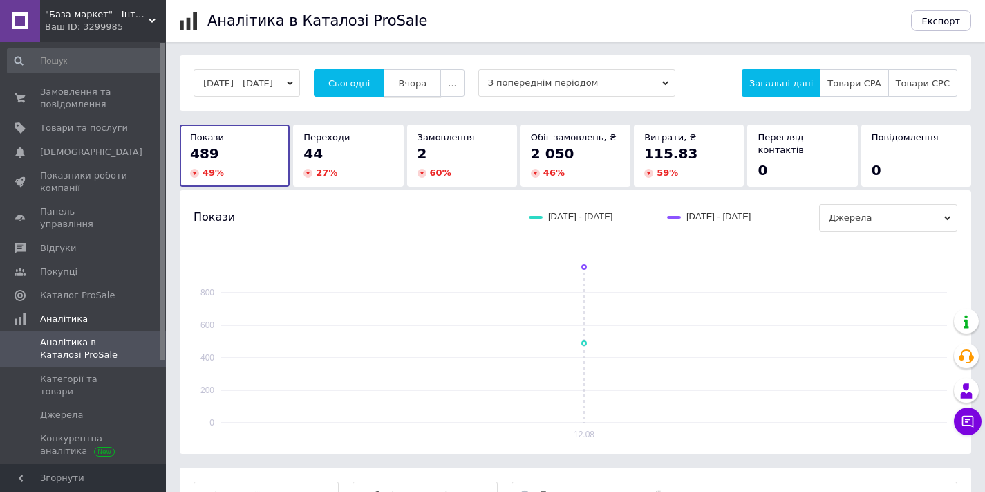
click at [427, 81] on span "Вчора" at bounding box center [412, 83] width 28 height 10
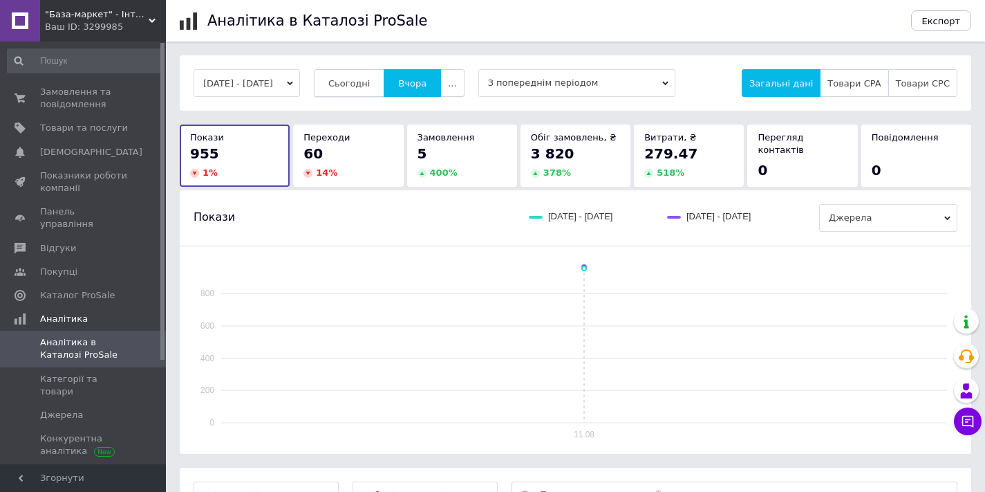
click at [371, 80] on span "Сьогодні" at bounding box center [349, 83] width 42 height 10
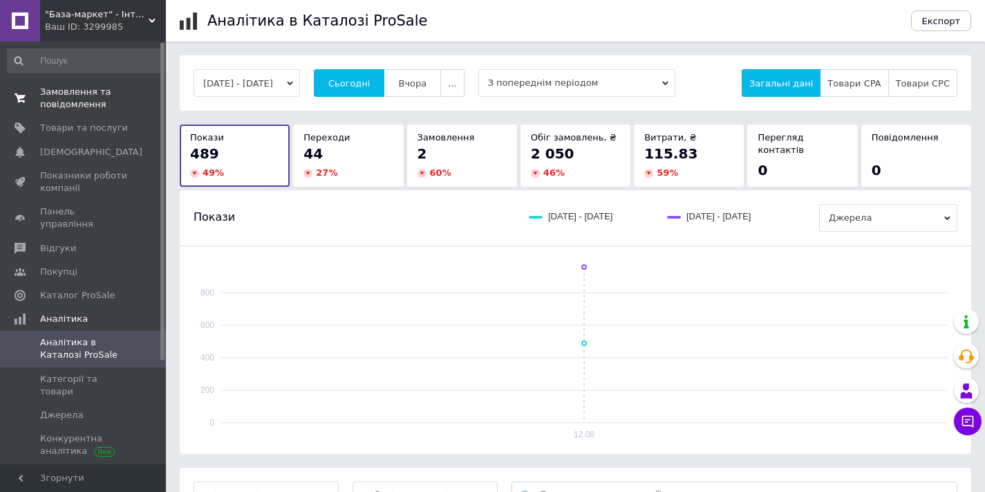
click at [70, 99] on span "Замовлення та повідомлення" at bounding box center [84, 98] width 88 height 25
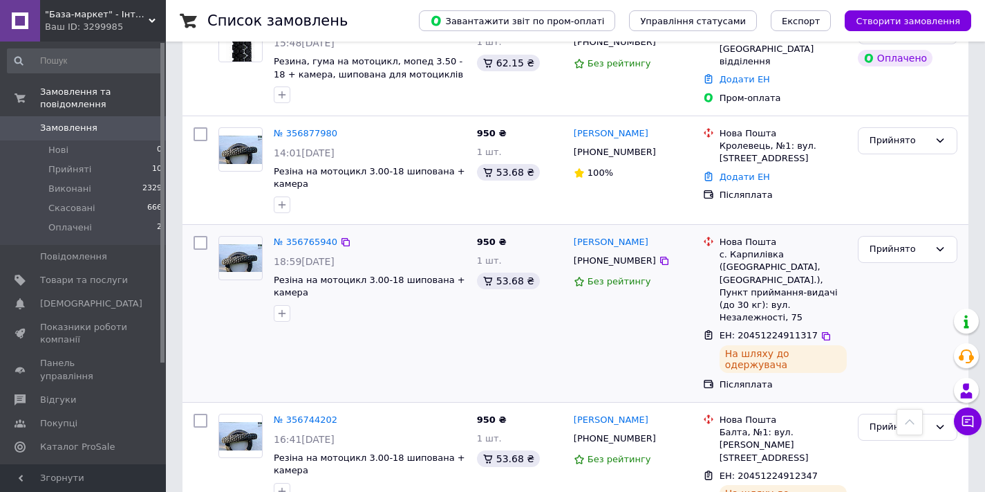
scroll to position [79, 0]
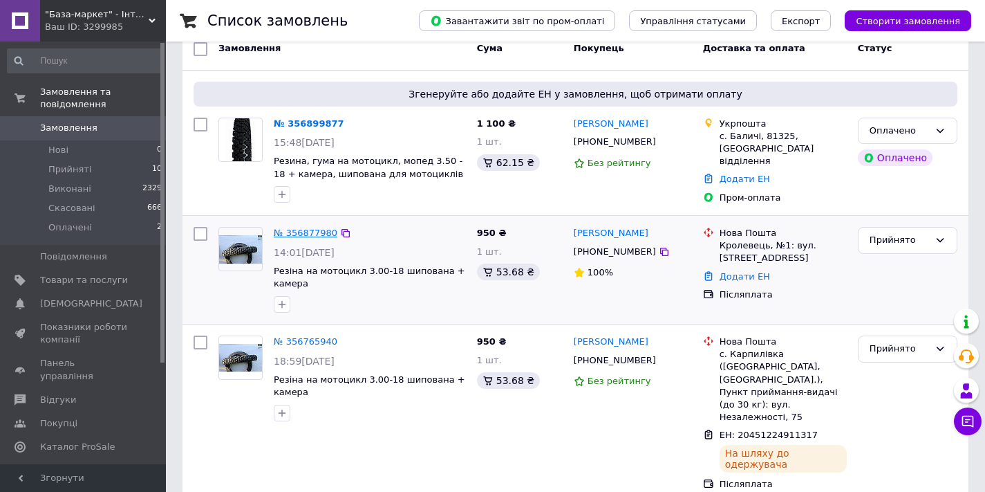
click at [310, 233] on link "№ 356877980" at bounding box center [306, 233] width 64 height 10
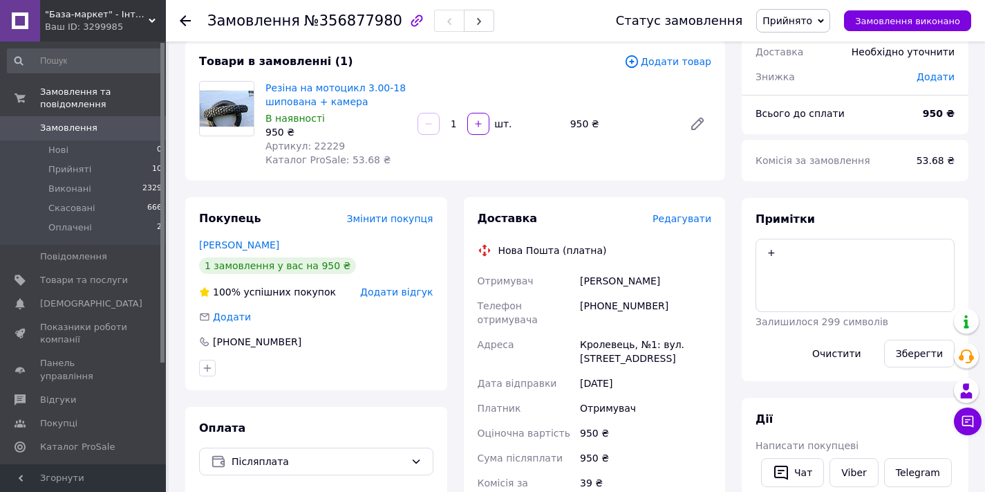
click at [662, 284] on div "[PERSON_NAME]" at bounding box center [645, 280] width 137 height 25
copy div "[PERSON_NAME]"
click at [658, 305] on div "[PHONE_NUMBER]" at bounding box center [645, 312] width 137 height 39
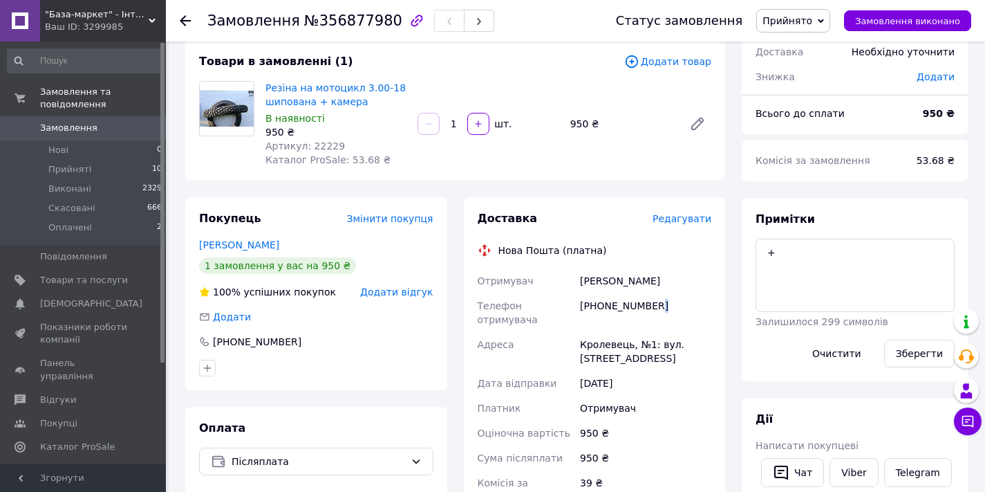
click at [658, 305] on div "[PHONE_NUMBER]" at bounding box center [645, 312] width 137 height 39
click at [640, 306] on div "[PHONE_NUMBER]" at bounding box center [645, 312] width 137 height 39
copy div "[PHONE_NUMBER]"
drag, startPoint x: 580, startPoint y: 344, endPoint x: 624, endPoint y: 357, distance: 46.2
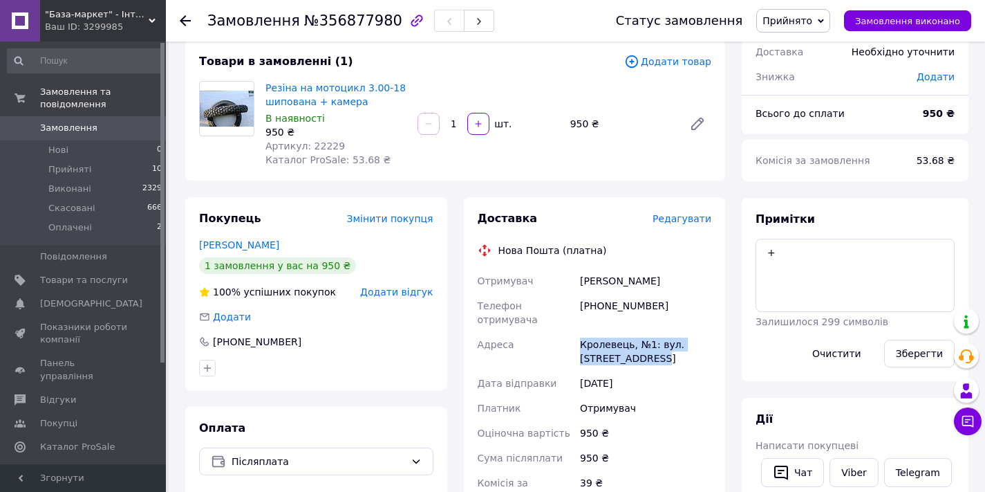
click at [624, 357] on div "Кролевець, №1: вул. [STREET_ADDRESS]" at bounding box center [645, 351] width 137 height 39
copy div "Кролевець, №1: вул. [STREET_ADDRESS]"
click at [183, 19] on icon at bounding box center [185, 20] width 11 height 11
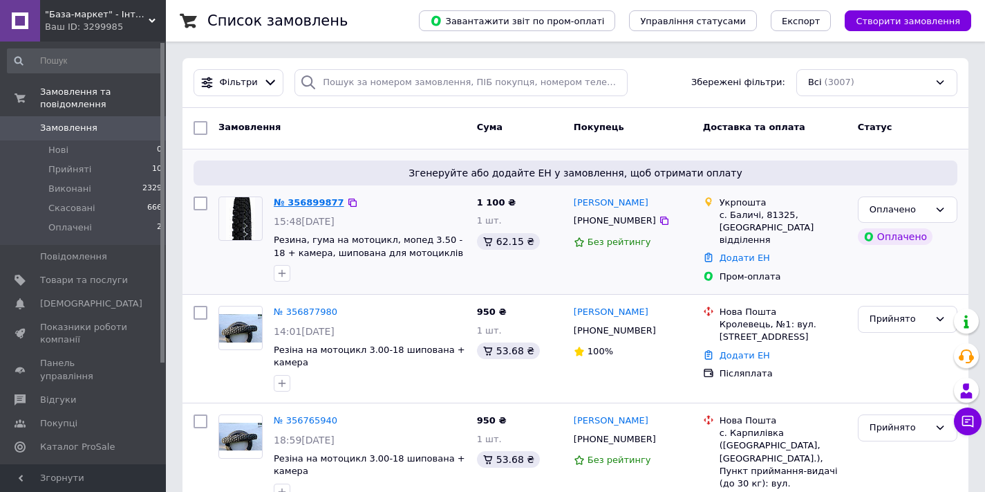
click at [308, 203] on link "№ 356899877" at bounding box center [309, 202] width 71 height 10
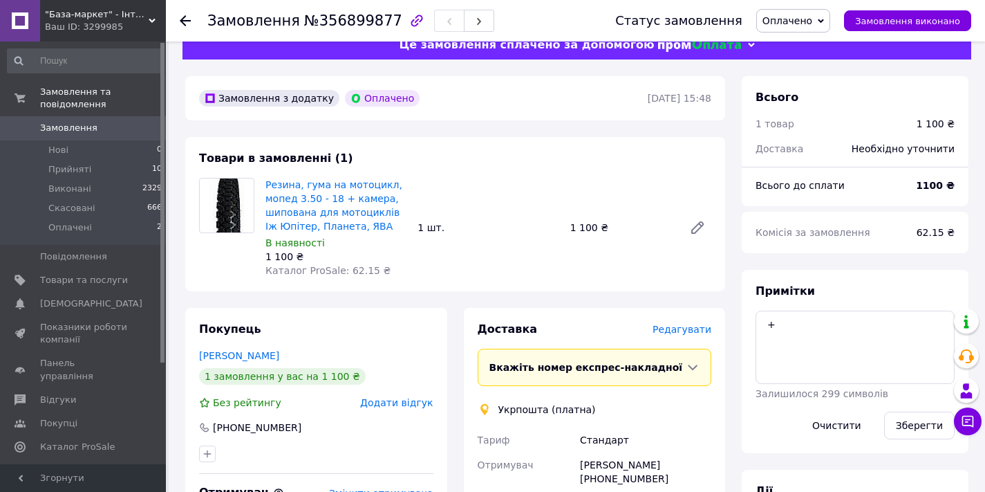
scroll to position [184, 0]
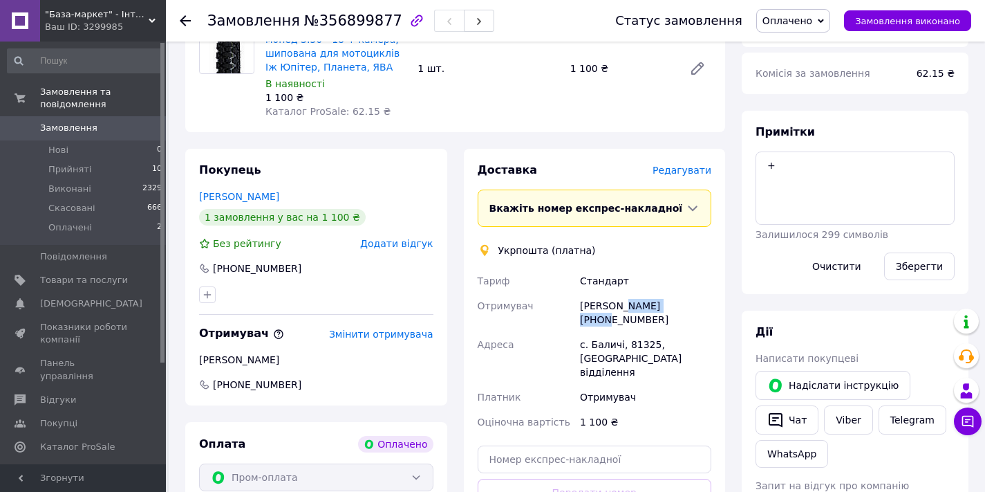
drag, startPoint x: 627, startPoint y: 306, endPoint x: 703, endPoint y: 307, distance: 75.4
click at [703, 307] on div "[PERSON_NAME] [PHONE_NUMBER]" at bounding box center [645, 312] width 137 height 39
copy div "[PERSON_NAME]"
drag, startPoint x: 656, startPoint y: 315, endPoint x: 580, endPoint y: 313, distance: 76.8
click at [580, 313] on div "[PERSON_NAME] [PHONE_NUMBER]" at bounding box center [645, 312] width 137 height 39
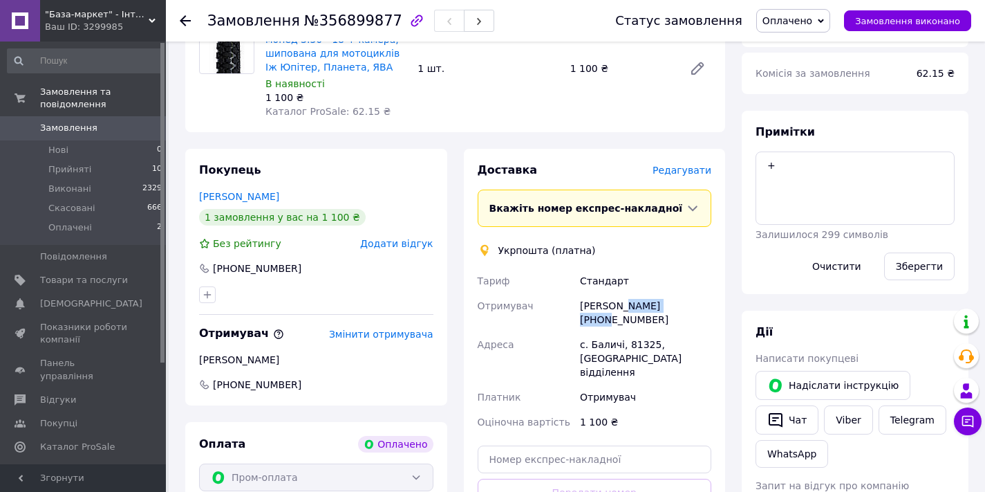
copy div "[PHONE_NUMBER]"
drag, startPoint x: 628, startPoint y: 344, endPoint x: 654, endPoint y: 344, distance: 25.6
click at [654, 344] on div "с. Баличі, 81325, [GEOGRAPHIC_DATA] відділення" at bounding box center [645, 358] width 137 height 53
copy div "81325"
drag, startPoint x: 581, startPoint y: 345, endPoint x: 639, endPoint y: 363, distance: 60.8
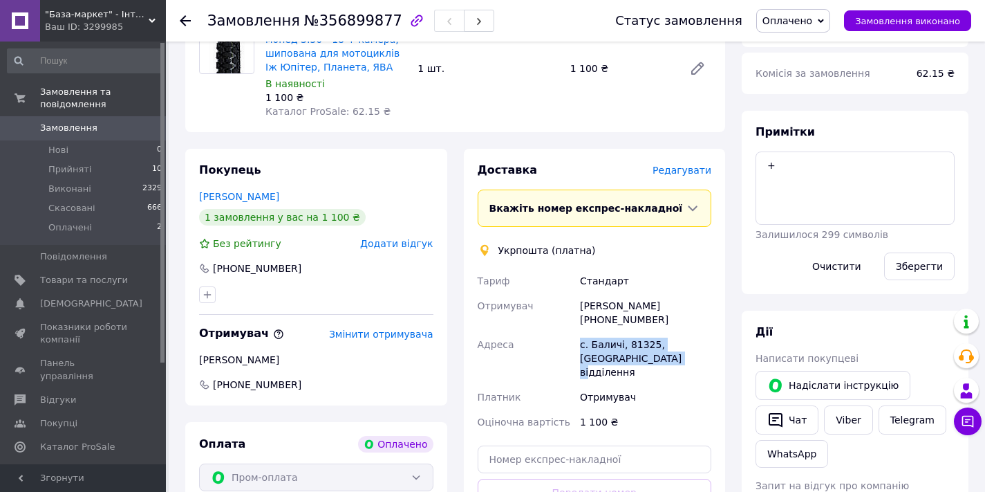
click at [639, 363] on div "с. Баличі, 81325, [GEOGRAPHIC_DATA] відділення" at bounding box center [645, 358] width 137 height 53
copy div "с. Баличі, 81325, [GEOGRAPHIC_DATA] відділення"
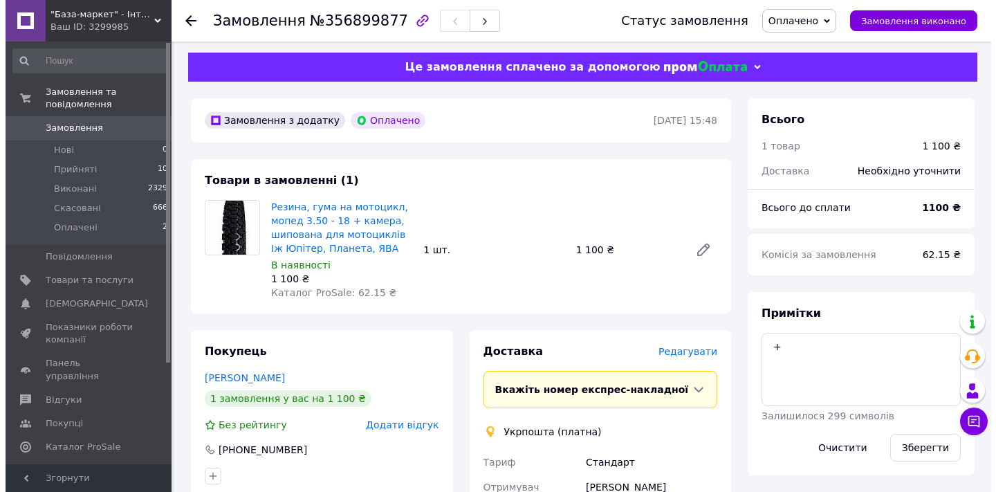
scroll to position [0, 0]
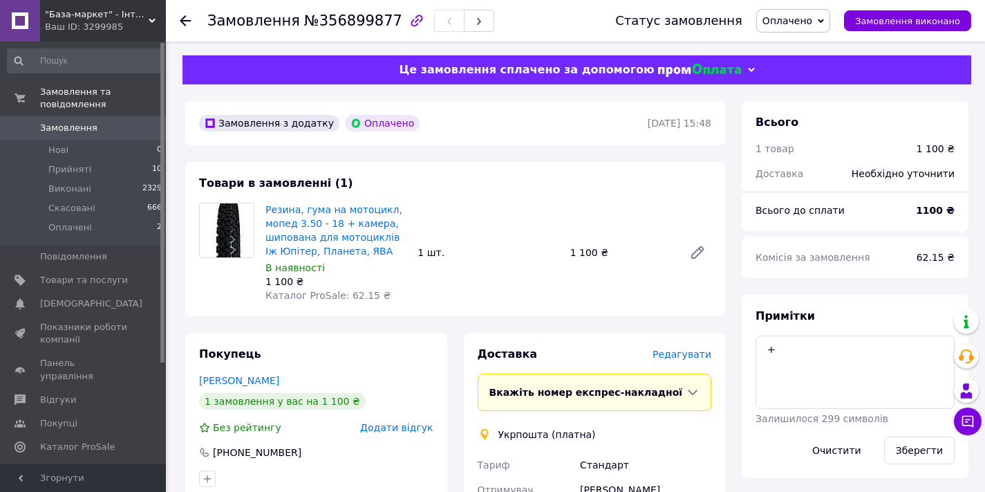
click at [81, 134] on link "Замовлення 0" at bounding box center [85, 128] width 170 height 24
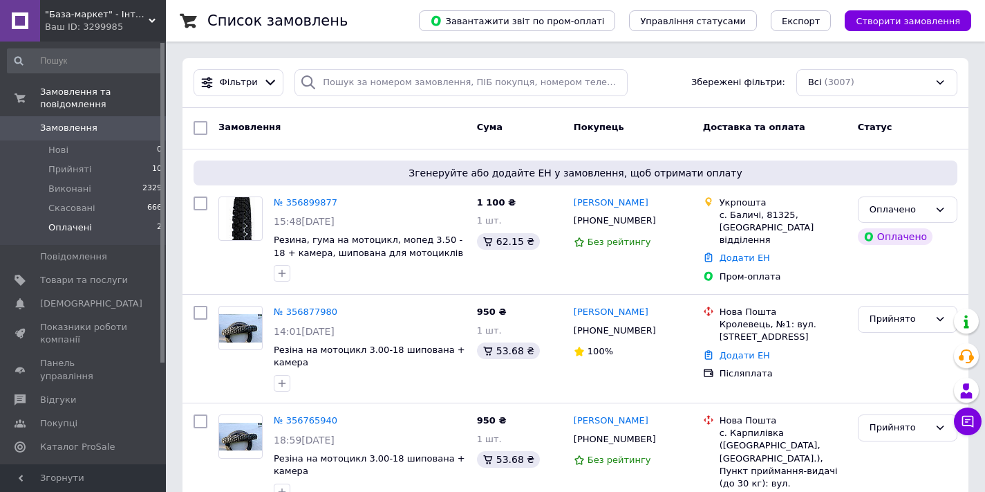
click at [50, 227] on span "Оплачені" at bounding box center [70, 227] width 44 height 12
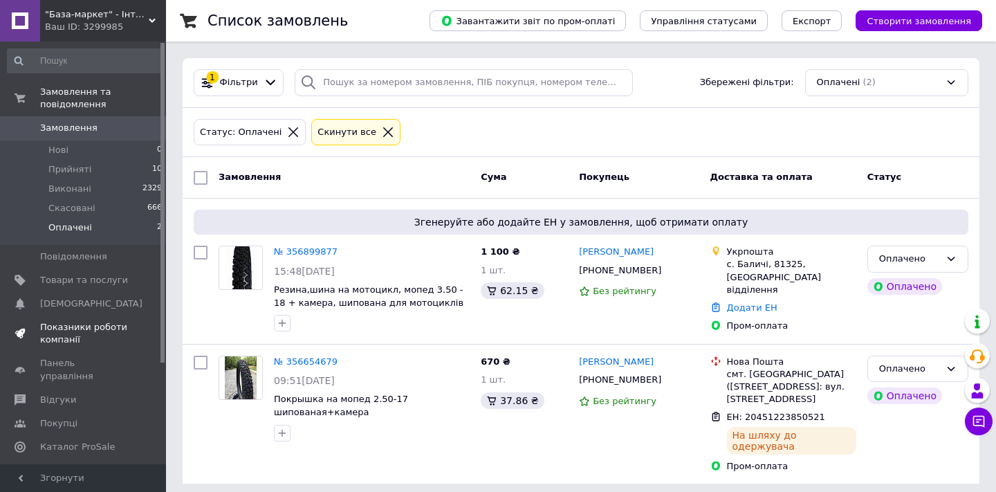
scroll to position [133, 0]
